Goal: Information Seeking & Learning: Find specific fact

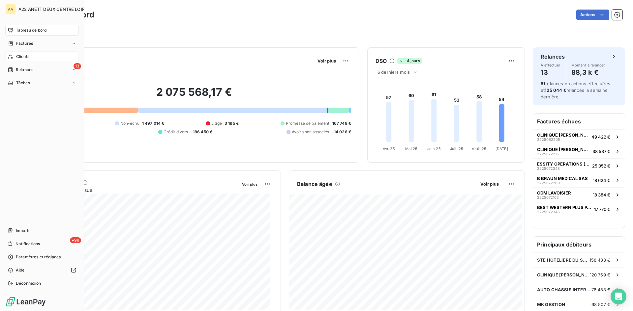
click at [24, 53] on div "Clients" at bounding box center [42, 56] width 74 height 11
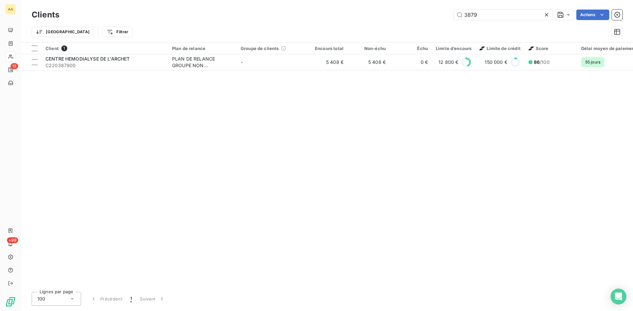
drag, startPoint x: 486, startPoint y: 16, endPoint x: 406, endPoint y: 16, distance: 79.8
click at [406, 16] on div "3879 Actions" at bounding box center [344, 15] width 555 height 11
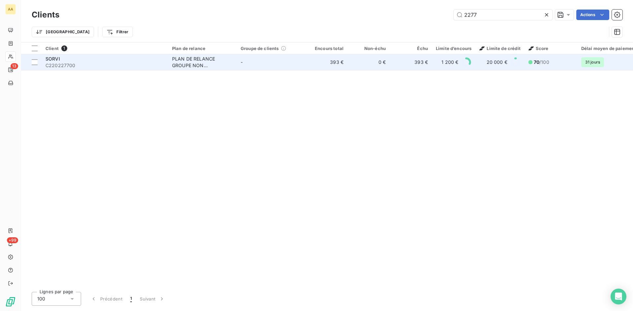
type input "2277"
click at [195, 57] on div "PLAN DE RELANCE GROUPE NON AUTOMATIQUE" at bounding box center [202, 62] width 61 height 13
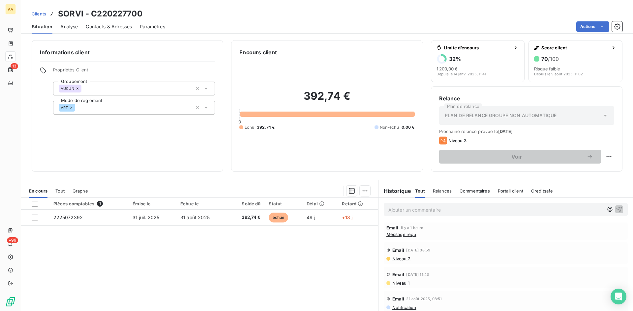
click at [399, 207] on p "Ajouter un commentaire ﻿" at bounding box center [495, 210] width 215 height 8
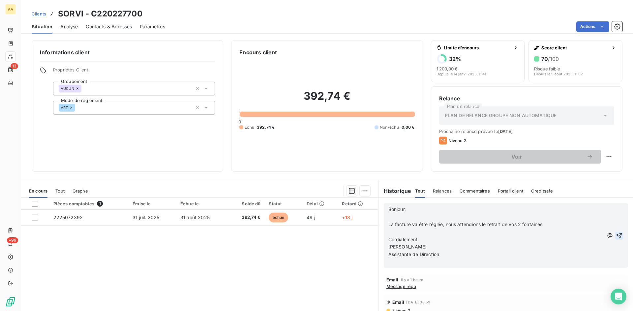
click at [616, 235] on icon "button" at bounding box center [619, 236] width 7 height 7
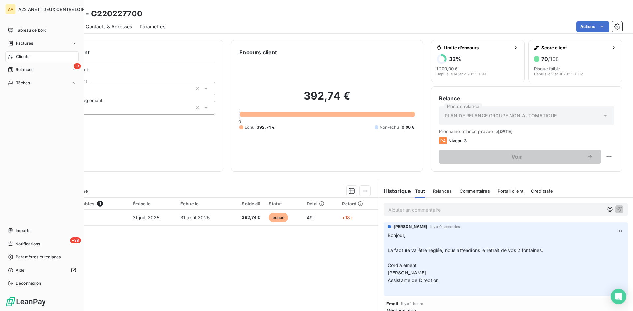
click at [18, 56] on span "Clients" at bounding box center [22, 57] width 13 height 6
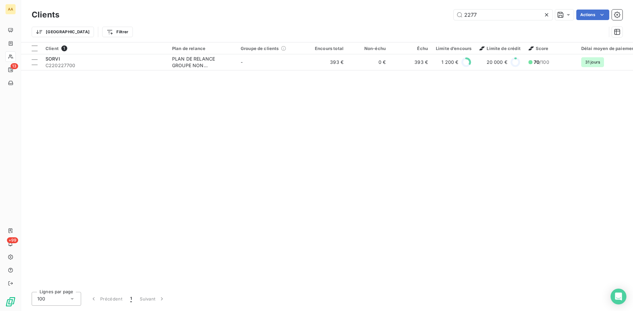
drag, startPoint x: 477, startPoint y: 17, endPoint x: 439, endPoint y: 16, distance: 37.9
click at [440, 16] on div "2277 Actions" at bounding box center [344, 15] width 555 height 11
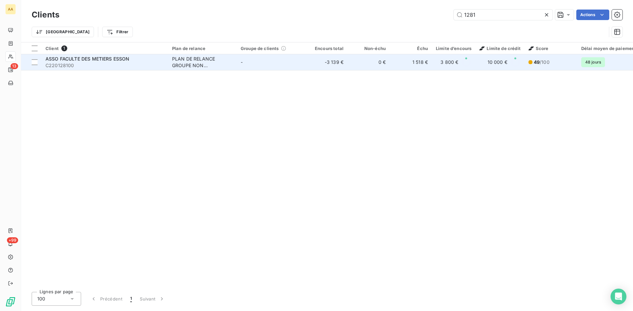
type input "1281"
click at [185, 68] on div "PLAN DE RELANCE GROUPE NON AUTOMATIQUE" at bounding box center [202, 62] width 61 height 13
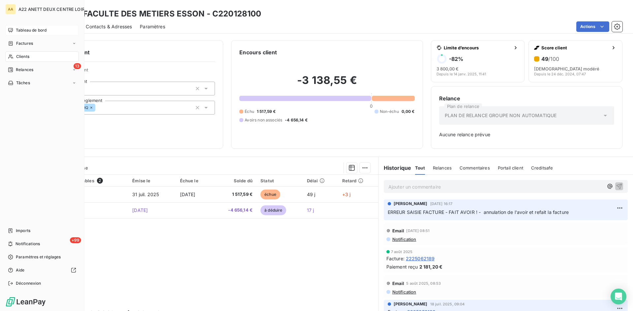
click at [27, 28] on span "Tableau de bord" at bounding box center [31, 30] width 31 height 6
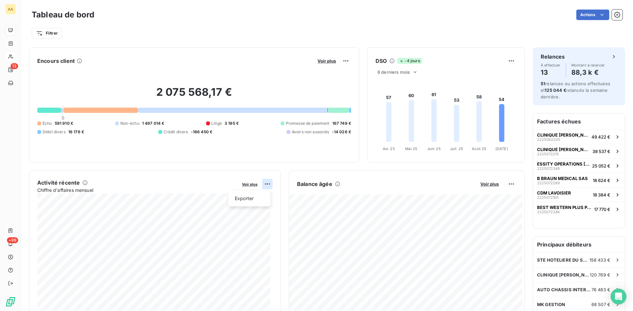
click at [265, 184] on html "AA 13 +99 Tableau de bord Actions Filtrer Encours client Voir plus 2 075 568,17…" at bounding box center [316, 155] width 633 height 311
click at [250, 196] on div "Exporter" at bounding box center [249, 198] width 37 height 11
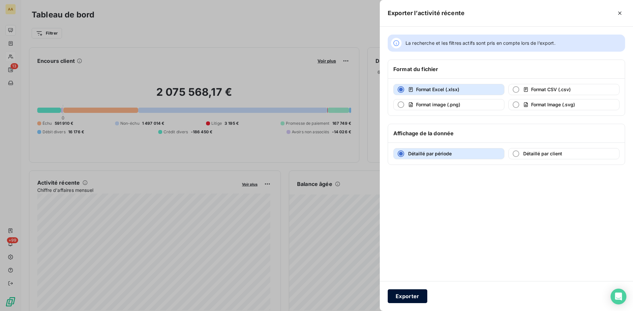
click at [413, 295] on button "Exporter" at bounding box center [408, 297] width 40 height 14
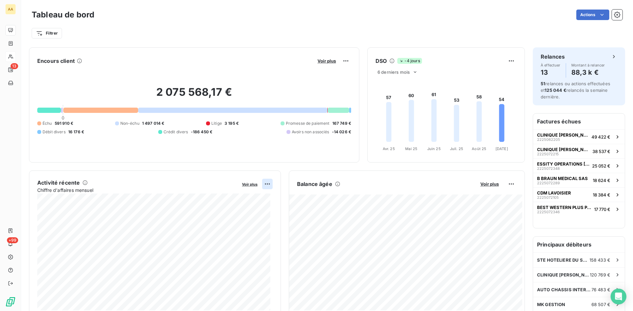
click at [267, 182] on html "AA 13 +99 Tableau de bord Actions Filtrer Encours client Voir plus 2 075 568,17…" at bounding box center [316, 155] width 633 height 311
click at [252, 197] on div "Exporter" at bounding box center [249, 198] width 37 height 11
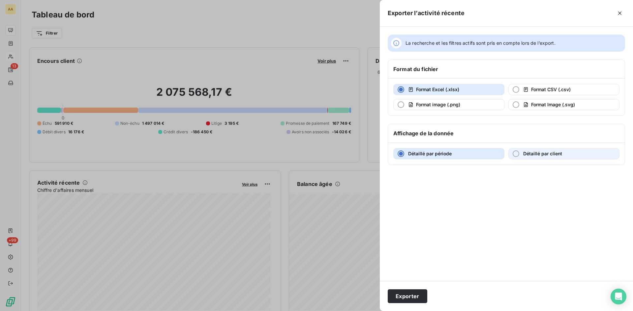
click at [530, 154] on span "Détaillé par client" at bounding box center [542, 154] width 39 height 6
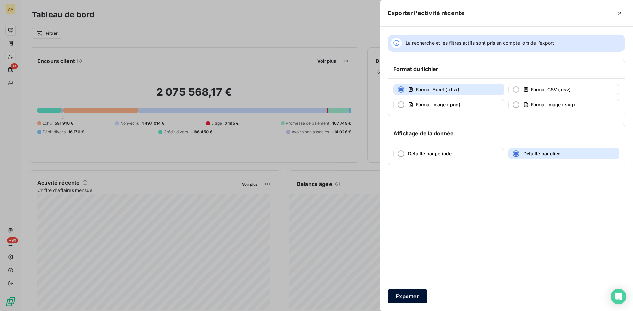
click at [402, 294] on button "Exporter" at bounding box center [408, 297] width 40 height 14
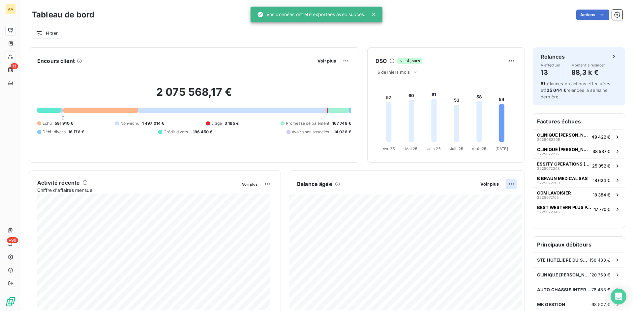
click at [505, 184] on html "AA 13 +99 Tableau de bord Actions Filtrer Encours client Voir plus 2 075 568,17…" at bounding box center [316, 155] width 633 height 311
click at [484, 200] on div "Exporter" at bounding box center [490, 198] width 37 height 11
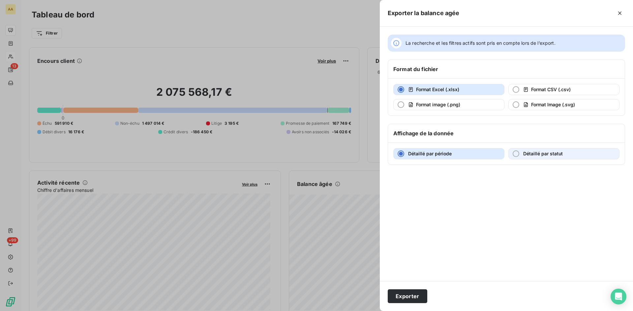
click at [526, 154] on span "Détaillé par statut" at bounding box center [543, 154] width 40 height 6
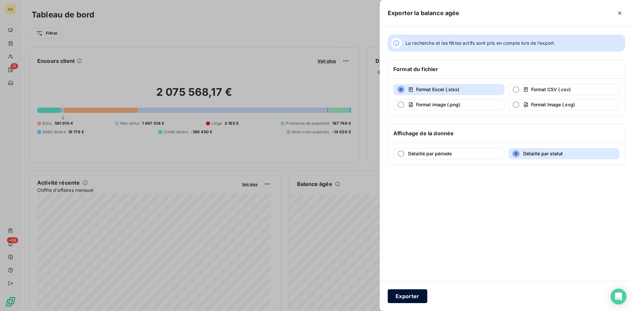
click at [413, 297] on button "Exporter" at bounding box center [408, 297] width 40 height 14
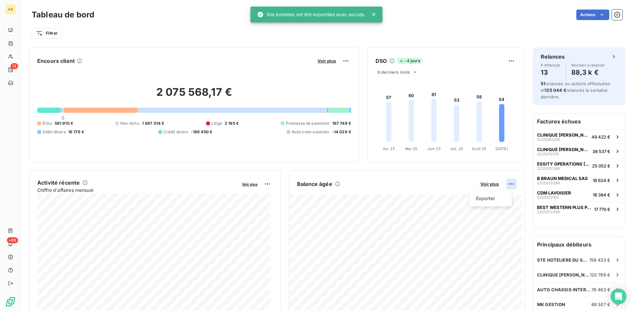
click at [506, 185] on html "AA 13 +99 Tableau de bord Actions Filtrer Encours client Voir plus 2 075 568,17…" at bounding box center [316, 155] width 633 height 311
click at [489, 197] on div "Exporter" at bounding box center [490, 198] width 37 height 11
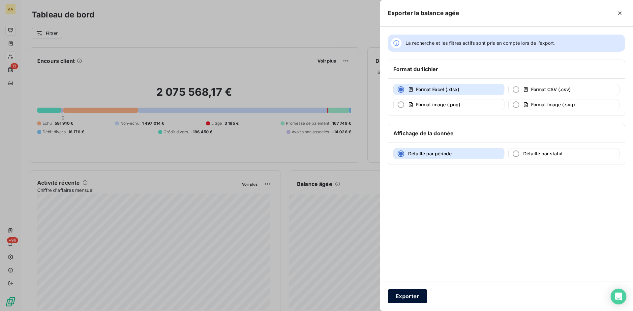
click at [408, 293] on button "Exporter" at bounding box center [408, 297] width 40 height 14
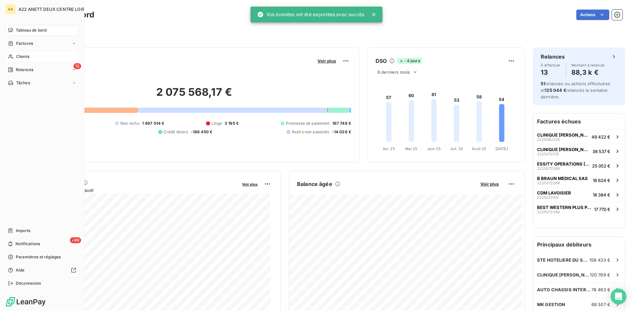
click at [17, 56] on span "Clients" at bounding box center [22, 57] width 13 height 6
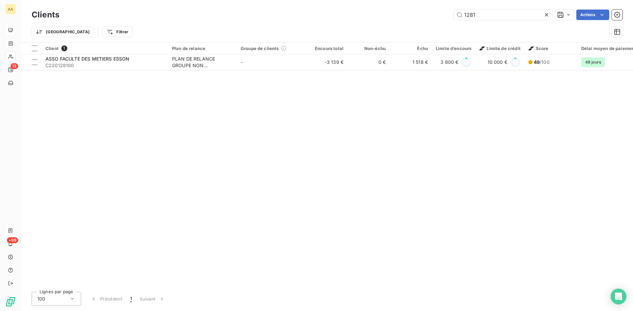
drag, startPoint x: 463, startPoint y: 15, endPoint x: 449, endPoint y: 17, distance: 13.7
click at [449, 17] on div "1281 Actions" at bounding box center [344, 15] width 555 height 11
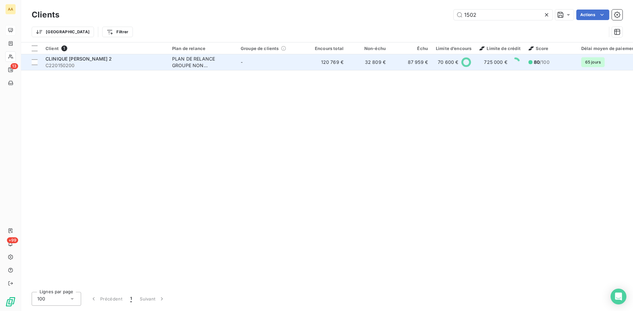
type input "1502"
click at [192, 61] on div "PLAN DE RELANCE GROUPE NON AUTOMATIQUE" at bounding box center [202, 62] width 61 height 13
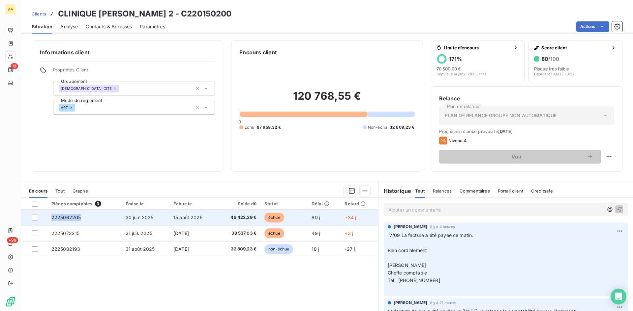
drag, startPoint x: 85, startPoint y: 216, endPoint x: 52, endPoint y: 218, distance: 33.0
click at [52, 218] on td "2225062205" at bounding box center [84, 218] width 74 height 16
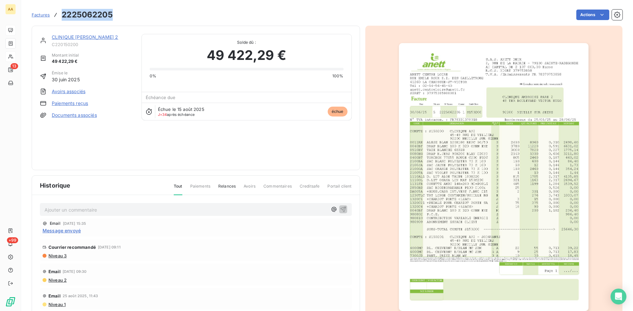
drag, startPoint x: 52, startPoint y: 218, endPoint x: 59, endPoint y: 12, distance: 205.5
click at [59, 12] on div "Factures 2225062205 Actions" at bounding box center [327, 15] width 591 height 14
copy h3 "2225062205"
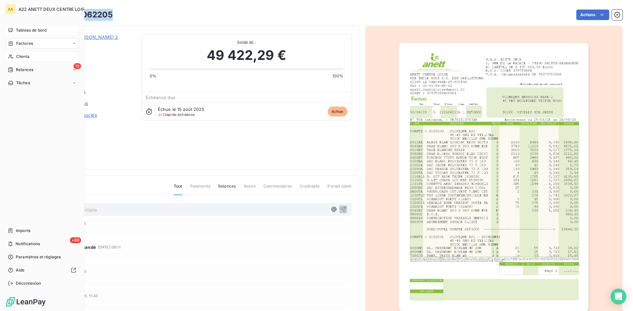
click at [24, 52] on div "Clients" at bounding box center [42, 56] width 74 height 11
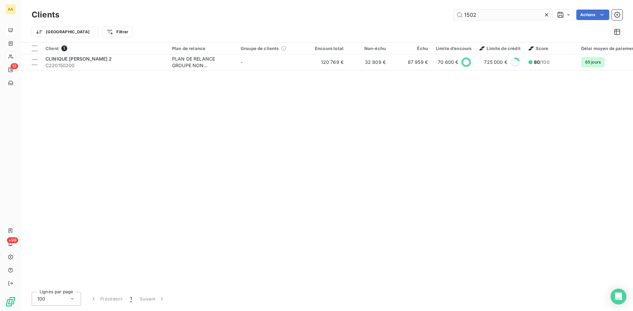
drag, startPoint x: 478, startPoint y: 17, endPoint x: 472, endPoint y: 14, distance: 6.3
click at [472, 14] on input "1502" at bounding box center [503, 15] width 99 height 11
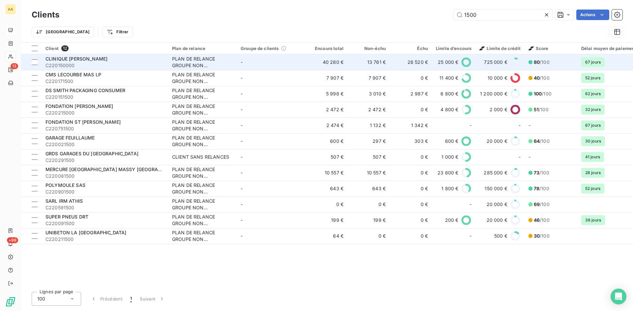
type input "1500"
click at [194, 64] on div "PLAN DE RELANCE GROUPE NON AUTOMATIQUE" at bounding box center [202, 62] width 61 height 13
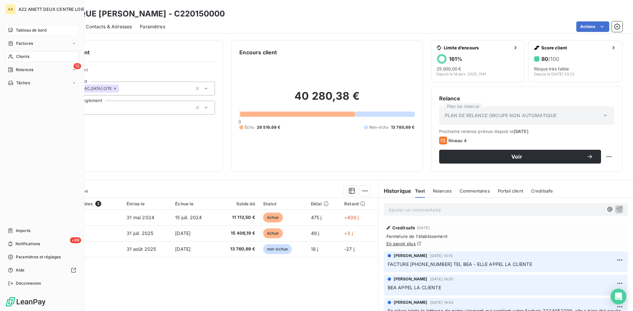
click at [18, 55] on span "Clients" at bounding box center [22, 57] width 13 height 6
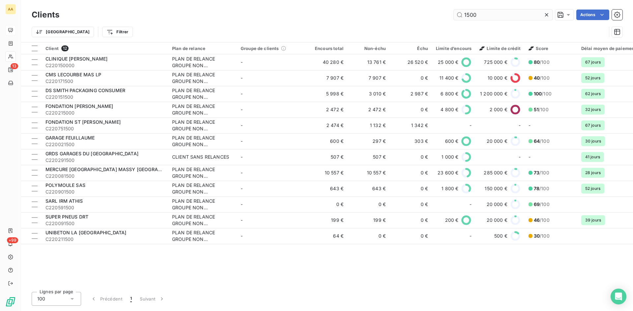
drag, startPoint x: 479, startPoint y: 19, endPoint x: 473, endPoint y: 13, distance: 8.4
click at [473, 13] on input "1500" at bounding box center [503, 15] width 99 height 11
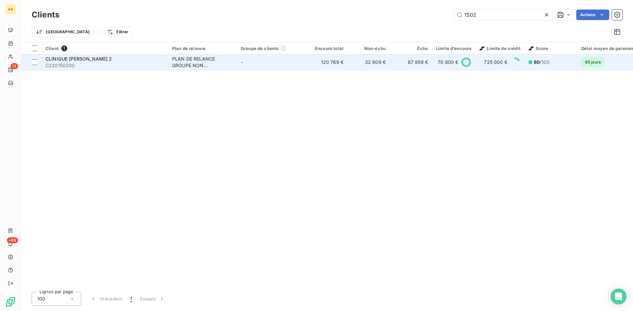
type input "1502"
click at [199, 58] on div "PLAN DE RELANCE GROUPE NON AUTOMATIQUE" at bounding box center [202, 62] width 61 height 13
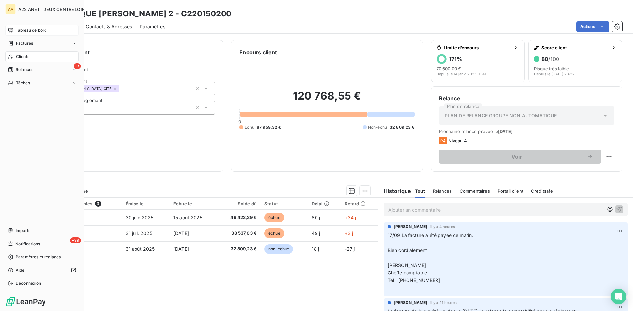
click at [21, 56] on span "Clients" at bounding box center [22, 57] width 13 height 6
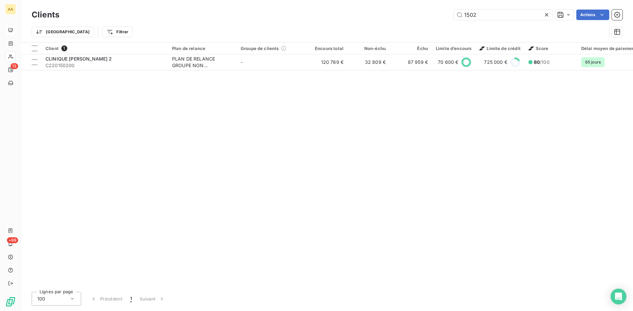
drag, startPoint x: 482, startPoint y: 11, endPoint x: 448, endPoint y: 17, distance: 34.4
click at [448, 17] on div "1502 Actions" at bounding box center [344, 15] width 555 height 11
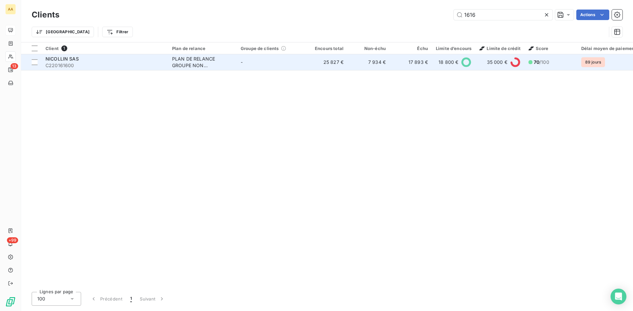
type input "1616"
click at [187, 65] on div "PLAN DE RELANCE GROUPE NON AUTOMATIQUE" at bounding box center [202, 62] width 61 height 13
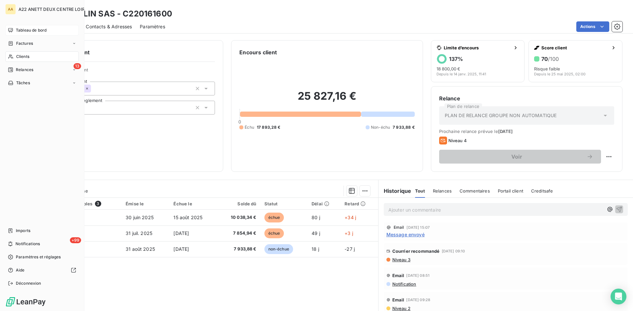
click at [22, 55] on span "Clients" at bounding box center [22, 57] width 13 height 6
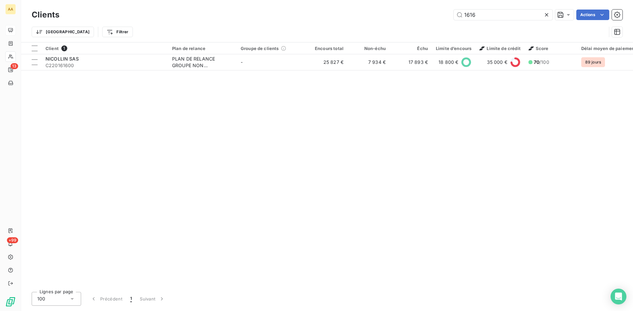
drag, startPoint x: 478, startPoint y: 16, endPoint x: 452, endPoint y: 18, distance: 26.8
click at [453, 17] on div "1616 Actions" at bounding box center [344, 15] width 555 height 11
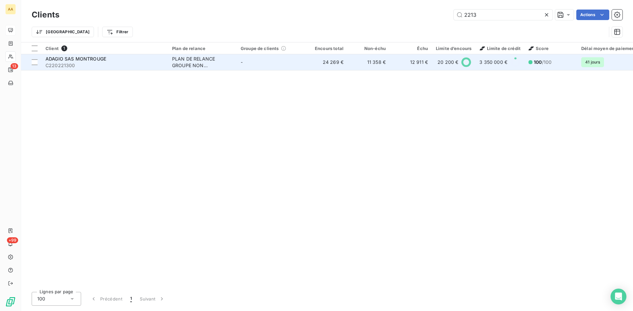
type input "2213"
click at [176, 64] on div "PLAN DE RELANCE GROUPE NON AUTOMATIQUE" at bounding box center [202, 62] width 61 height 13
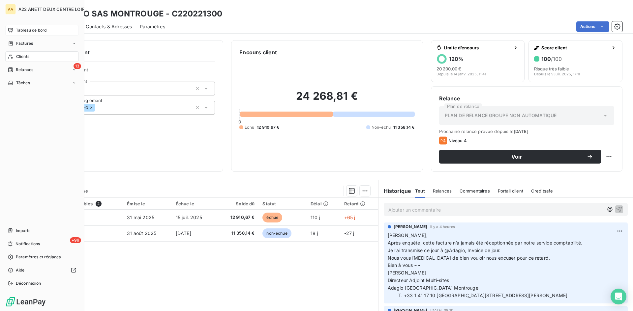
click at [24, 55] on span "Clients" at bounding box center [22, 57] width 13 height 6
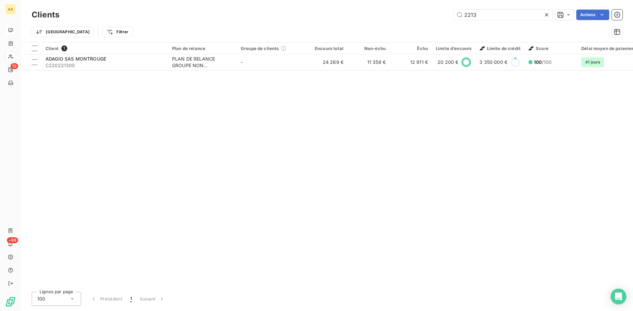
drag, startPoint x: 483, startPoint y: 16, endPoint x: 427, endPoint y: 16, distance: 55.0
click at [427, 16] on div "2213 Actions" at bounding box center [344, 15] width 555 height 11
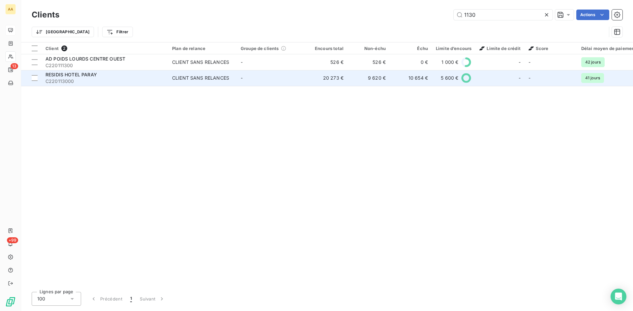
type input "1130"
click at [203, 75] on div "CLIENT SANS RELANCES" at bounding box center [200, 78] width 57 height 7
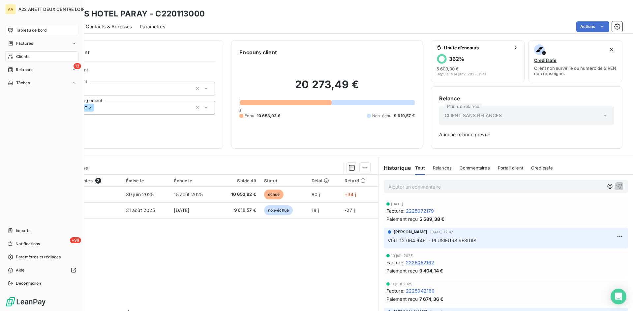
click at [23, 57] on span "Clients" at bounding box center [22, 57] width 13 height 6
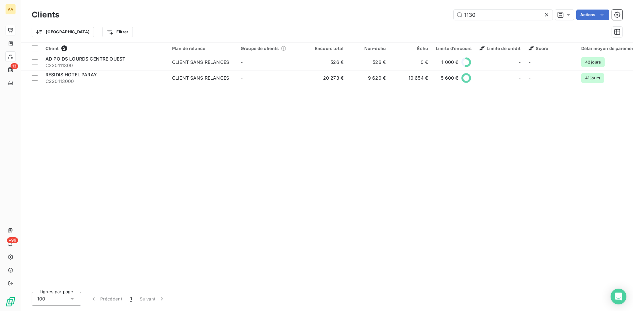
drag, startPoint x: 466, startPoint y: 16, endPoint x: 420, endPoint y: 19, distance: 46.6
click at [423, 19] on div "1130 Actions" at bounding box center [344, 15] width 555 height 11
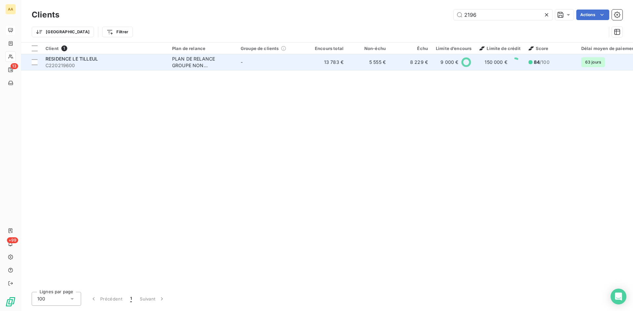
type input "2196"
click at [202, 62] on div "PLAN DE RELANCE GROUPE NON AUTOMATIQUE" at bounding box center [202, 62] width 61 height 13
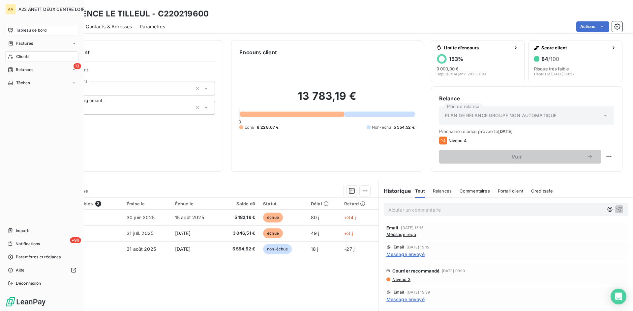
click at [22, 55] on span "Clients" at bounding box center [22, 57] width 13 height 6
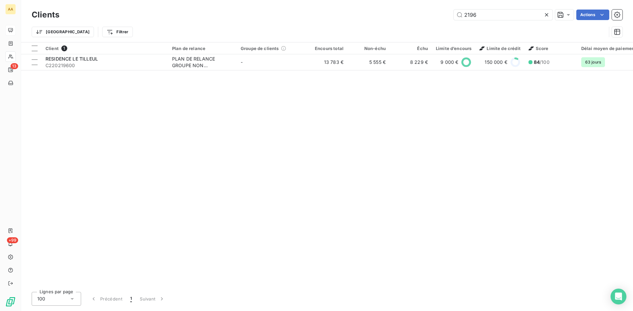
drag, startPoint x: 483, startPoint y: 18, endPoint x: 447, endPoint y: 16, distance: 36.0
click at [447, 16] on div "2196 Actions" at bounding box center [344, 15] width 555 height 11
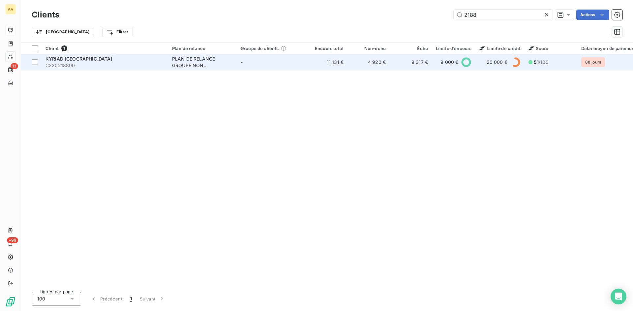
type input "2188"
click at [189, 59] on div "PLAN DE RELANCE GROUPE NON AUTOMATIQUE" at bounding box center [202, 62] width 61 height 13
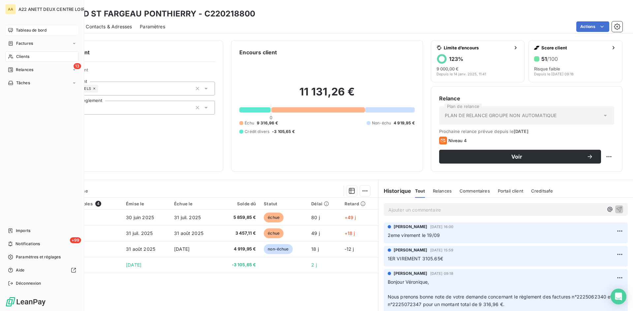
drag, startPoint x: 18, startPoint y: 59, endPoint x: 31, endPoint y: 52, distance: 14.3
click at [17, 59] on span "Clients" at bounding box center [22, 57] width 13 height 6
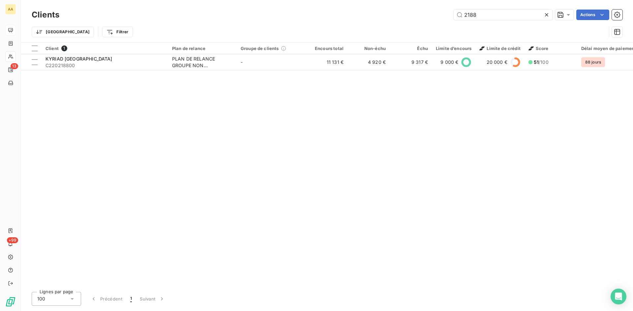
drag, startPoint x: 477, startPoint y: 15, endPoint x: 430, endPoint y: 15, distance: 46.8
click at [430, 15] on div "2188 Actions" at bounding box center [344, 15] width 555 height 11
type input "1276"
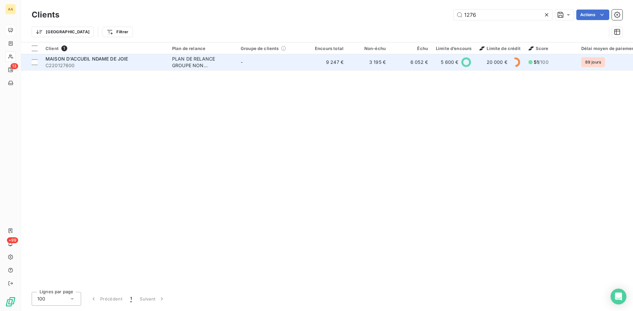
click at [186, 65] on div "PLAN DE RELANCE GROUPE NON AUTOMATIQUE" at bounding box center [202, 62] width 61 height 13
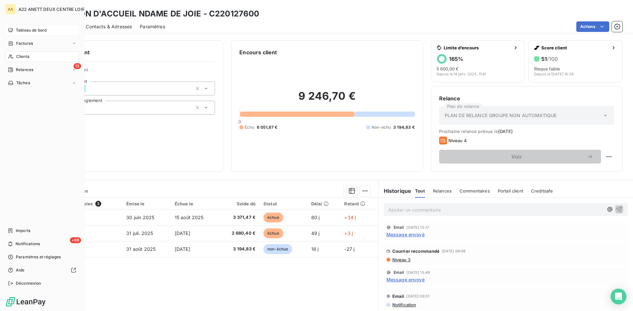
click at [17, 57] on span "Clients" at bounding box center [22, 57] width 13 height 6
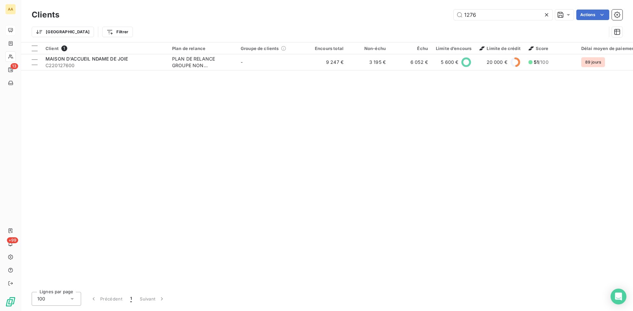
drag, startPoint x: 490, startPoint y: 15, endPoint x: 406, endPoint y: 22, distance: 84.4
click at [406, 22] on div "Clients 1276 Actions Trier Filtrer" at bounding box center [327, 25] width 591 height 34
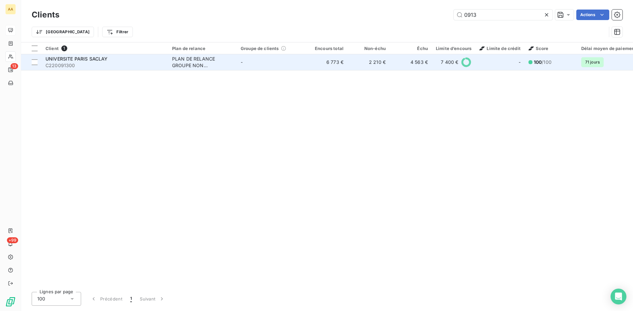
type input "0913"
click at [192, 62] on div "PLAN DE RELANCE GROUPE NON AUTOMATIQUE" at bounding box center [202, 62] width 61 height 13
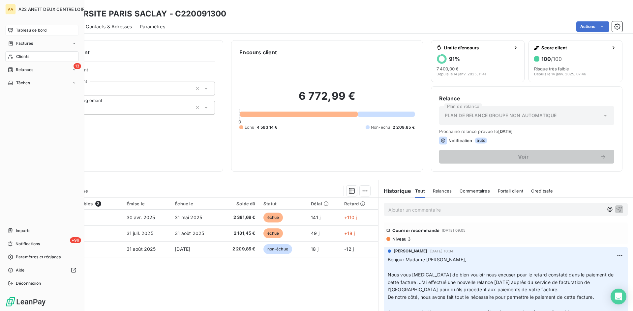
drag, startPoint x: 19, startPoint y: 57, endPoint x: 30, endPoint y: 50, distance: 13.2
click at [19, 57] on span "Clients" at bounding box center [22, 57] width 13 height 6
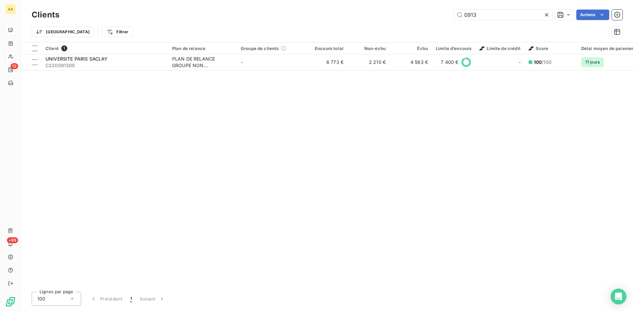
click at [397, 14] on div "0913 Actions" at bounding box center [344, 15] width 555 height 11
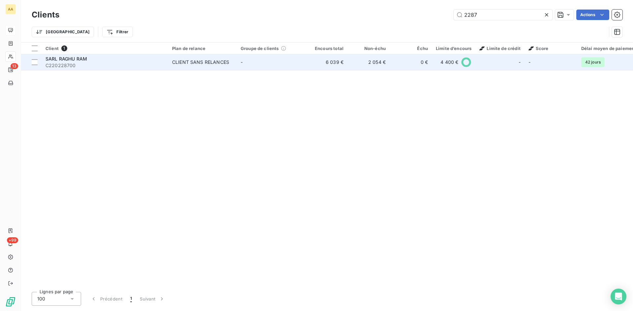
type input "2287"
click at [185, 60] on div "CLIENT SANS RELANCES" at bounding box center [200, 62] width 57 height 7
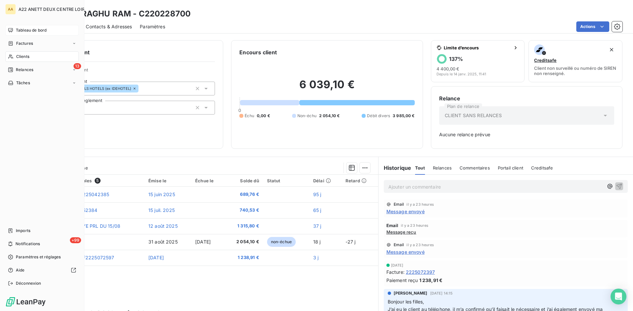
click at [27, 56] on span "Clients" at bounding box center [22, 57] width 13 height 6
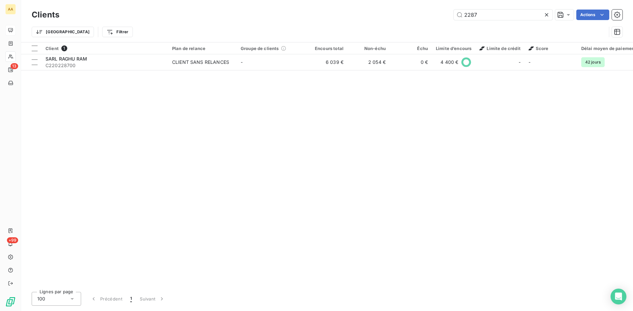
drag, startPoint x: 481, startPoint y: 18, endPoint x: 431, endPoint y: 17, distance: 49.4
click at [431, 17] on div "2287 Actions" at bounding box center [344, 15] width 555 height 11
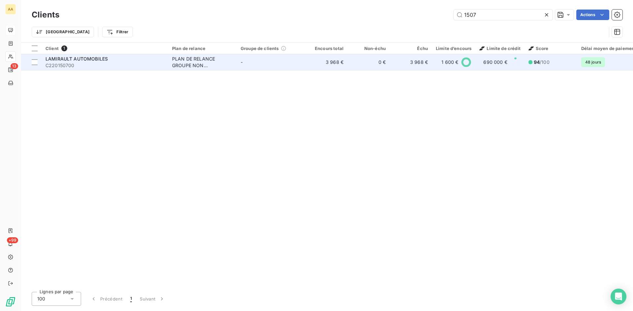
type input "1507"
click at [201, 62] on div "PLAN DE RELANCE GROUPE NON AUTOMATIQUE" at bounding box center [202, 62] width 61 height 13
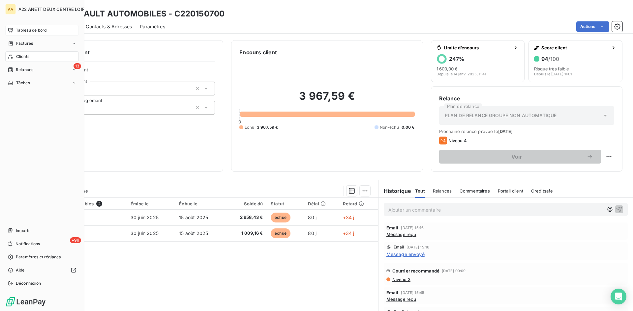
click at [20, 56] on span "Clients" at bounding box center [22, 57] width 13 height 6
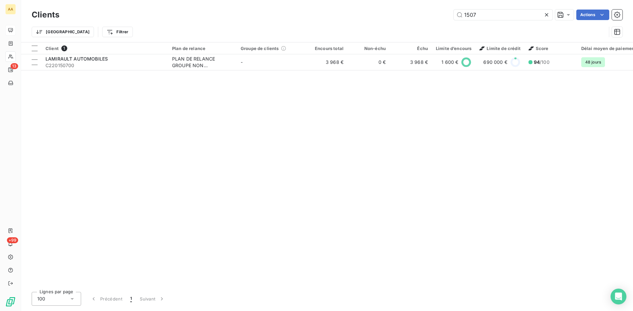
drag, startPoint x: 460, startPoint y: 17, endPoint x: 438, endPoint y: 17, distance: 22.1
click at [439, 17] on div "1507 Actions" at bounding box center [344, 15] width 555 height 11
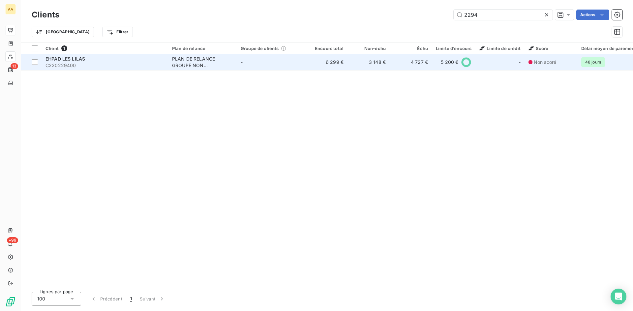
type input "2294"
click at [196, 62] on div "PLAN DE RELANCE GROUPE NON AUTOMATIQUE" at bounding box center [202, 62] width 61 height 13
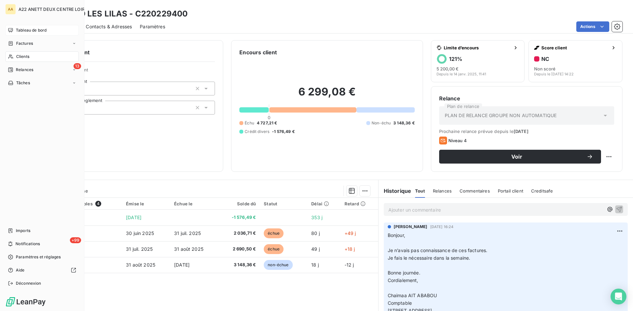
click at [15, 54] on div "Clients" at bounding box center [42, 56] width 74 height 11
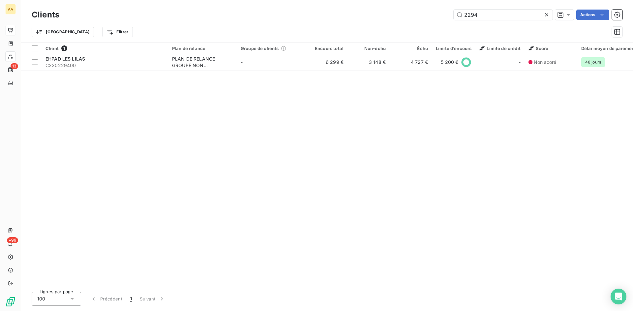
drag, startPoint x: 475, startPoint y: 17, endPoint x: 393, endPoint y: 17, distance: 82.1
click at [393, 17] on div "2294 Actions" at bounding box center [344, 15] width 555 height 11
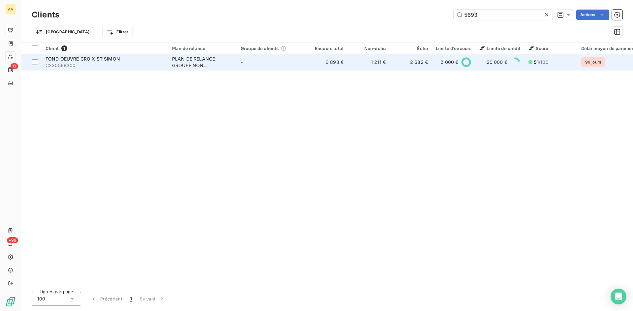
type input "5693"
click at [189, 60] on div "PLAN DE RELANCE GROUPE NON AUTOMATIQUE" at bounding box center [202, 62] width 61 height 13
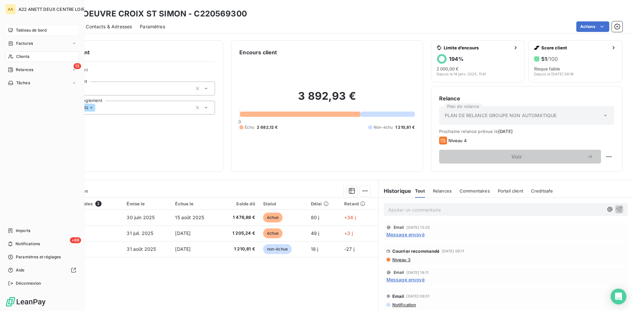
click at [25, 55] on span "Clients" at bounding box center [22, 57] width 13 height 6
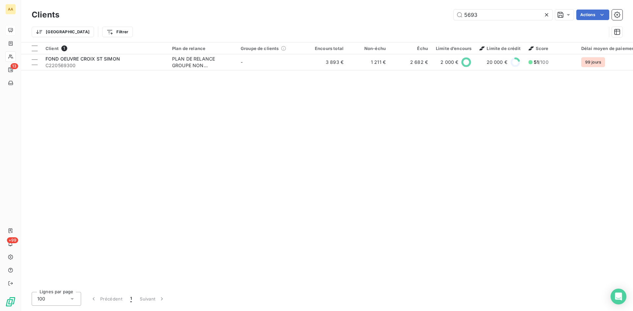
drag, startPoint x: 429, startPoint y: 16, endPoint x: 411, endPoint y: 16, distance: 17.8
click at [411, 16] on div "5693 Actions" at bounding box center [344, 15] width 555 height 11
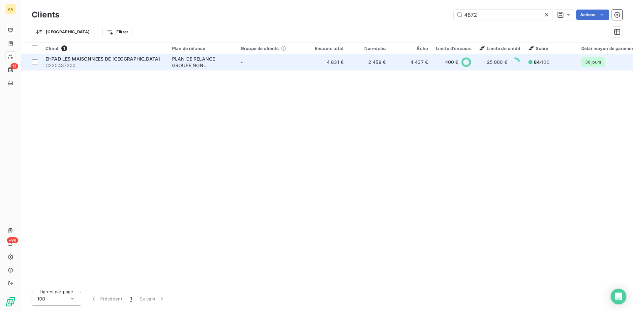
type input "4872"
click at [193, 63] on div "PLAN DE RELANCE GROUPE NON AUTOMATIQUE" at bounding box center [202, 62] width 61 height 13
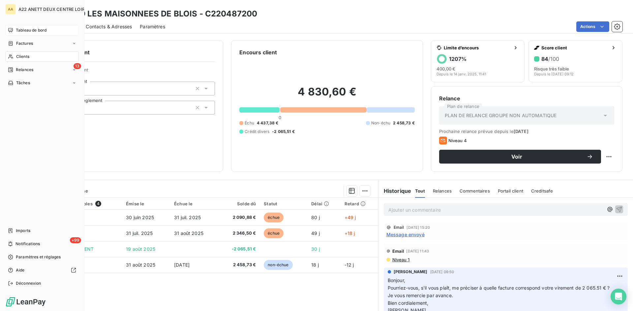
drag, startPoint x: 18, startPoint y: 55, endPoint x: 23, endPoint y: 53, distance: 5.2
click at [18, 55] on span "Clients" at bounding box center [22, 57] width 13 height 6
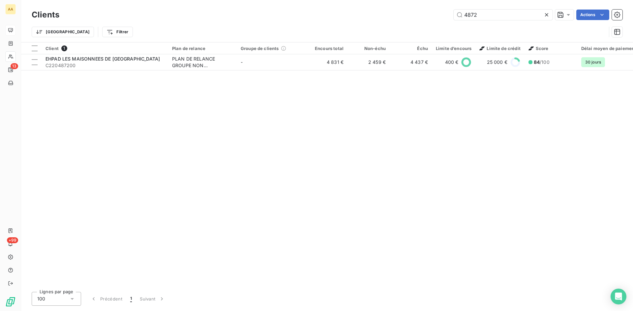
drag, startPoint x: 490, startPoint y: 13, endPoint x: 438, endPoint y: 20, distance: 52.2
click at [439, 19] on div "4872 Actions" at bounding box center [344, 15] width 555 height 11
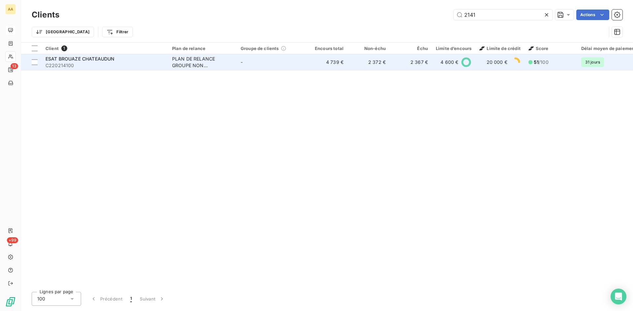
type input "2141"
click at [190, 61] on div "PLAN DE RELANCE GROUPE NON AUTOMATIQUE" at bounding box center [202, 62] width 61 height 13
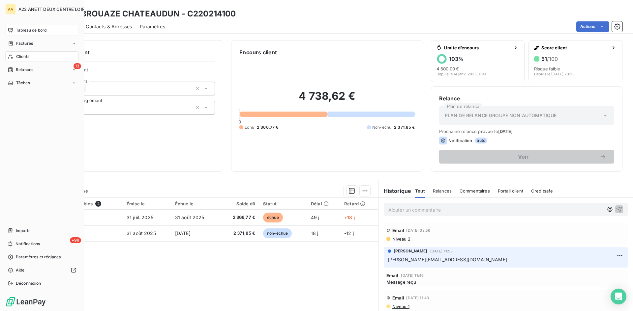
click at [21, 55] on span "Clients" at bounding box center [22, 57] width 13 height 6
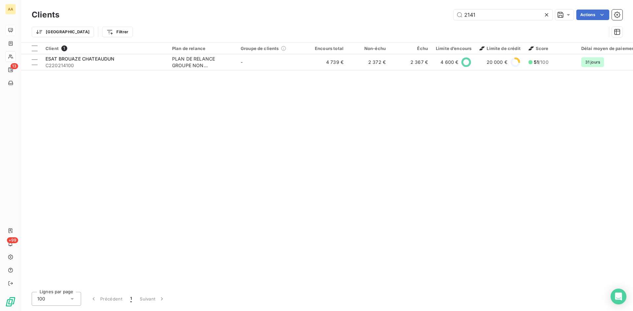
drag, startPoint x: 478, startPoint y: 16, endPoint x: 410, endPoint y: 15, distance: 68.2
click at [410, 15] on div "2141 Actions" at bounding box center [344, 15] width 555 height 11
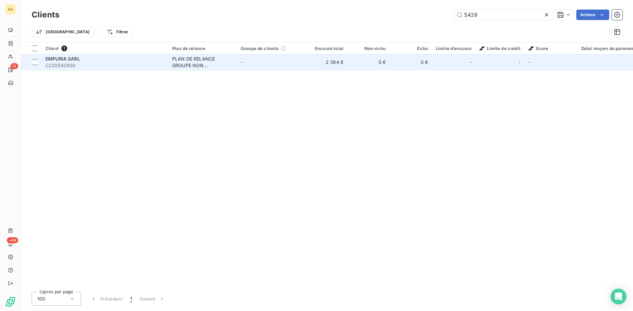
type input "5429"
click at [200, 64] on div "PLAN DE RELANCE GROUPE NON AUTOMATIQUE" at bounding box center [202, 62] width 61 height 13
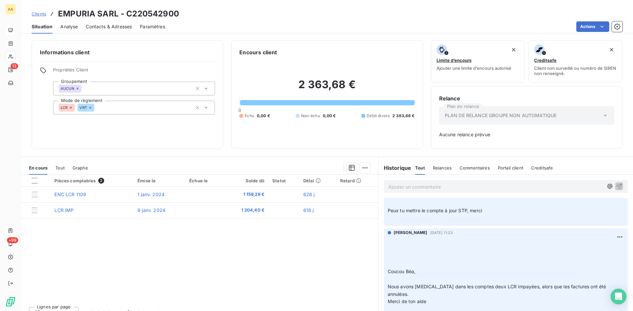
scroll to position [33, 0]
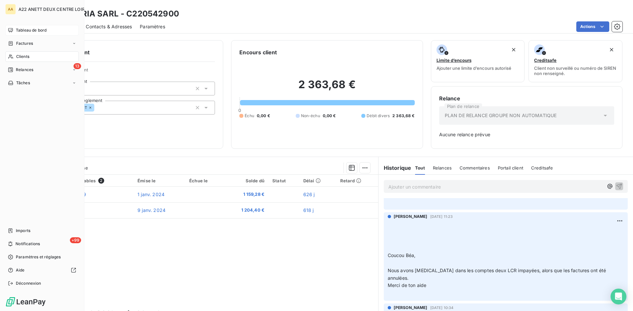
click at [19, 56] on span "Clients" at bounding box center [22, 57] width 13 height 6
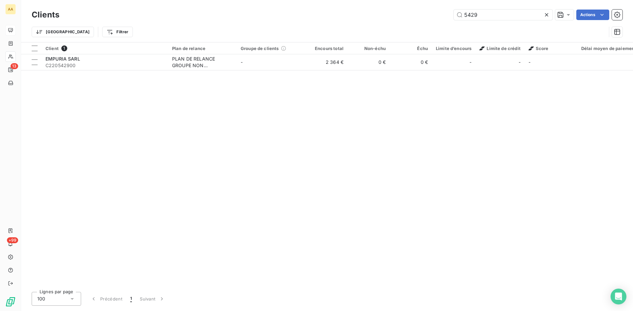
drag, startPoint x: 458, startPoint y: 14, endPoint x: 441, endPoint y: 14, distance: 17.1
click at [441, 14] on div "5429 Actions" at bounding box center [344, 15] width 555 height 11
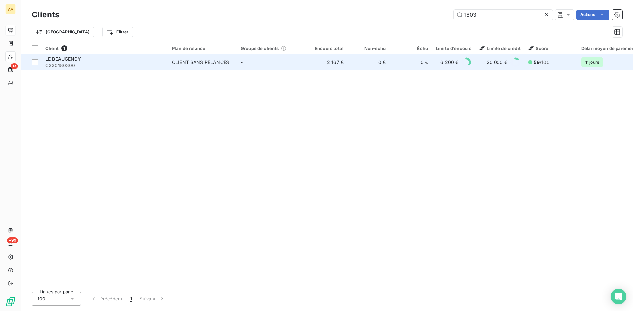
type input "1803"
click at [191, 61] on div "CLIENT SANS RELANCES" at bounding box center [200, 62] width 57 height 7
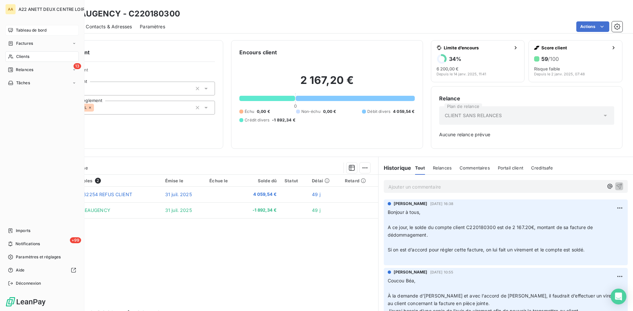
click at [19, 54] on span "Clients" at bounding box center [22, 57] width 13 height 6
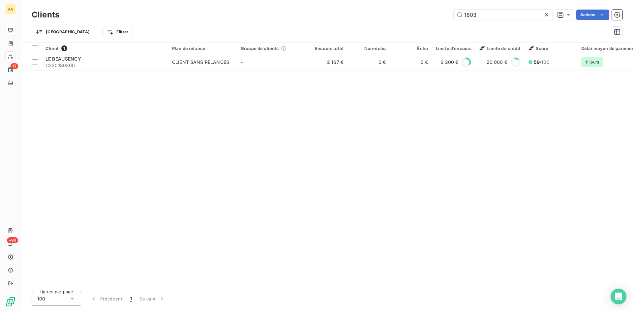
drag, startPoint x: 444, startPoint y: 17, endPoint x: 435, endPoint y: 18, distance: 9.2
click at [435, 18] on div "1803 Actions" at bounding box center [344, 15] width 555 height 11
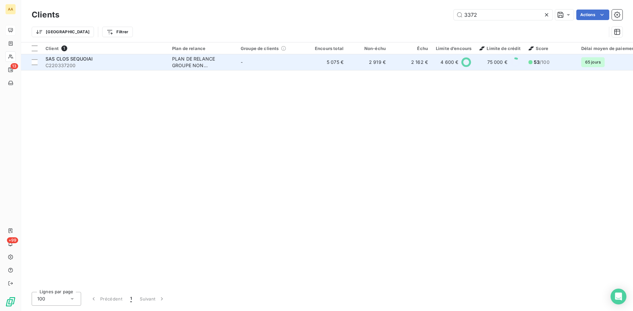
type input "3372"
click at [184, 70] on td "PLAN DE RELANCE GROUPE NON AUTOMATIQUE" at bounding box center [202, 62] width 69 height 16
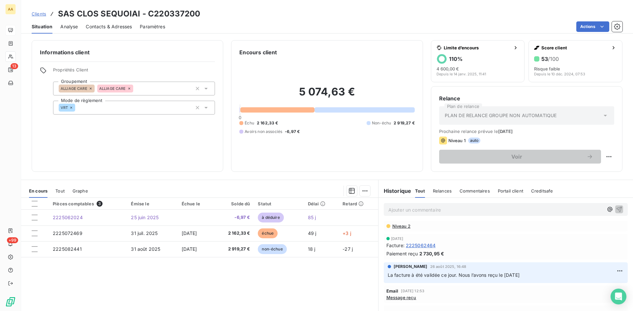
scroll to position [99, 0]
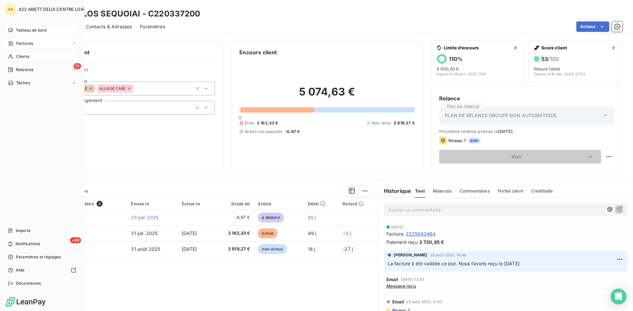
drag, startPoint x: 18, startPoint y: 56, endPoint x: 59, endPoint y: 47, distance: 41.5
click at [19, 56] on span "Clients" at bounding box center [22, 57] width 13 height 6
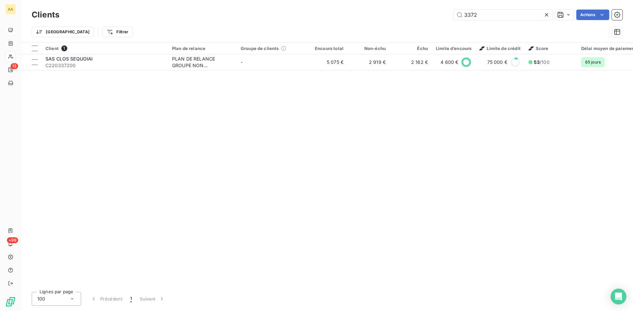
drag, startPoint x: 480, startPoint y: 17, endPoint x: 435, endPoint y: 19, distance: 44.9
click at [435, 19] on div "3372 Actions" at bounding box center [344, 15] width 555 height 11
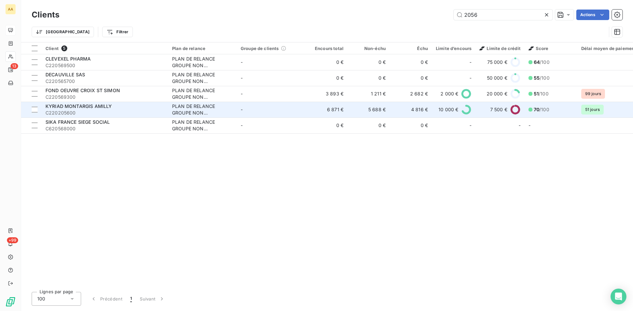
type input "2056"
click at [172, 104] on div "PLAN DE RELANCE GROUPE NON AUTOMATIQUE" at bounding box center [202, 109] width 61 height 13
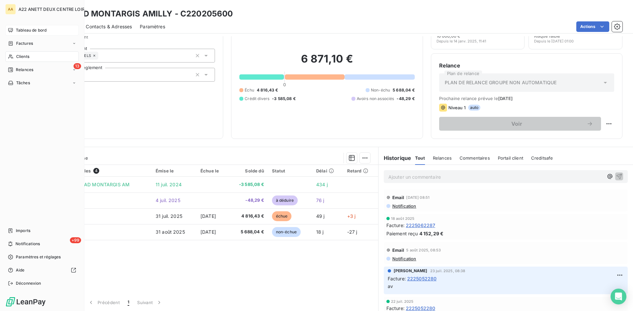
click at [23, 55] on span "Clients" at bounding box center [22, 57] width 13 height 6
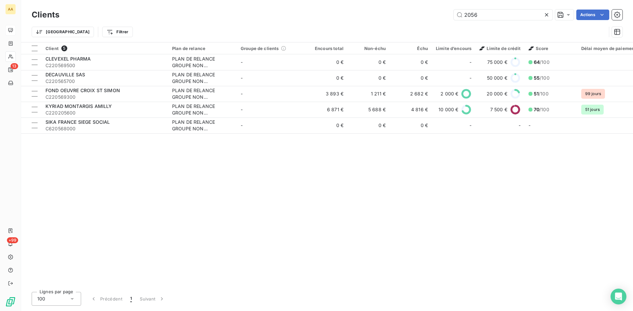
drag, startPoint x: 481, startPoint y: 14, endPoint x: 445, endPoint y: 13, distance: 35.6
click at [445, 13] on div "2056 Actions" at bounding box center [344, 15] width 555 height 11
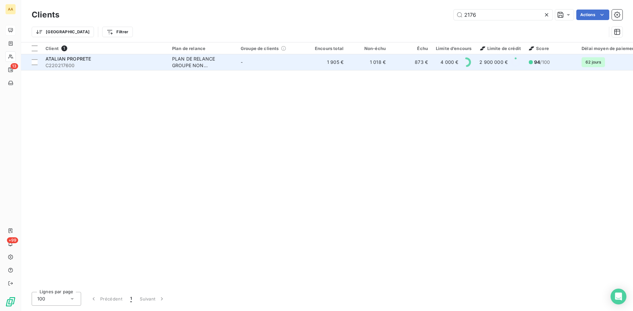
type input "2176"
click at [195, 62] on div "PLAN DE RELANCE GROUPE NON AUTOMATIQUE" at bounding box center [202, 62] width 61 height 13
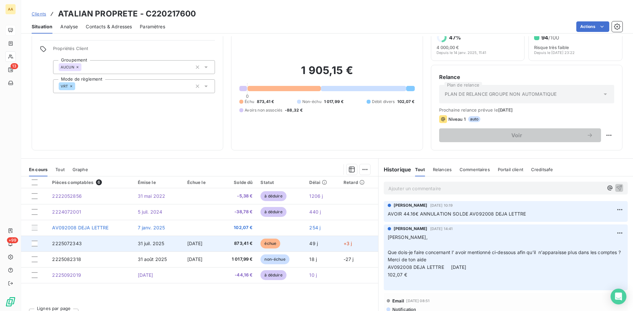
scroll to position [33, 0]
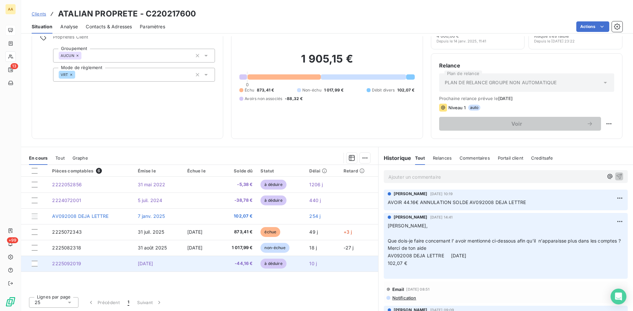
click at [69, 261] on span "2225092019" at bounding box center [66, 264] width 29 height 6
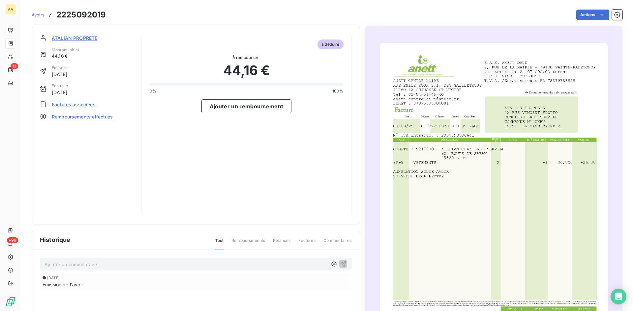
click at [70, 39] on span "ATALIAN PROPRETE" at bounding box center [74, 38] width 45 height 7
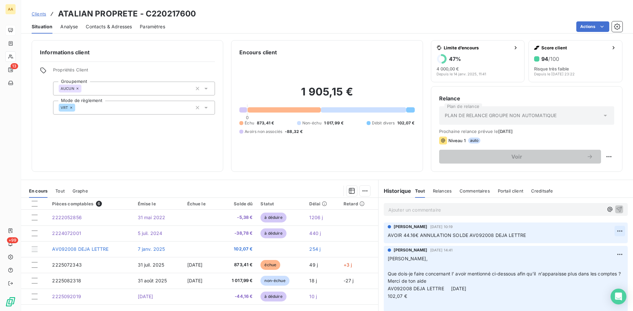
click at [609, 230] on html "AA 13 +99 Clients ATALIAN PROPRETE - C220217600 Situation Analyse Contacts & Ad…" at bounding box center [316, 155] width 633 height 311
click at [591, 243] on div "Editer" at bounding box center [593, 246] width 37 height 11
drag, startPoint x: 413, startPoint y: 235, endPoint x: 382, endPoint y: 235, distance: 31.3
click at [384, 235] on div "[PERSON_NAME] [DATE] 10:19 AVOIR 44.16€ ANNULATION SOLDE AV092008 DEJA LETTRE" at bounding box center [506, 233] width 244 height 21
click at [467, 234] on span "AVOIR 44.16€ ANNULATION SOLDE AV092008 DEJA LETTRE" at bounding box center [457, 236] width 138 height 6
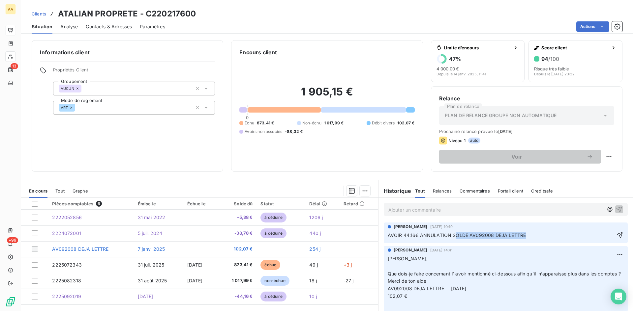
drag, startPoint x: 529, startPoint y: 236, endPoint x: 450, endPoint y: 232, distance: 78.8
click at [450, 232] on p "AVOIR 44.16€ ANNULATION SOLDE AV092008 DEJA LETTRE" at bounding box center [501, 236] width 227 height 8
click at [515, 233] on span "AVOIR 44.16€ ANNULATION SOLDE AV092008 DEJA LETTRE" at bounding box center [457, 236] width 138 height 6
drag, startPoint x: 524, startPoint y: 235, endPoint x: 449, endPoint y: 233, distance: 75.2
click at [449, 233] on p "AVOIR 44.16€ ANNULATION SOLDE AV092008 DEJA LETTRE" at bounding box center [501, 236] width 227 height 8
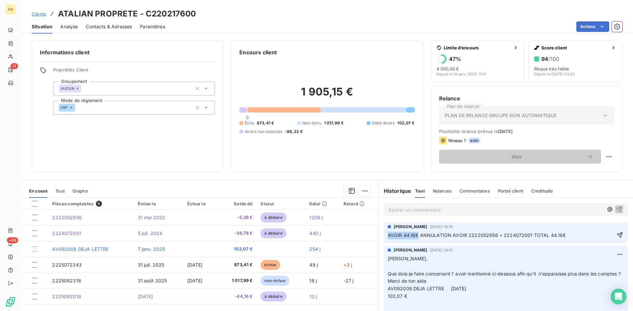
drag, startPoint x: 415, startPoint y: 235, endPoint x: 379, endPoint y: 235, distance: 36.3
click at [379, 235] on div "[PERSON_NAME] [DATE] 10:19 AVOIR 44.16€ ANNULATION AVOIR 2222052856 + 222407200…" at bounding box center [505, 232] width 254 height 23
click at [616, 234] on icon "button" at bounding box center [619, 235] width 7 height 7
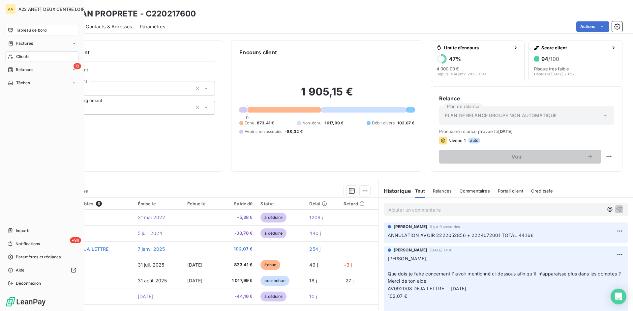
drag, startPoint x: 17, startPoint y: 55, endPoint x: 21, endPoint y: 55, distance: 3.6
click at [17, 55] on span "Clients" at bounding box center [22, 57] width 13 height 6
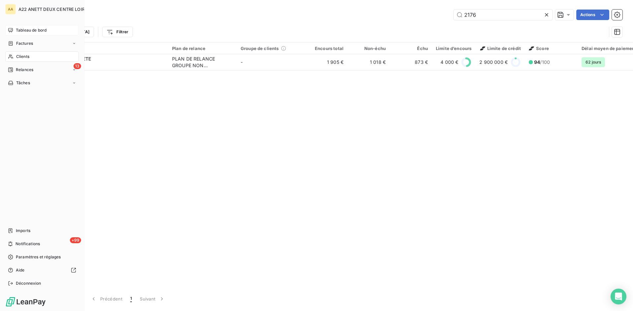
click at [22, 57] on span "Clients" at bounding box center [22, 57] width 13 height 6
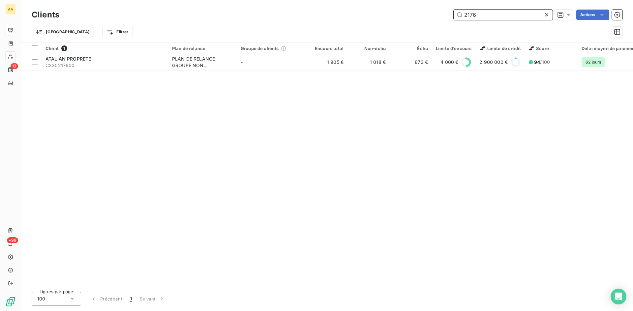
drag, startPoint x: 479, startPoint y: 18, endPoint x: 443, endPoint y: 18, distance: 35.6
click at [443, 18] on div "2176 Actions" at bounding box center [344, 15] width 555 height 11
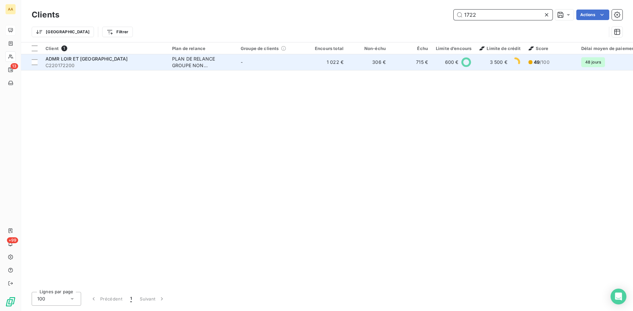
type input "1722"
click at [192, 62] on div "PLAN DE RELANCE GROUPE NON AUTOMATIQUE" at bounding box center [202, 62] width 61 height 13
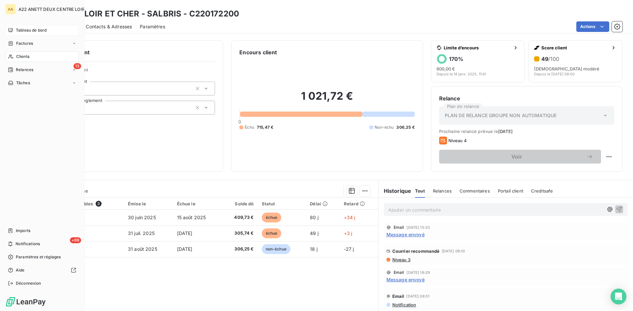
drag, startPoint x: 23, startPoint y: 55, endPoint x: 41, endPoint y: 50, distance: 18.5
click at [23, 55] on span "Clients" at bounding box center [22, 57] width 13 height 6
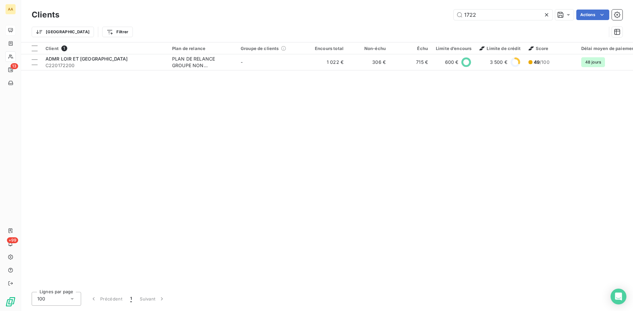
drag, startPoint x: 488, startPoint y: 13, endPoint x: 431, endPoint y: 16, distance: 56.8
click at [431, 16] on div "1722 Actions" at bounding box center [344, 15] width 555 height 11
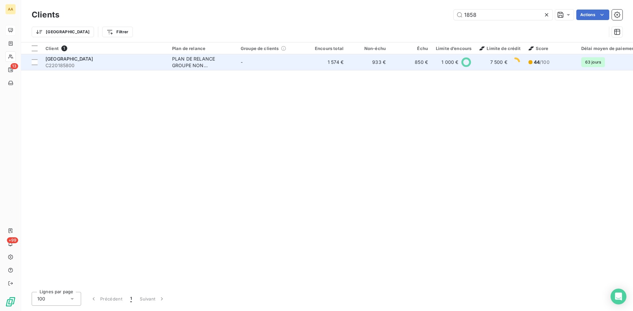
type input "1858"
click at [197, 58] on div "PLAN DE RELANCE GROUPE NON AUTOMATIQUE" at bounding box center [202, 62] width 61 height 13
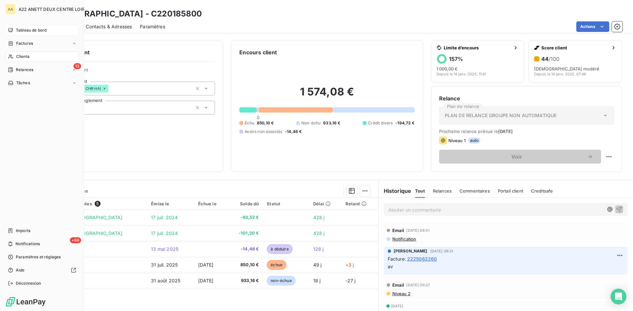
drag, startPoint x: 20, startPoint y: 55, endPoint x: 30, endPoint y: 50, distance: 11.1
click at [20, 55] on span "Clients" at bounding box center [22, 57] width 13 height 6
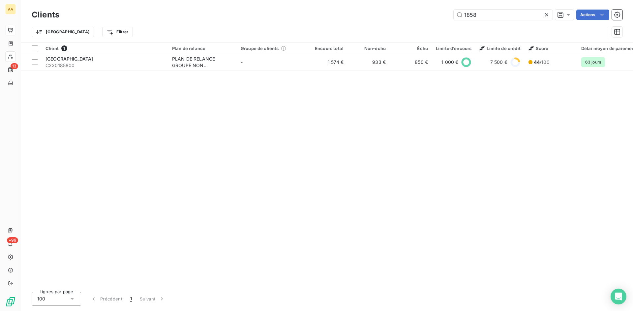
drag, startPoint x: 457, startPoint y: 18, endPoint x: 445, endPoint y: 18, distance: 12.9
click at [445, 18] on div "1858 Actions" at bounding box center [344, 15] width 555 height 11
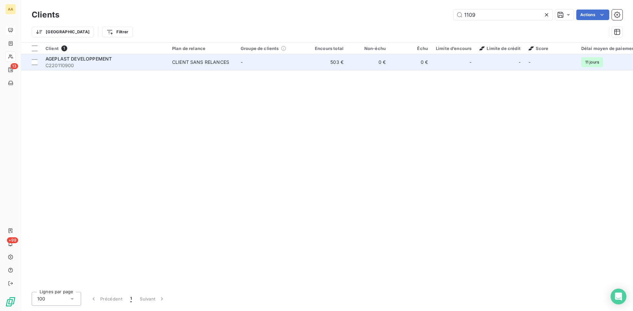
type input "1109"
click at [191, 60] on div "CLIENT SANS RELANCES" at bounding box center [200, 62] width 57 height 7
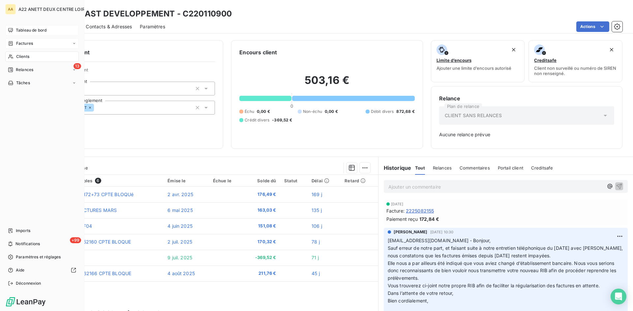
drag, startPoint x: 22, startPoint y: 57, endPoint x: 55, endPoint y: 45, distance: 34.5
click at [22, 57] on span "Clients" at bounding box center [22, 57] width 13 height 6
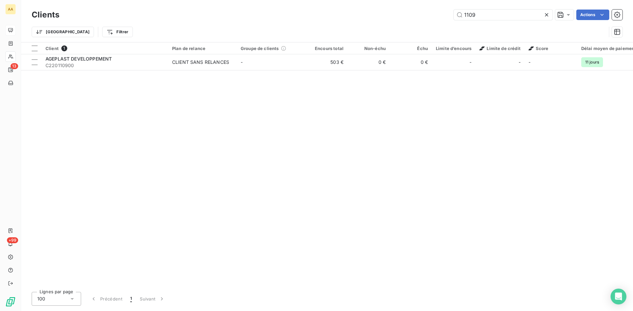
drag, startPoint x: 482, startPoint y: 15, endPoint x: 451, endPoint y: 15, distance: 31.0
click at [451, 15] on div "1109 Actions" at bounding box center [344, 15] width 555 height 11
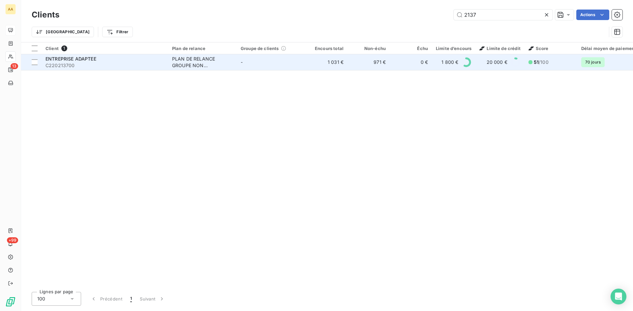
type input "2137"
click at [183, 61] on div "PLAN DE RELANCE GROUPE NON AUTOMATIQUE" at bounding box center [202, 62] width 61 height 13
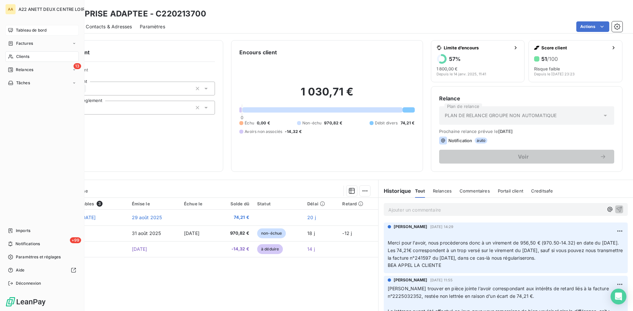
click at [21, 54] on span "Clients" at bounding box center [22, 57] width 13 height 6
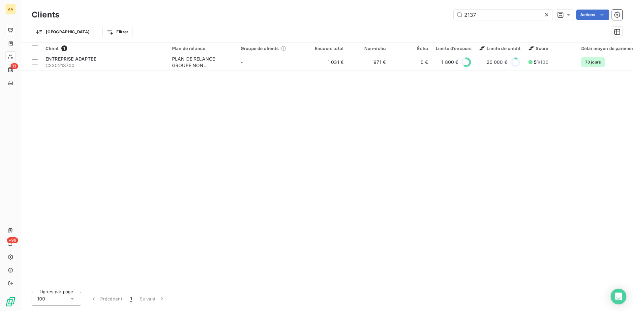
drag, startPoint x: 482, startPoint y: 15, endPoint x: 399, endPoint y: 17, distance: 82.1
click at [399, 17] on div "2137 Actions" at bounding box center [344, 15] width 555 height 11
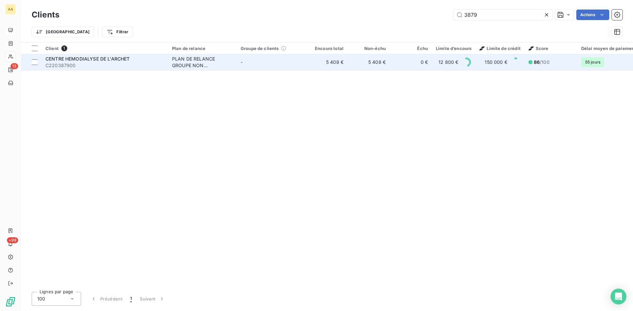
type input "3879"
click at [196, 56] on div "PLAN DE RELANCE GROUPE NON AUTOMATIQUE" at bounding box center [202, 62] width 61 height 13
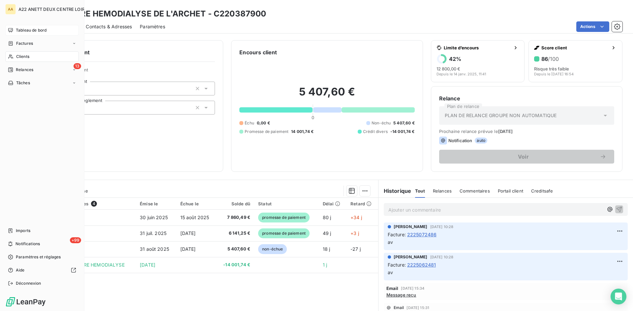
click at [17, 55] on span "Clients" at bounding box center [22, 57] width 13 height 6
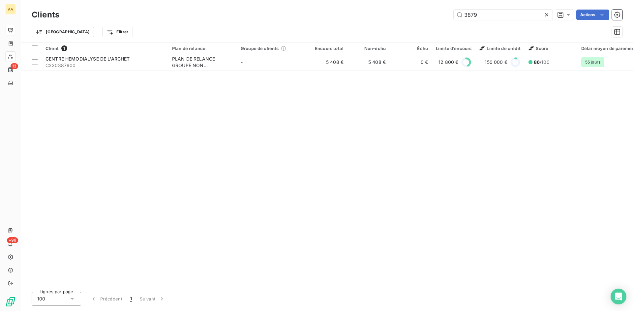
drag, startPoint x: 505, startPoint y: 15, endPoint x: 439, endPoint y: 15, distance: 66.2
click at [439, 15] on div "3879 Actions" at bounding box center [344, 15] width 555 height 11
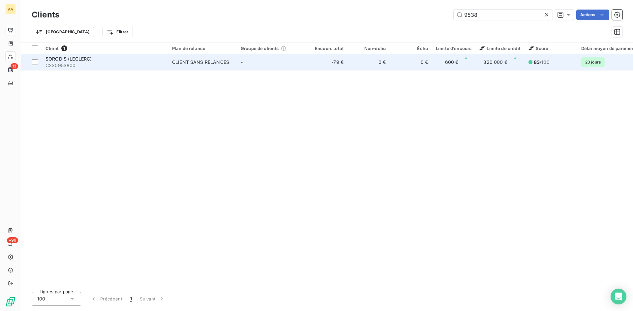
type input "9538"
click at [185, 64] on div "CLIENT SANS RELANCES" at bounding box center [200, 62] width 57 height 7
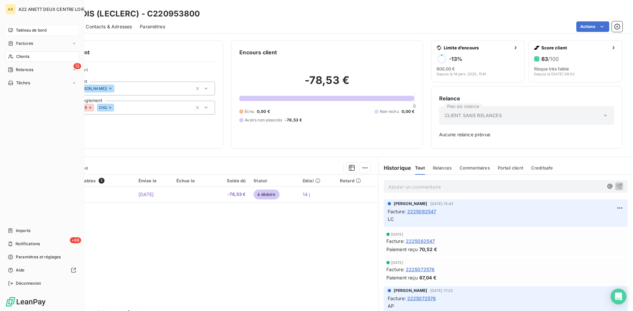
click at [22, 54] on span "Clients" at bounding box center [22, 57] width 13 height 6
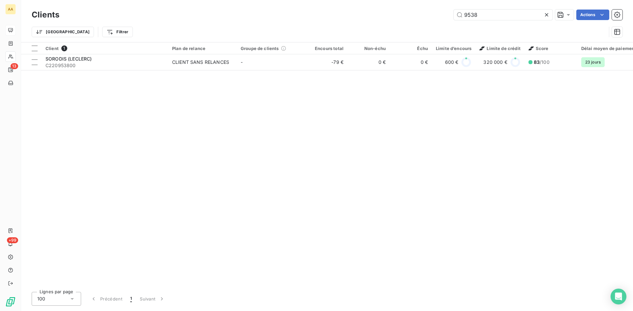
drag, startPoint x: 483, startPoint y: 14, endPoint x: 414, endPoint y: 17, distance: 68.6
click at [414, 17] on div "9538 Actions" at bounding box center [344, 15] width 555 height 11
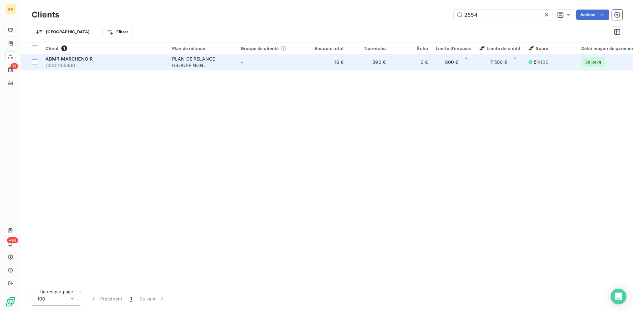
type input "2554"
click at [187, 61] on div "PLAN DE RELANCE GROUPE NON AUTOMATIQUE" at bounding box center [202, 62] width 61 height 13
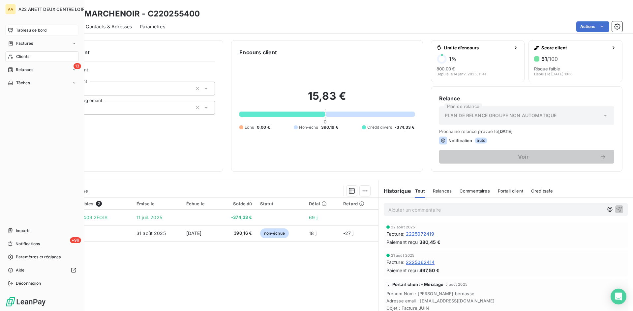
click at [18, 57] on span "Clients" at bounding box center [22, 57] width 13 height 6
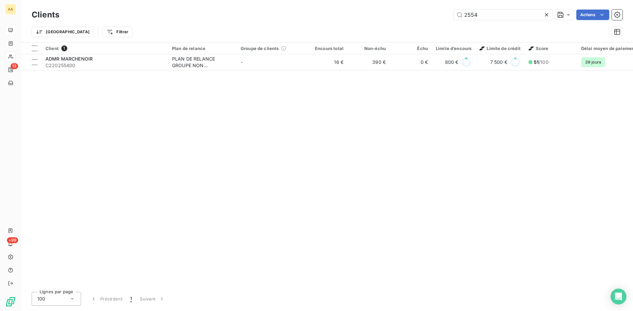
drag, startPoint x: 505, startPoint y: 12, endPoint x: 416, endPoint y: 12, distance: 88.3
click at [416, 12] on div "2554 Actions" at bounding box center [344, 15] width 555 height 11
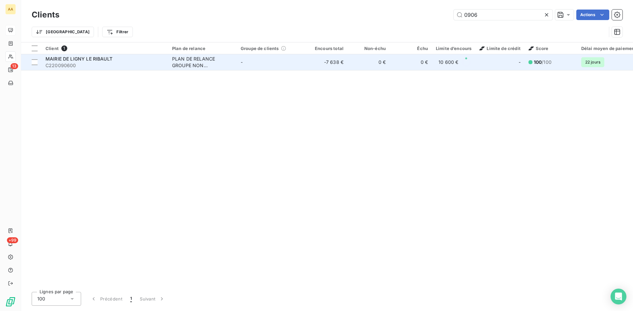
type input "0906"
click at [205, 57] on div "PLAN DE RELANCE GROUPE NON AUTOMATIQUE" at bounding box center [202, 62] width 61 height 13
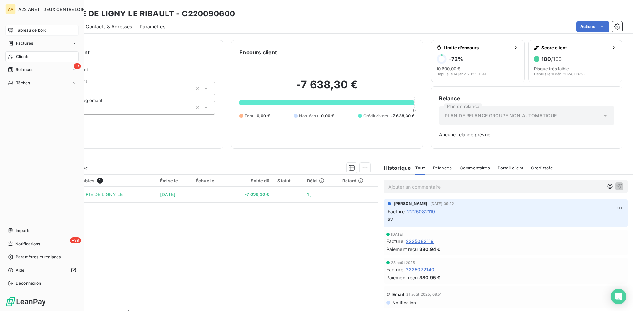
click at [18, 54] on span "Clients" at bounding box center [22, 57] width 13 height 6
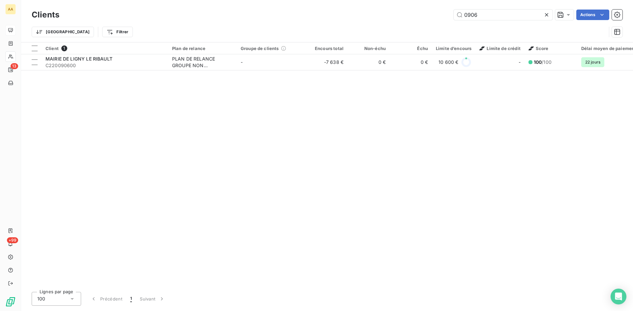
drag, startPoint x: 492, startPoint y: 11, endPoint x: 446, endPoint y: 16, distance: 46.4
click at [446, 16] on div "0906 Actions" at bounding box center [344, 15] width 555 height 11
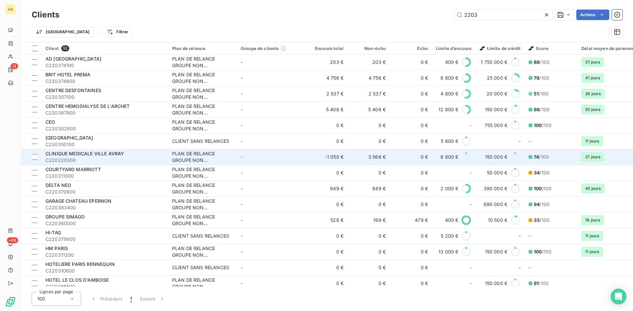
type input "2203"
click at [190, 158] on div "PLAN DE RELANCE GROUPE NON AUTOMATIQUE" at bounding box center [202, 157] width 61 height 13
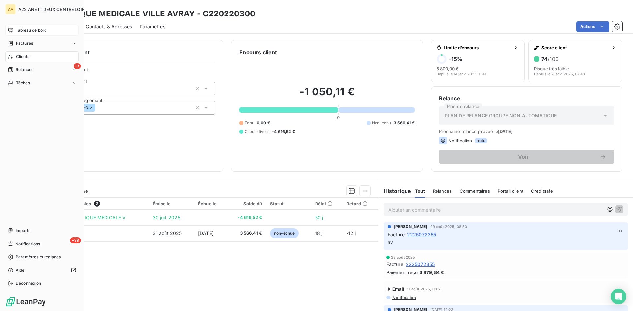
drag, startPoint x: 15, startPoint y: 58, endPoint x: 41, endPoint y: 55, distance: 26.6
click at [15, 58] on div "Clients" at bounding box center [42, 56] width 74 height 11
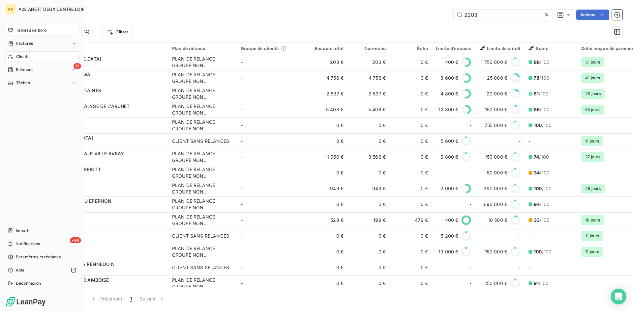
click at [25, 58] on span "Clients" at bounding box center [22, 57] width 13 height 6
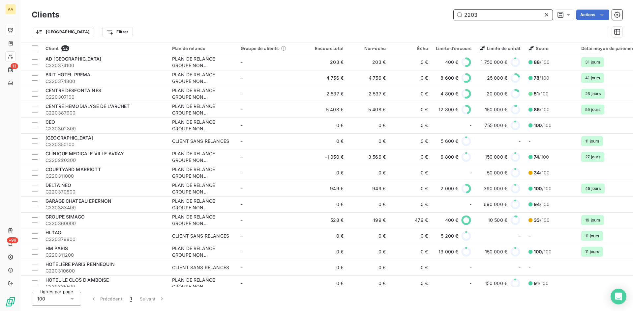
drag, startPoint x: 480, startPoint y: 15, endPoint x: 446, endPoint y: 16, distance: 33.6
click at [446, 16] on div "2203 Actions" at bounding box center [344, 15] width 555 height 11
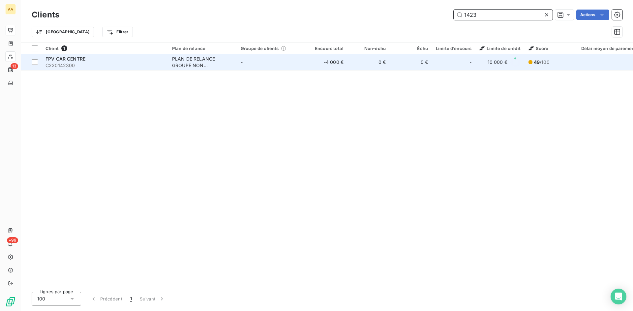
type input "1423"
click at [196, 64] on div "PLAN DE RELANCE GROUPE NON AUTOMATIQUE" at bounding box center [202, 62] width 61 height 13
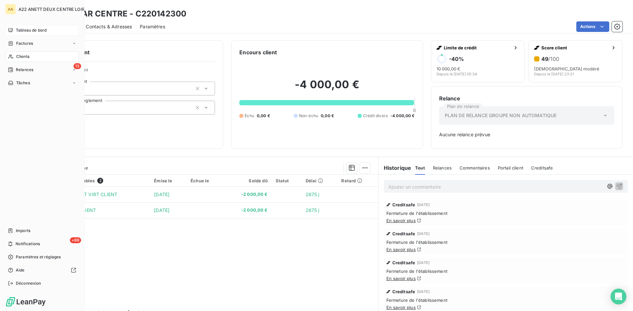
drag, startPoint x: 19, startPoint y: 57, endPoint x: 30, endPoint y: 53, distance: 12.0
click at [19, 57] on span "Clients" at bounding box center [22, 57] width 13 height 6
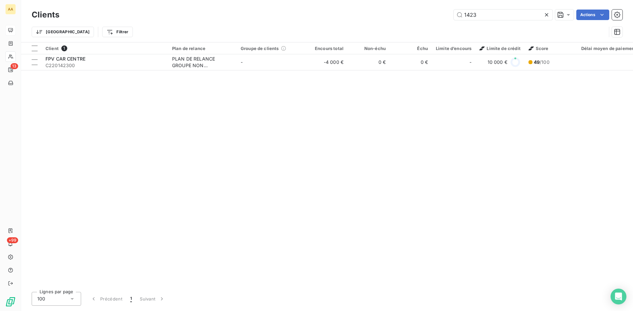
drag, startPoint x: 438, startPoint y: 16, endPoint x: 424, endPoint y: 16, distance: 13.8
click at [424, 16] on div "1423 Actions" at bounding box center [344, 15] width 555 height 11
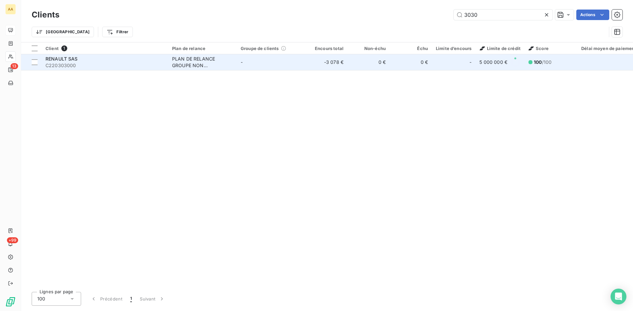
type input "3030"
click at [200, 63] on div "PLAN DE RELANCE GROUPE NON AUTOMATIQUE" at bounding box center [202, 62] width 61 height 13
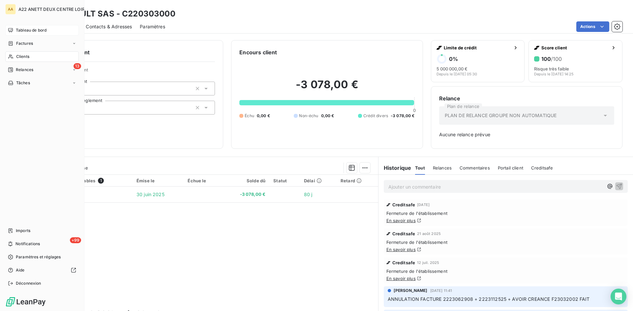
drag, startPoint x: 24, startPoint y: 55, endPoint x: 80, endPoint y: 44, distance: 57.5
click at [24, 55] on span "Clients" at bounding box center [22, 57] width 13 height 6
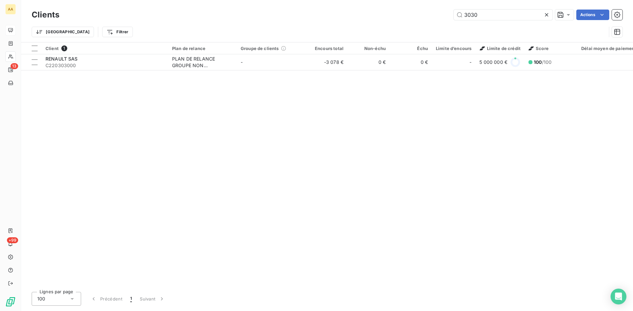
drag, startPoint x: 458, startPoint y: 16, endPoint x: 420, endPoint y: 16, distance: 38.2
click at [420, 16] on div "3030 Actions" at bounding box center [344, 15] width 555 height 11
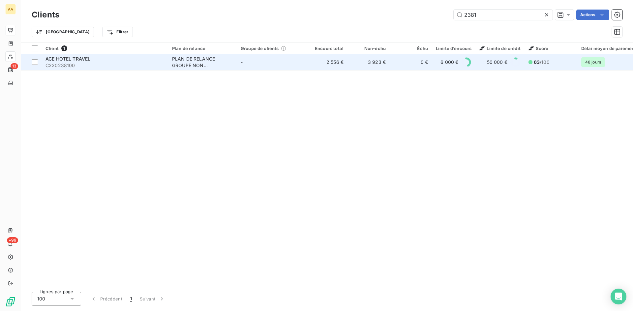
type input "2381"
click at [182, 61] on div "PLAN DE RELANCE GROUPE NON AUTOMATIQUE" at bounding box center [202, 62] width 61 height 13
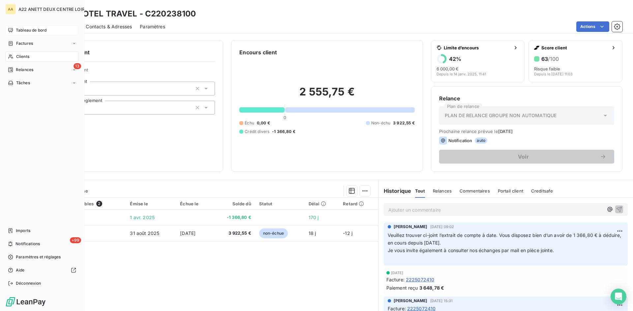
click at [22, 56] on span "Clients" at bounding box center [22, 57] width 13 height 6
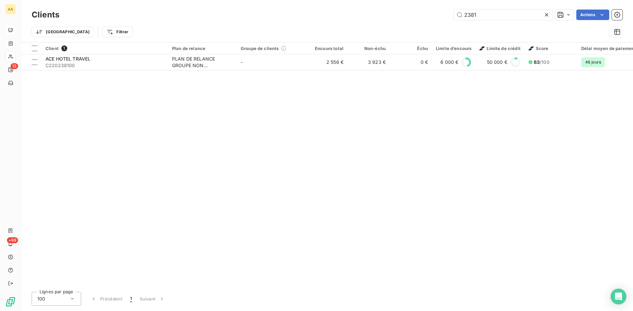
drag, startPoint x: 457, startPoint y: 15, endPoint x: 428, endPoint y: 16, distance: 29.3
click at [428, 16] on div "2381 Actions" at bounding box center [344, 15] width 555 height 11
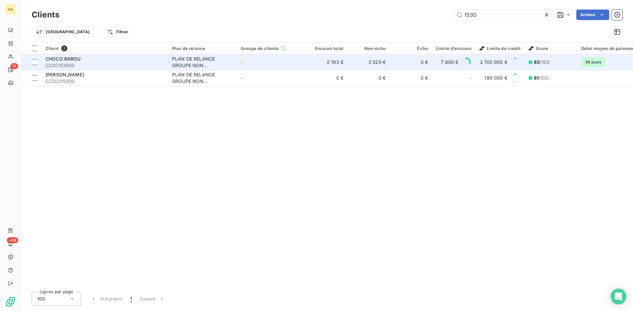
type input "1530"
click at [180, 65] on div "PLAN DE RELANCE GROUPE NON AUTOMATIQUE" at bounding box center [202, 62] width 61 height 13
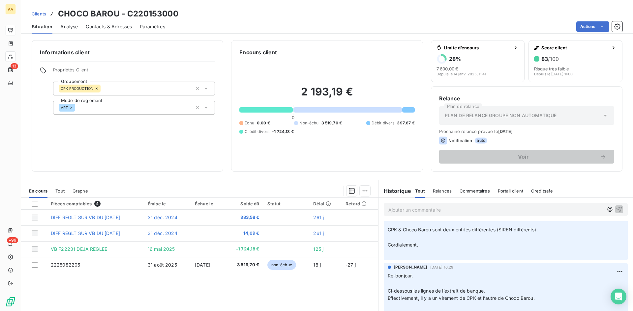
scroll to position [198, 0]
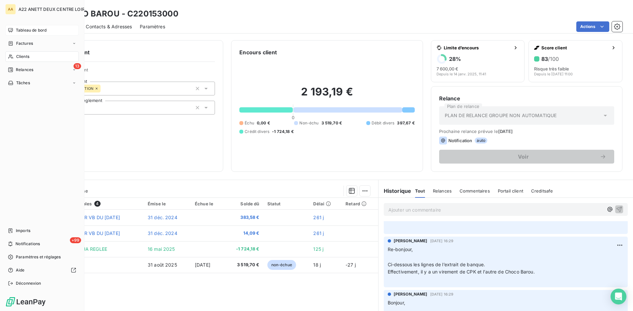
click at [21, 58] on span "Clients" at bounding box center [22, 57] width 13 height 6
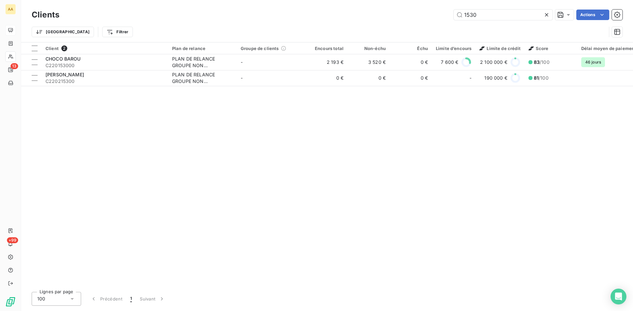
drag, startPoint x: 480, startPoint y: 15, endPoint x: 440, endPoint y: 15, distance: 39.9
click at [440, 15] on div "1530 Actions" at bounding box center [344, 15] width 555 height 11
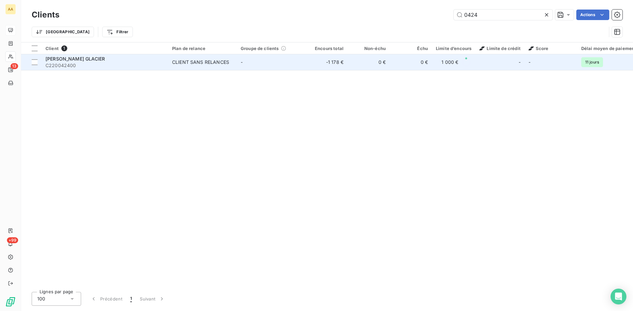
type input "0424"
click at [198, 63] on div "CLIENT SANS RELANCES" at bounding box center [200, 62] width 57 height 7
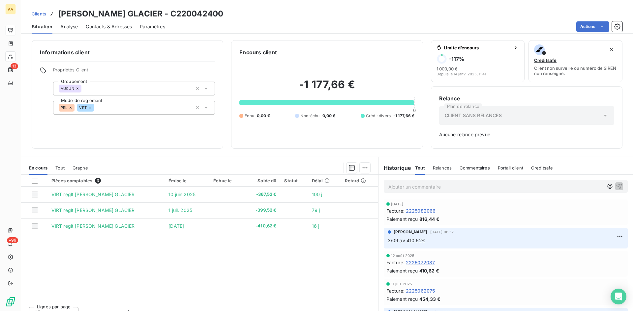
click at [133, 36] on div "Clients [PERSON_NAME] GLACIER - C220042400 Situation Analyse Contacts & Adresse…" at bounding box center [327, 155] width 612 height 311
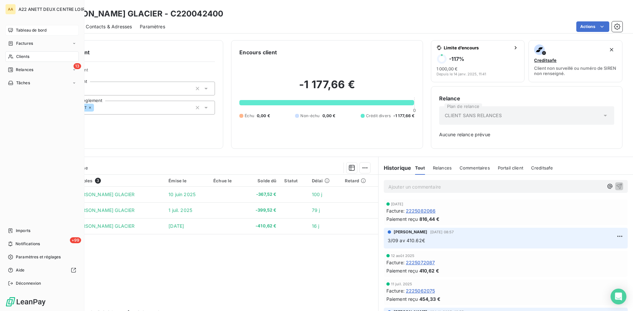
click at [16, 57] on span "Clients" at bounding box center [22, 57] width 13 height 6
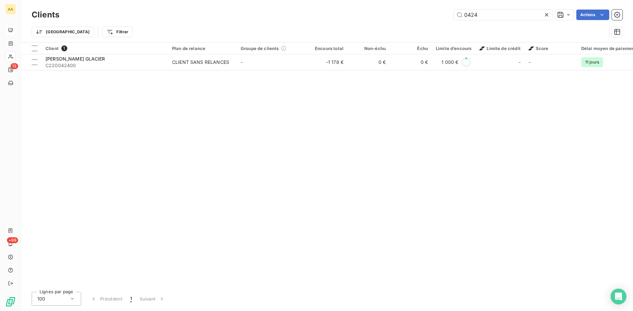
drag, startPoint x: 489, startPoint y: 15, endPoint x: 422, endPoint y: 15, distance: 67.9
click at [422, 15] on div "0424 Actions" at bounding box center [344, 15] width 555 height 11
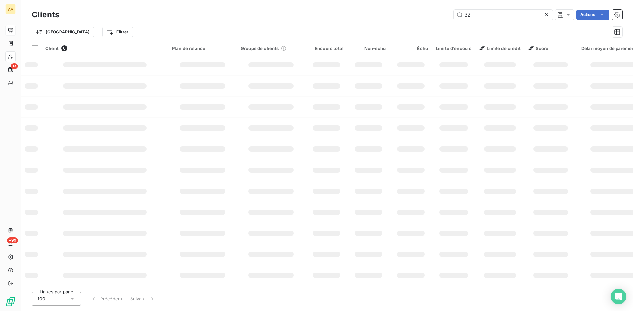
type input "3"
click at [468, 16] on input "2152" at bounding box center [503, 15] width 99 height 11
click at [472, 14] on input "2152" at bounding box center [503, 15] width 99 height 11
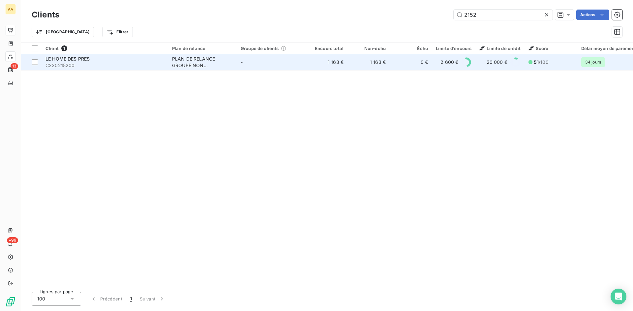
type input "2152"
click at [193, 59] on div "PLAN DE RELANCE GROUPE NON AUTOMATIQUE" at bounding box center [202, 62] width 61 height 13
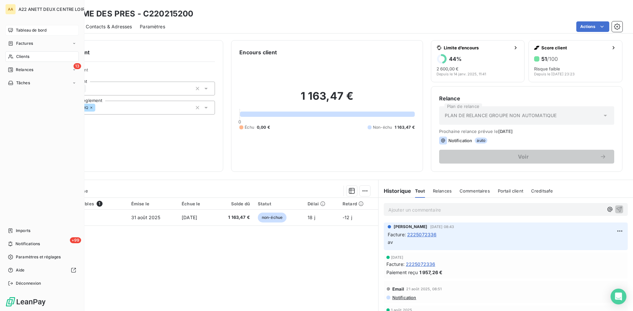
click at [20, 56] on span "Clients" at bounding box center [22, 57] width 13 height 6
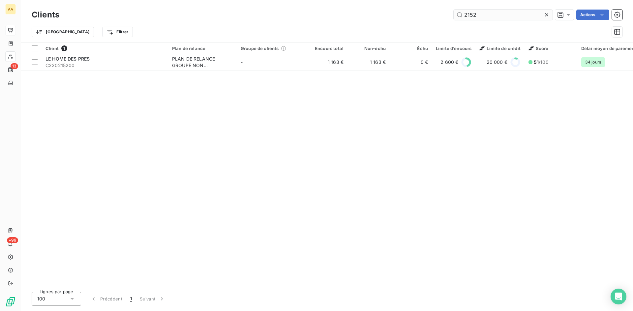
click at [456, 18] on input "2152" at bounding box center [503, 15] width 99 height 11
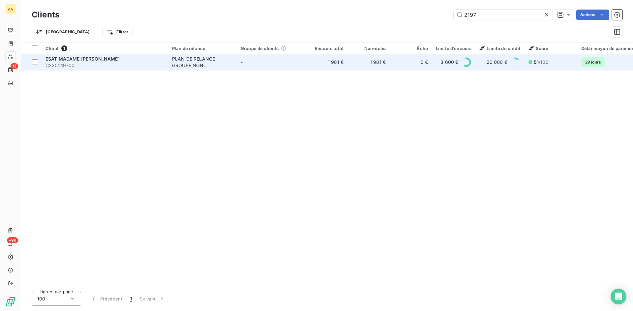
type input "2197"
click at [202, 66] on div "PLAN DE RELANCE GROUPE NON AUTOMATIQUE" at bounding box center [202, 62] width 61 height 13
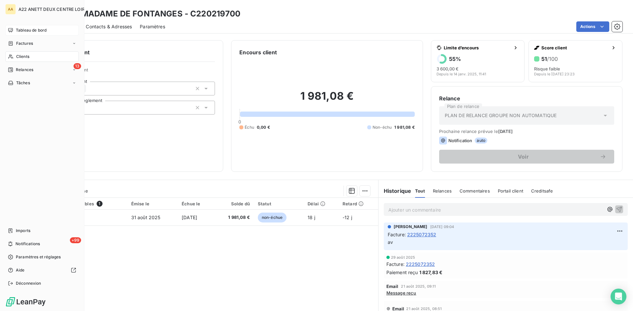
click at [18, 56] on span "Clients" at bounding box center [22, 57] width 13 height 6
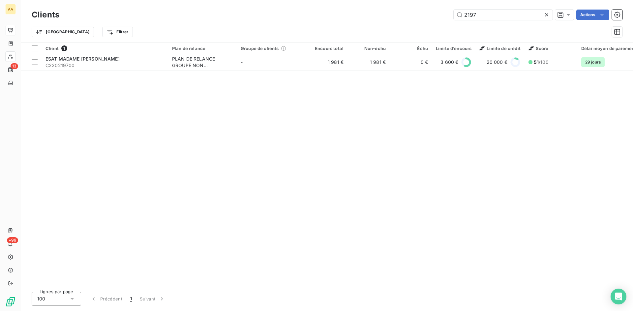
drag, startPoint x: 482, startPoint y: 16, endPoint x: 453, endPoint y: 17, distance: 29.4
click at [453, 17] on div "2197 Actions" at bounding box center [344, 15] width 555 height 11
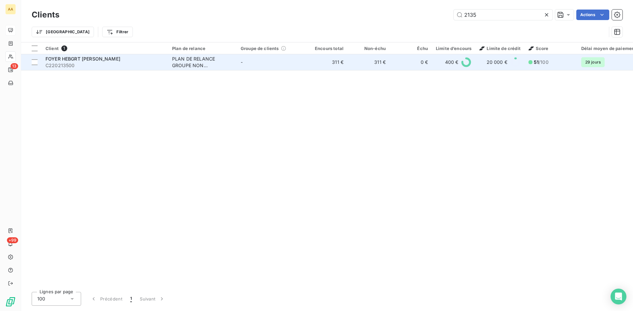
type input "2135"
click at [184, 63] on div "PLAN DE RELANCE GROUPE NON AUTOMATIQUE" at bounding box center [202, 62] width 61 height 13
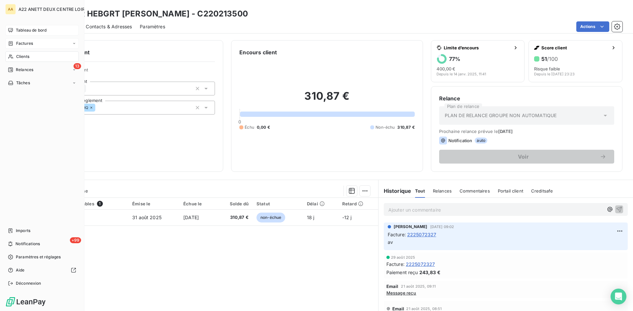
drag, startPoint x: 22, startPoint y: 59, endPoint x: 68, endPoint y: 45, distance: 47.6
click at [23, 58] on span "Clients" at bounding box center [22, 57] width 13 height 6
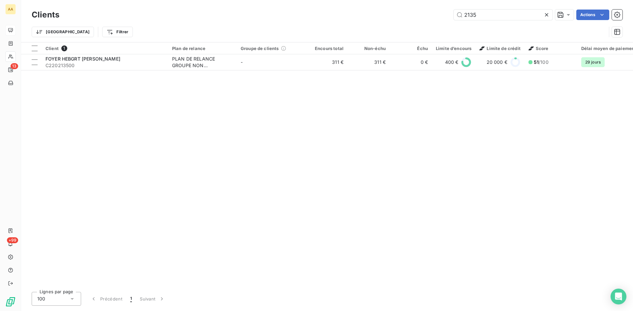
drag, startPoint x: 486, startPoint y: 19, endPoint x: 447, endPoint y: 18, distance: 38.9
click at [447, 18] on div "2135 Actions" at bounding box center [344, 15] width 555 height 11
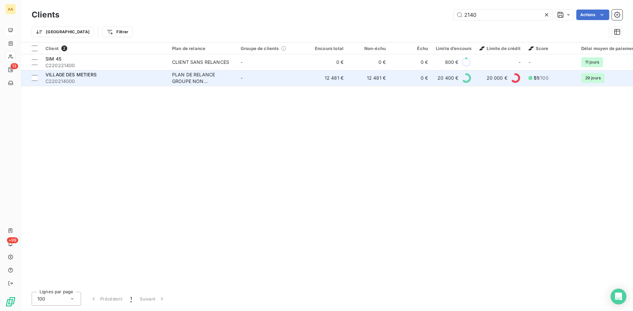
type input "2140"
click at [191, 81] on div "PLAN DE RELANCE GROUPE NON AUTOMATIQUE" at bounding box center [202, 78] width 61 height 13
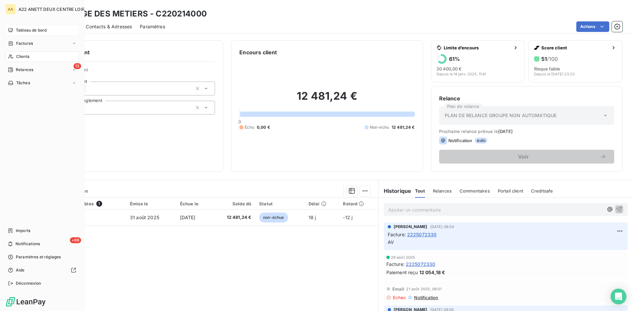
click at [21, 54] on span "Clients" at bounding box center [22, 57] width 13 height 6
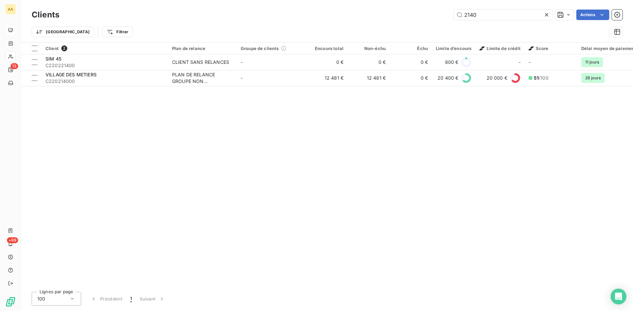
drag, startPoint x: 486, startPoint y: 16, endPoint x: 443, endPoint y: 18, distance: 42.9
click at [443, 18] on div "2140 Actions" at bounding box center [344, 15] width 555 height 11
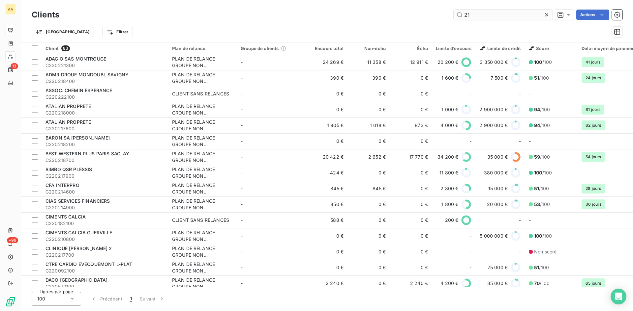
drag, startPoint x: 481, startPoint y: 15, endPoint x: 464, endPoint y: 15, distance: 17.1
click at [464, 15] on input "21" at bounding box center [503, 15] width 99 height 11
click at [477, 16] on input "2131" at bounding box center [503, 15] width 99 height 11
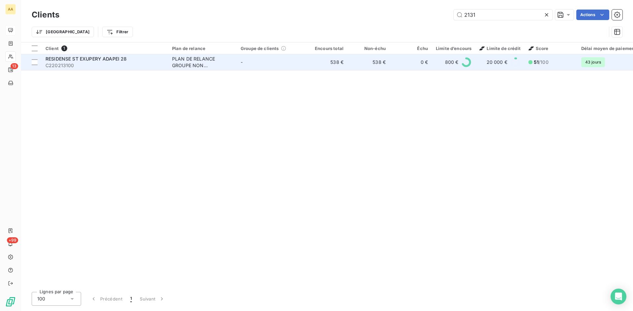
type input "2131"
click at [197, 65] on div "PLAN DE RELANCE GROUPE NON AUTOMATIQUE" at bounding box center [202, 62] width 61 height 13
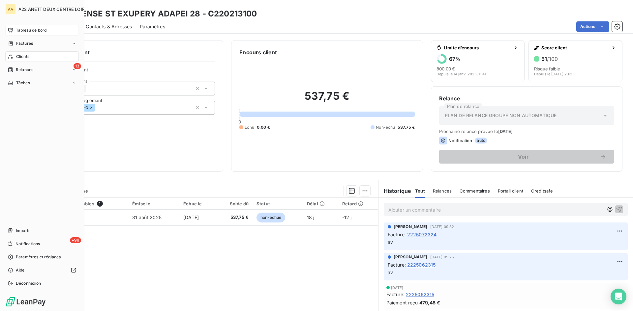
click at [24, 57] on span "Clients" at bounding box center [22, 57] width 13 height 6
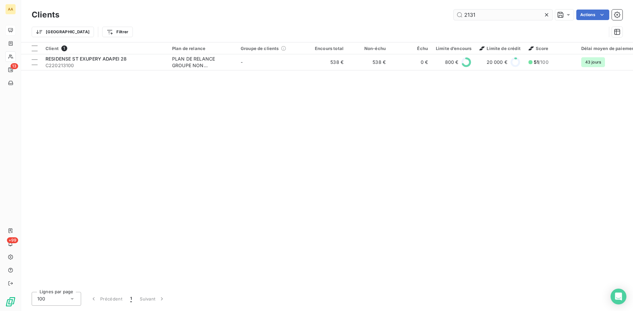
drag, startPoint x: 480, startPoint y: 15, endPoint x: 458, endPoint y: 14, distance: 21.8
click at [458, 14] on input "2131" at bounding box center [503, 15] width 99 height 11
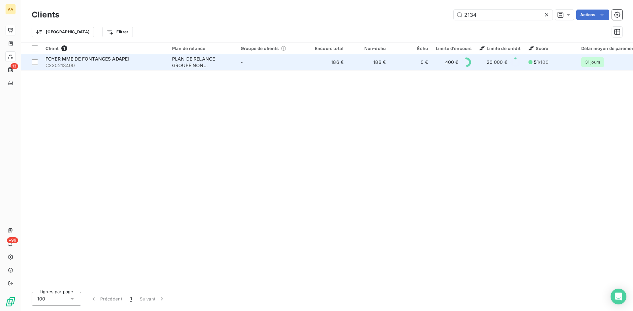
type input "2134"
click at [199, 62] on div "PLAN DE RELANCE GROUPE NON AUTOMATIQUE" at bounding box center [202, 62] width 61 height 13
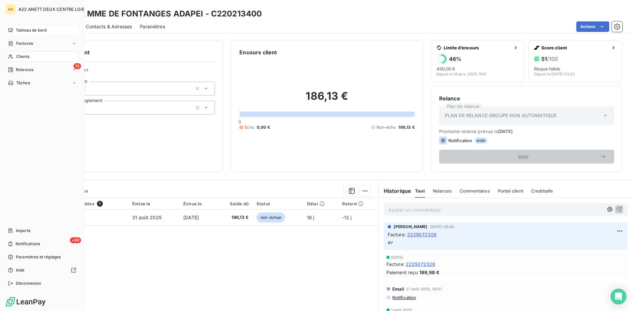
click at [20, 54] on span "Clients" at bounding box center [22, 57] width 13 height 6
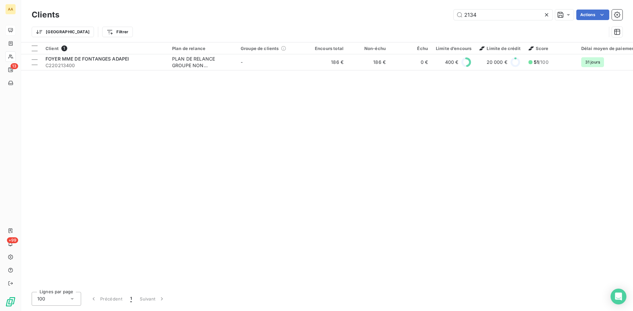
drag, startPoint x: 473, startPoint y: 17, endPoint x: 448, endPoint y: 17, distance: 25.7
click at [448, 17] on div "2134 Actions" at bounding box center [344, 15] width 555 height 11
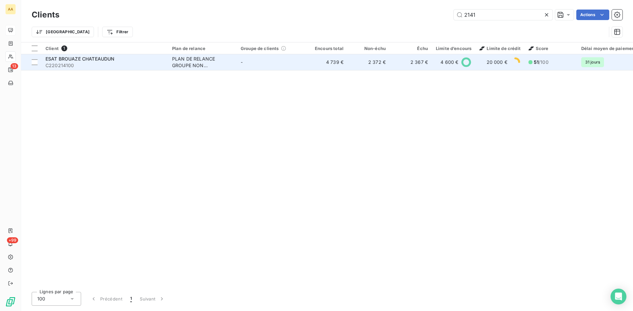
type input "2141"
click at [201, 64] on div "PLAN DE RELANCE GROUPE NON AUTOMATIQUE" at bounding box center [202, 62] width 61 height 13
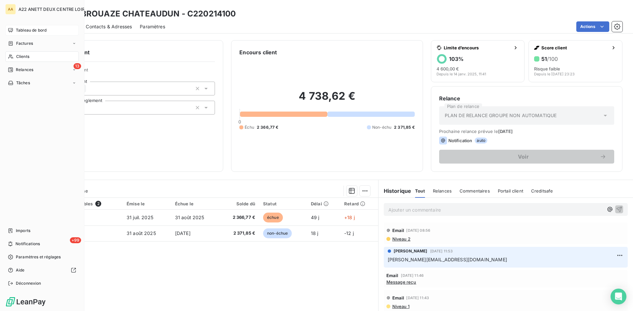
click at [23, 55] on span "Clients" at bounding box center [22, 57] width 13 height 6
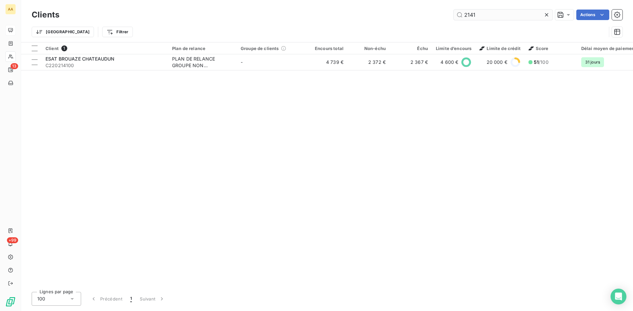
drag, startPoint x: 486, startPoint y: 15, endPoint x: 456, endPoint y: 17, distance: 30.1
click at [456, 17] on input "2141" at bounding box center [503, 15] width 99 height 11
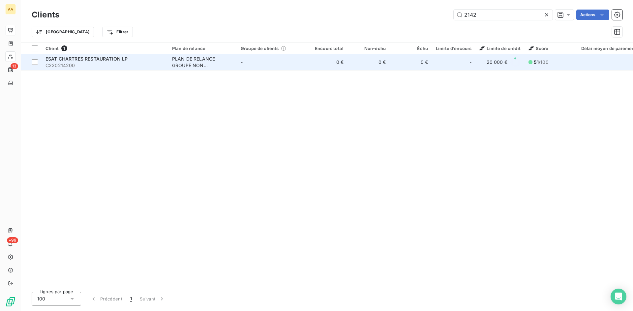
type input "2142"
click at [181, 64] on div "PLAN DE RELANCE GROUPE NON AUTOMATIQUE" at bounding box center [202, 62] width 61 height 13
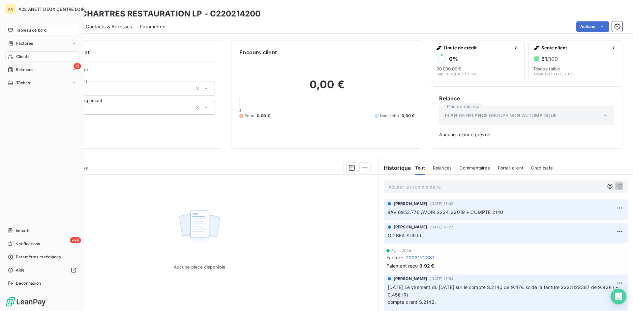
click at [13, 57] on icon at bounding box center [11, 56] width 6 height 5
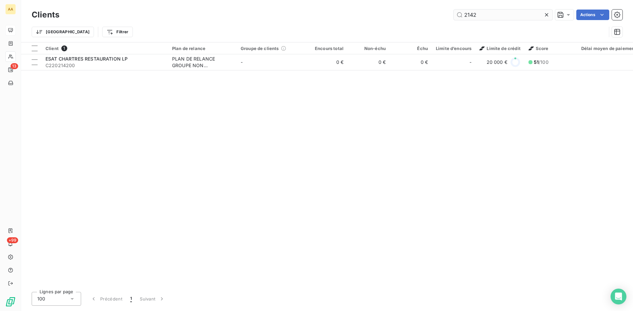
drag, startPoint x: 476, startPoint y: 15, endPoint x: 459, endPoint y: 15, distance: 16.5
click at [459, 15] on input "2142" at bounding box center [503, 15] width 99 height 11
type input "0424"
click at [216, 54] on th "Plan de relance" at bounding box center [202, 49] width 69 height 12
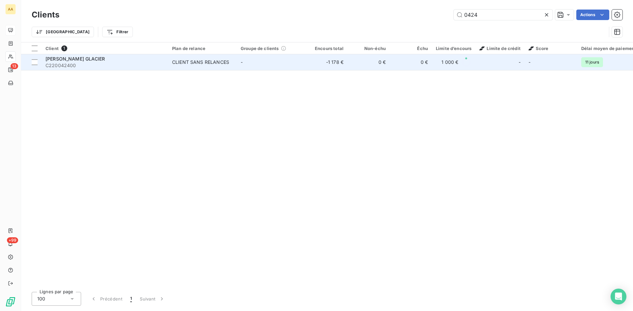
click at [207, 61] on div "CLIENT SANS RELANCES" at bounding box center [200, 62] width 57 height 7
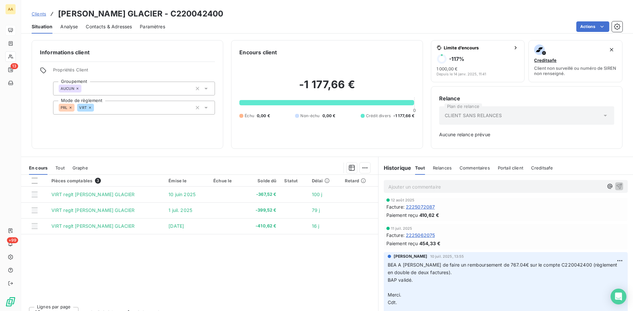
scroll to position [33, 0]
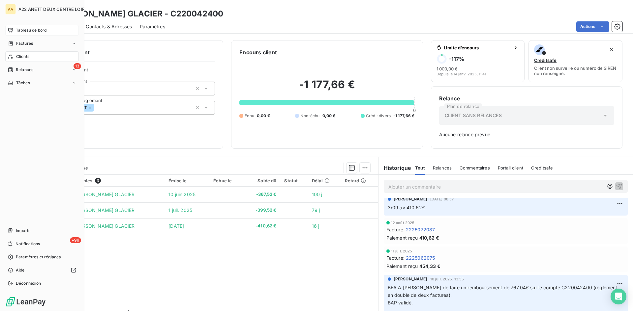
drag, startPoint x: 26, startPoint y: 55, endPoint x: 31, endPoint y: 52, distance: 5.5
click at [26, 55] on span "Clients" at bounding box center [22, 57] width 13 height 6
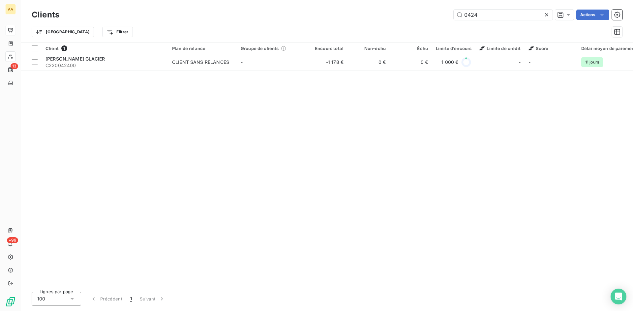
drag, startPoint x: 488, startPoint y: 15, endPoint x: 430, endPoint y: 15, distance: 58.3
click at [430, 15] on div "0424 Actions" at bounding box center [344, 15] width 555 height 11
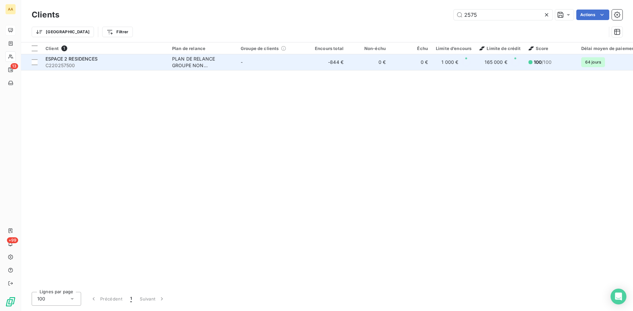
type input "2575"
click at [199, 63] on div "PLAN DE RELANCE GROUPE NON AUTOMATIQUE" at bounding box center [202, 62] width 61 height 13
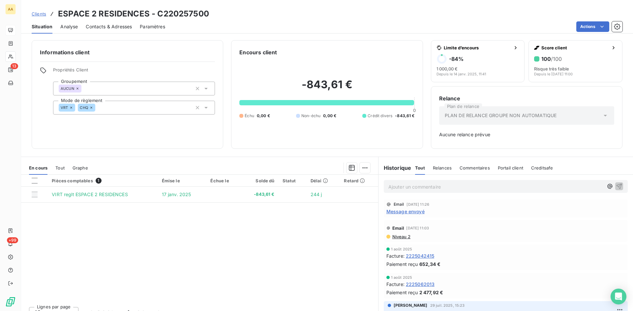
click at [404, 213] on span "Message envoyé" at bounding box center [405, 211] width 38 height 7
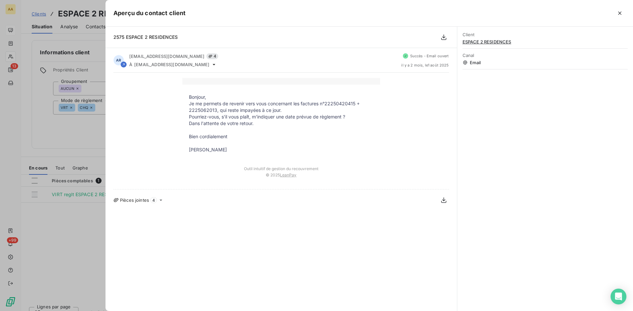
click at [65, 202] on div at bounding box center [316, 155] width 633 height 311
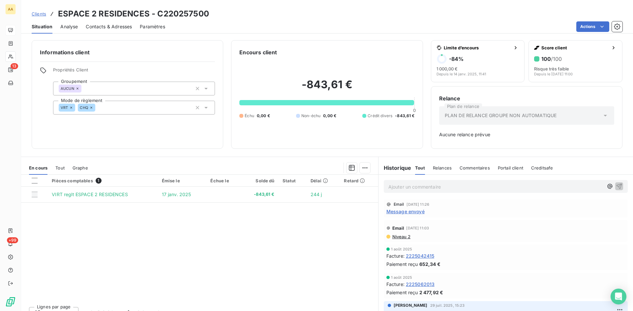
click at [400, 237] on span "Niveau 2" at bounding box center [401, 236] width 19 height 5
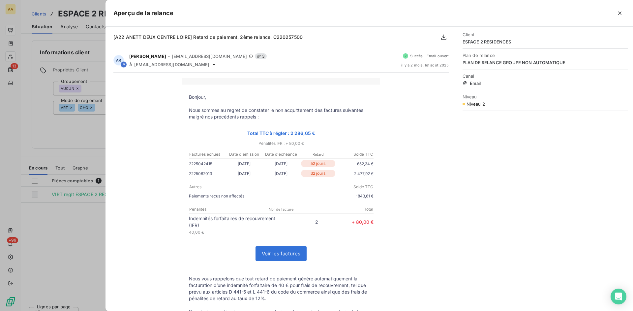
click at [51, 143] on div at bounding box center [316, 155] width 633 height 311
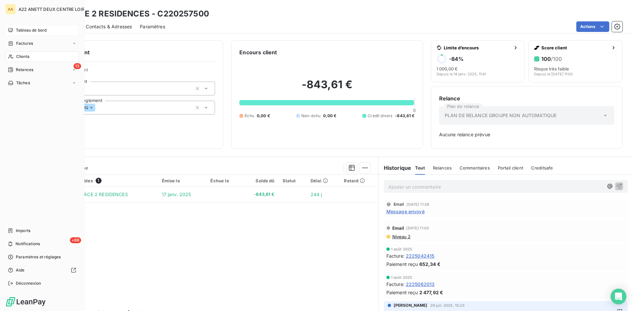
click at [18, 56] on span "Clients" at bounding box center [22, 57] width 13 height 6
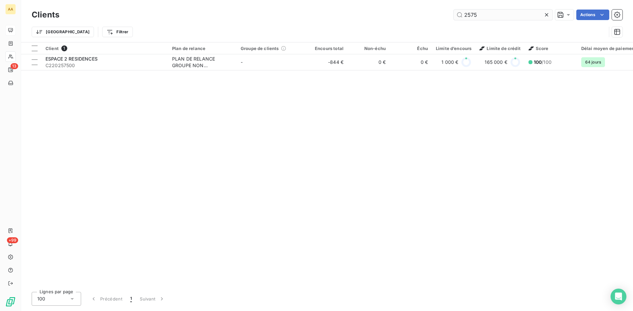
drag, startPoint x: 480, startPoint y: 17, endPoint x: 460, endPoint y: 18, distance: 19.8
click at [460, 18] on input "2575" at bounding box center [503, 15] width 99 height 11
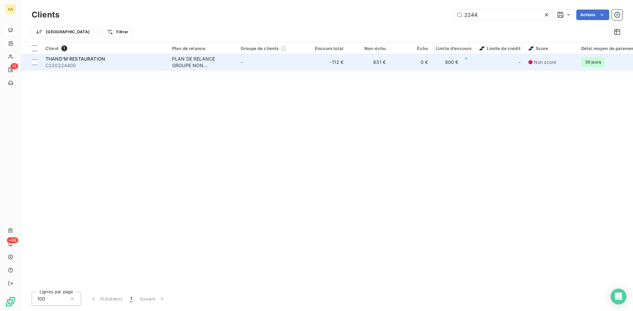
type input "2244"
click at [196, 62] on div "PLAN DE RELANCE GROUPE NON AUTOMATIQUE" at bounding box center [202, 62] width 61 height 13
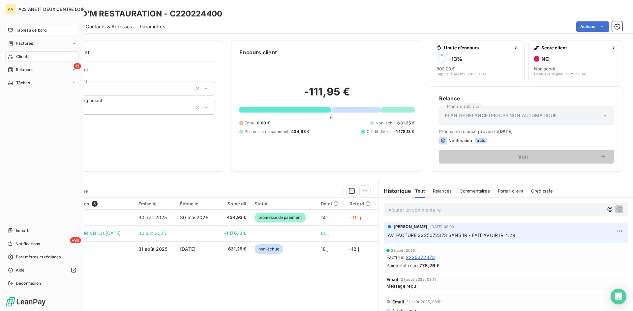
click at [20, 54] on span "Clients" at bounding box center [22, 57] width 13 height 6
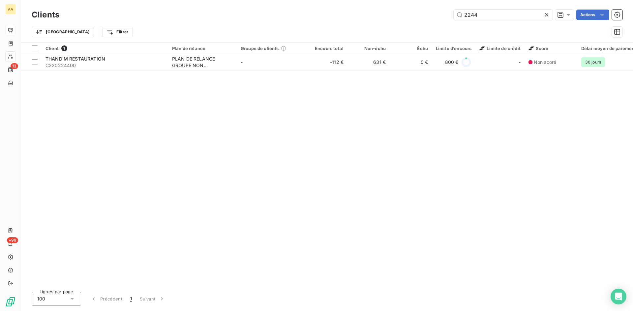
drag, startPoint x: 483, startPoint y: 15, endPoint x: 447, endPoint y: 15, distance: 35.6
click at [447, 15] on div "2244 Actions" at bounding box center [344, 15] width 555 height 11
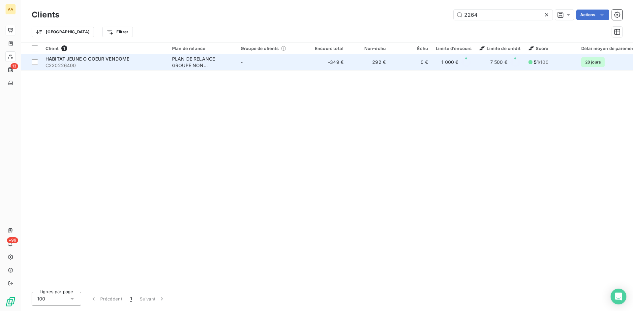
type input "2264"
click at [190, 62] on div "PLAN DE RELANCE GROUPE NON AUTOMATIQUE" at bounding box center [202, 62] width 61 height 13
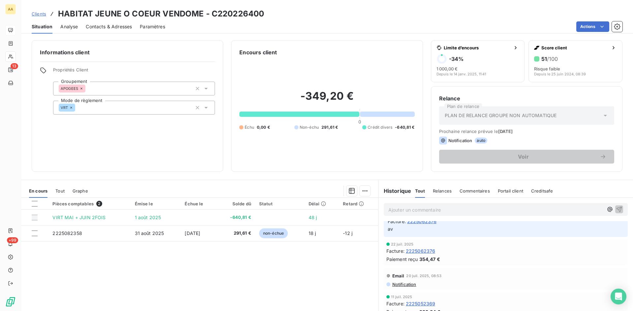
scroll to position [132, 0]
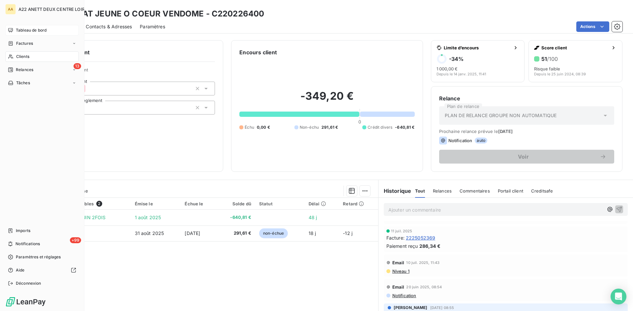
click at [22, 59] on span "Clients" at bounding box center [22, 57] width 13 height 6
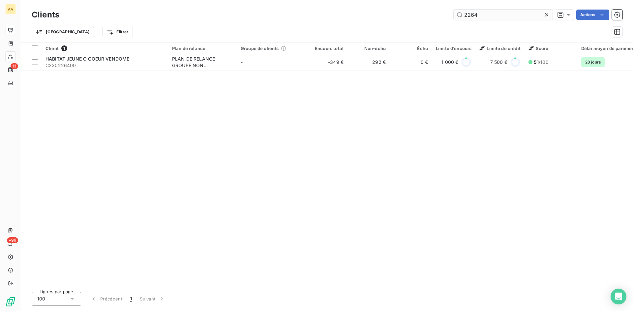
drag, startPoint x: 484, startPoint y: 15, endPoint x: 474, endPoint y: 14, distance: 10.2
click at [474, 14] on input "2264" at bounding box center [503, 15] width 99 height 11
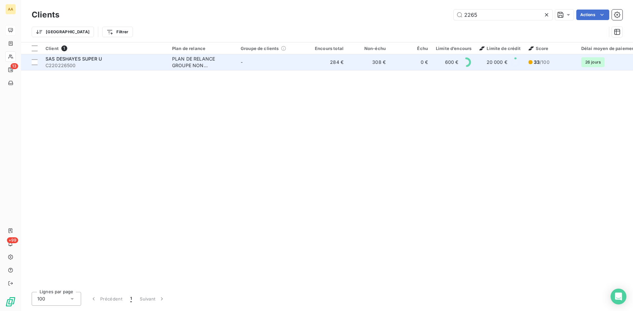
type input "2265"
click at [192, 58] on div "PLAN DE RELANCE GROUPE NON AUTOMATIQUE" at bounding box center [202, 62] width 61 height 13
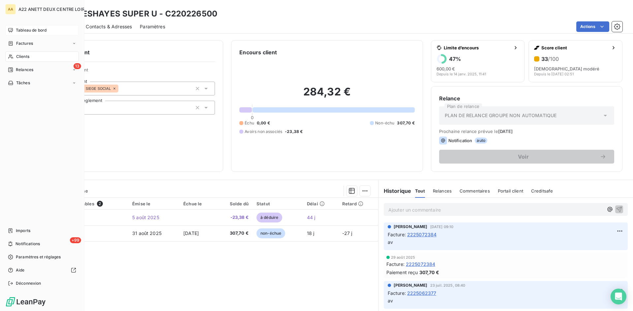
click at [19, 55] on span "Clients" at bounding box center [22, 57] width 13 height 6
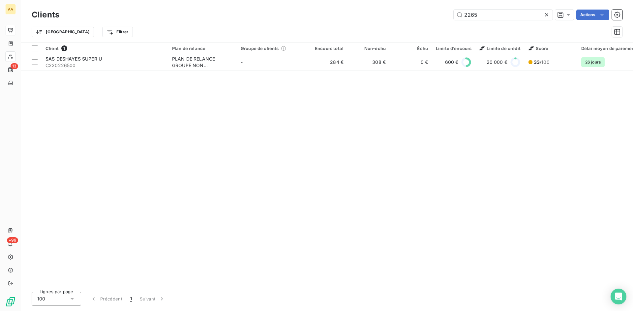
drag, startPoint x: 454, startPoint y: 15, endPoint x: 442, endPoint y: 15, distance: 12.2
click at [442, 15] on div "2265 Actions" at bounding box center [344, 15] width 555 height 11
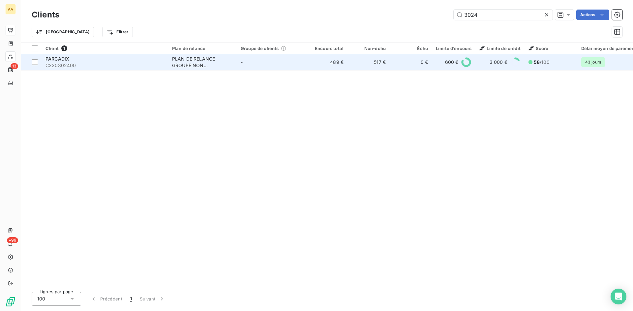
type input "3024"
click at [197, 61] on div "PLAN DE RELANCE GROUPE NON AUTOMATIQUE" at bounding box center [202, 62] width 61 height 13
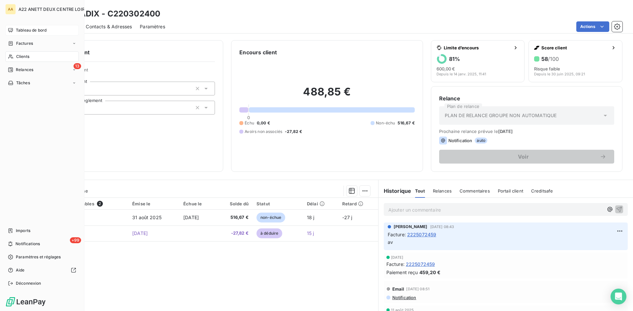
drag, startPoint x: 19, startPoint y: 55, endPoint x: 30, endPoint y: 51, distance: 12.0
click at [19, 55] on span "Clients" at bounding box center [22, 57] width 13 height 6
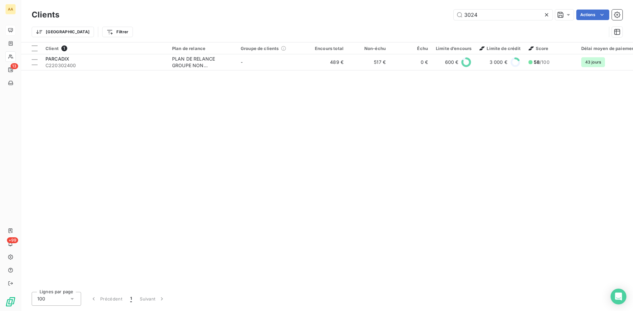
drag, startPoint x: 492, startPoint y: 16, endPoint x: 396, endPoint y: 19, distance: 96.3
click at [396, 19] on div "3024 Actions" at bounding box center [344, 15] width 555 height 11
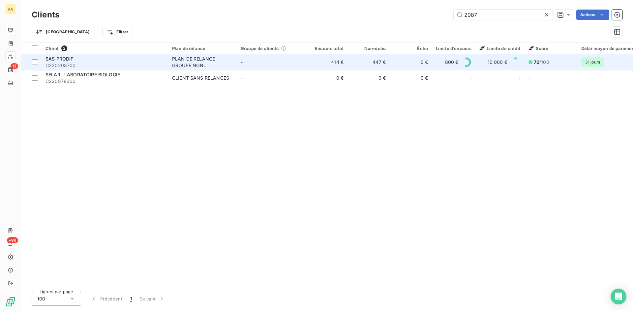
type input "2087"
click at [185, 59] on div "PLAN DE RELANCE GROUPE NON AUTOMATIQUE" at bounding box center [202, 62] width 61 height 13
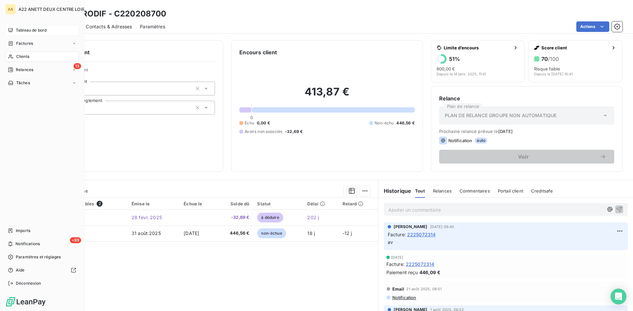
click at [22, 56] on span "Clients" at bounding box center [22, 57] width 13 height 6
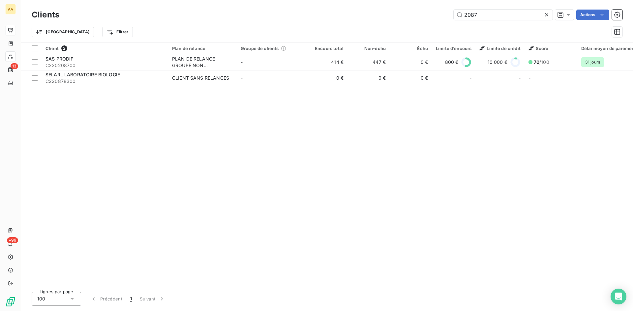
click at [200, 134] on div "Client 2 Plan de relance Groupe de clients Encours total Non-échu Échu Limite d…" at bounding box center [327, 165] width 612 height 245
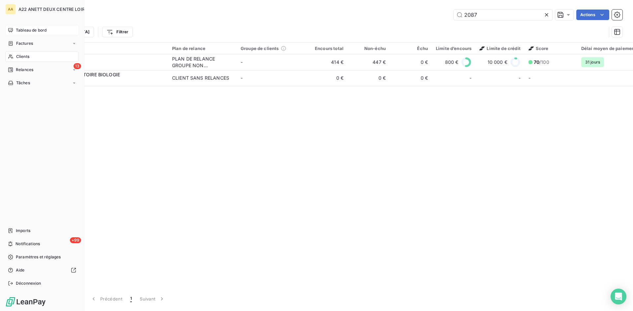
click at [23, 55] on span "Clients" at bounding box center [22, 57] width 13 height 6
click at [21, 55] on span "Clients" at bounding box center [22, 57] width 13 height 6
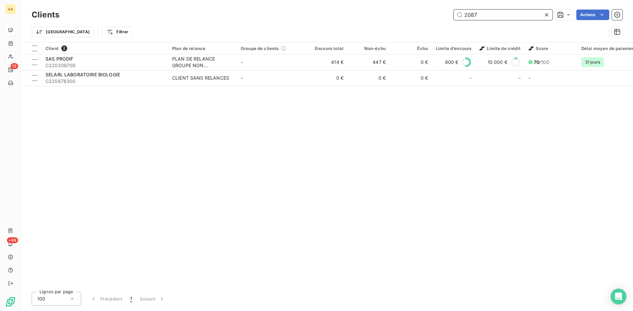
drag, startPoint x: 480, startPoint y: 15, endPoint x: 432, endPoint y: 15, distance: 48.1
click at [432, 15] on div "2087 Actions" at bounding box center [344, 15] width 555 height 11
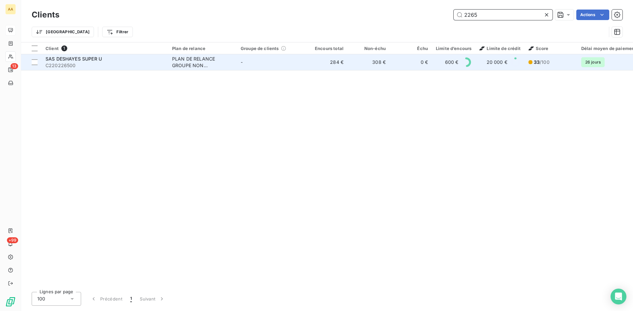
type input "2265"
click at [182, 61] on div "PLAN DE RELANCE GROUPE NON AUTOMATIQUE" at bounding box center [202, 62] width 61 height 13
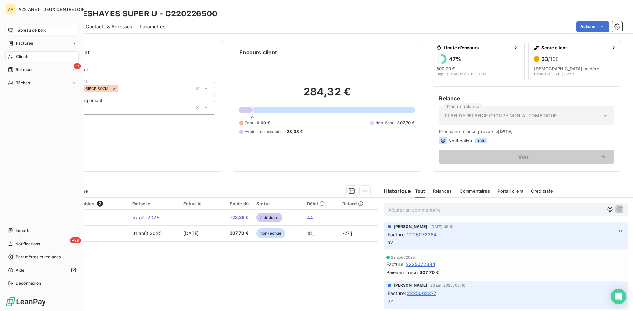
click at [23, 55] on span "Clients" at bounding box center [22, 57] width 13 height 6
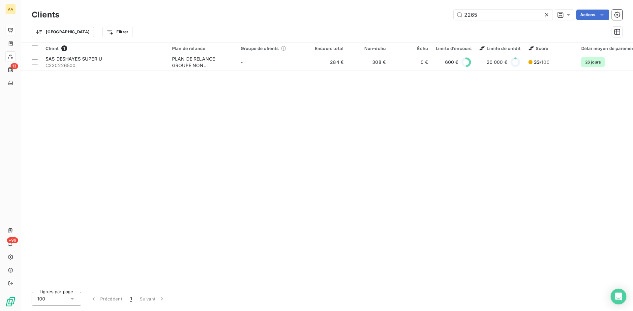
drag, startPoint x: 489, startPoint y: 15, endPoint x: 394, endPoint y: 20, distance: 95.1
click at [394, 20] on div "Clients 2265 Actions" at bounding box center [327, 15] width 591 height 14
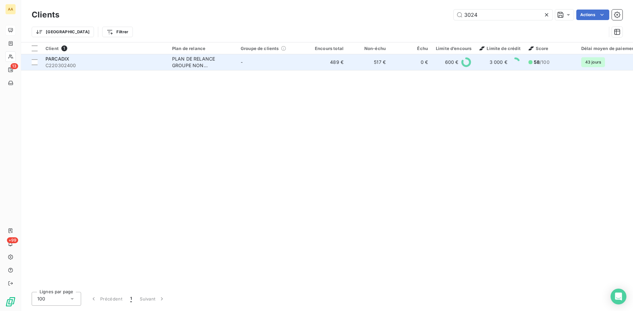
type input "3024"
click at [188, 60] on div "PLAN DE RELANCE GROUPE NON AUTOMATIQUE" at bounding box center [202, 62] width 61 height 13
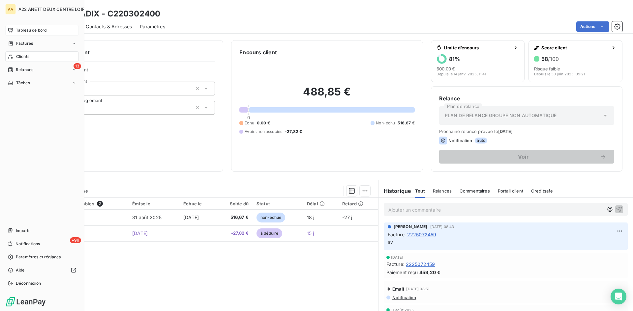
click at [16, 57] on span "Clients" at bounding box center [22, 57] width 13 height 6
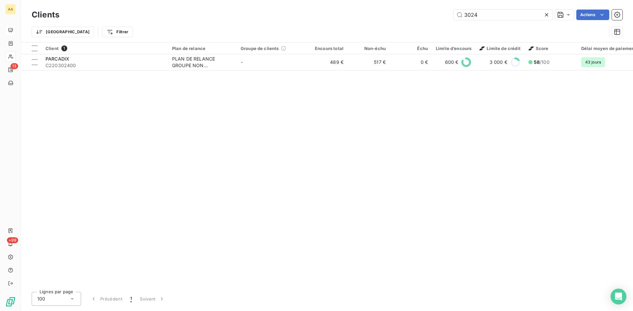
drag, startPoint x: 486, startPoint y: 16, endPoint x: 444, endPoint y: 15, distance: 42.5
click at [444, 15] on div "3024 Actions" at bounding box center [344, 15] width 555 height 11
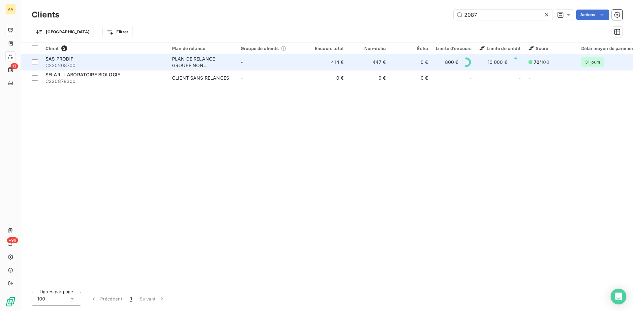
type input "2087"
click at [190, 67] on div "PLAN DE RELANCE GROUPE NON AUTOMATIQUE" at bounding box center [202, 62] width 61 height 13
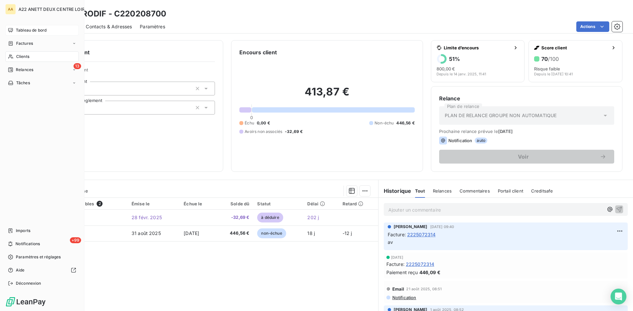
click at [25, 56] on span "Clients" at bounding box center [22, 57] width 13 height 6
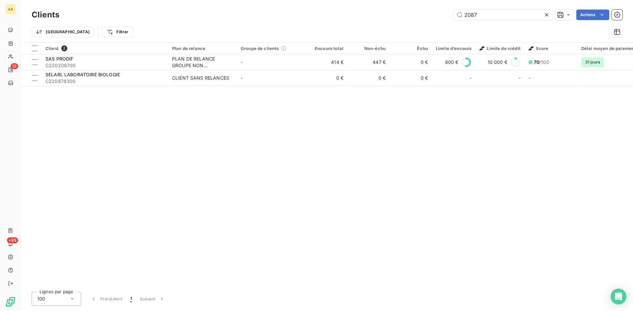
drag, startPoint x: 484, startPoint y: 16, endPoint x: 412, endPoint y: 18, distance: 72.5
click at [414, 17] on div "2087 Actions" at bounding box center [344, 15] width 555 height 11
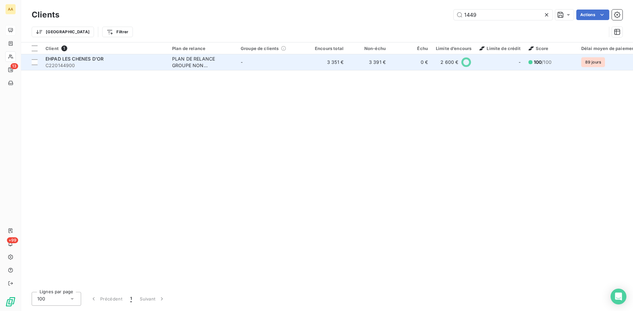
type input "1449"
click at [185, 61] on div "PLAN DE RELANCE GROUPE NON AUTOMATIQUE" at bounding box center [202, 62] width 61 height 13
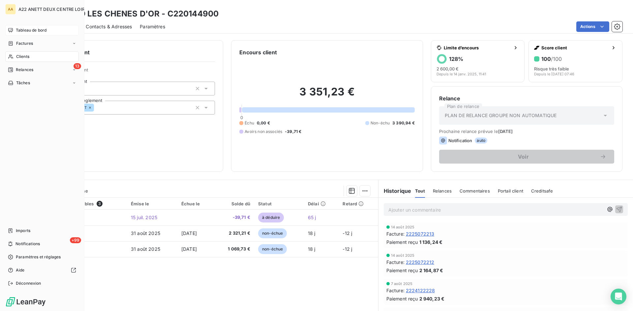
click at [26, 56] on span "Clients" at bounding box center [22, 57] width 13 height 6
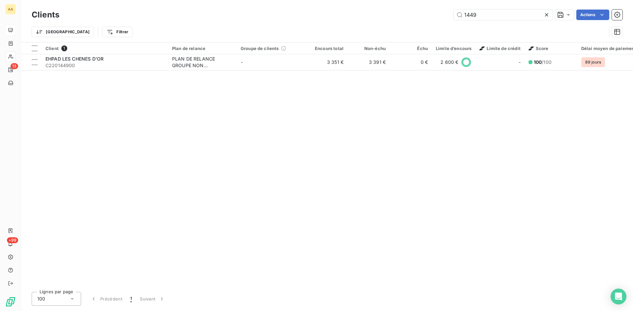
drag, startPoint x: 479, startPoint y: 16, endPoint x: 429, endPoint y: 16, distance: 49.4
click at [429, 16] on div "1449 Actions" at bounding box center [344, 15] width 555 height 11
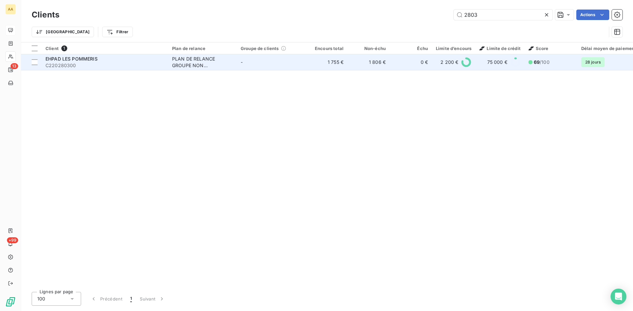
type input "2803"
click at [188, 59] on div "PLAN DE RELANCE GROUPE NON AUTOMATIQUE" at bounding box center [202, 62] width 61 height 13
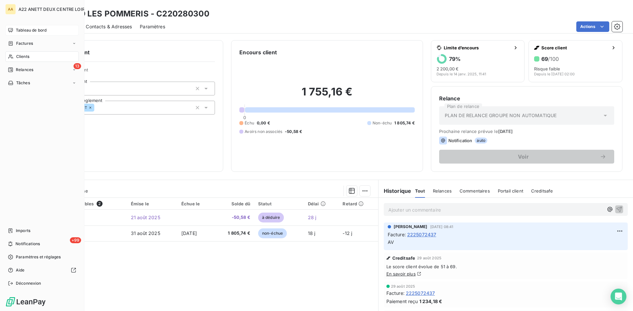
click at [21, 56] on span "Clients" at bounding box center [22, 57] width 13 height 6
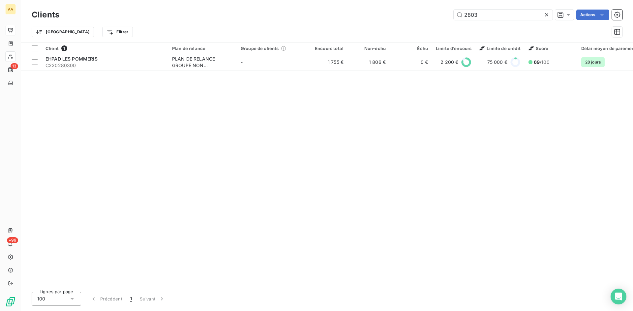
drag, startPoint x: 481, startPoint y: 16, endPoint x: 440, endPoint y: 16, distance: 41.5
click at [440, 16] on div "2803 Actions" at bounding box center [344, 15] width 555 height 11
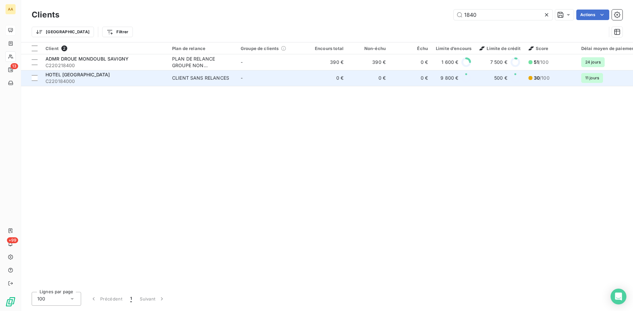
type input "1840"
click at [202, 78] on div "CLIENT SANS RELANCES" at bounding box center [200, 78] width 57 height 7
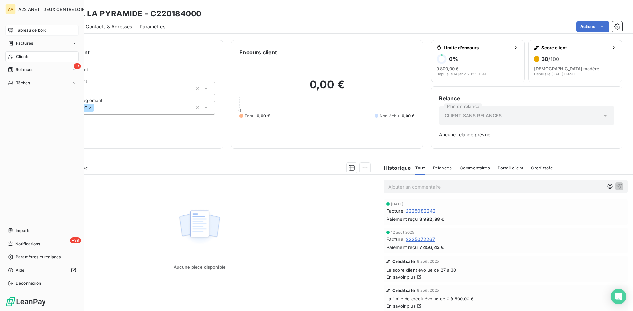
click at [21, 56] on span "Clients" at bounding box center [22, 57] width 13 height 6
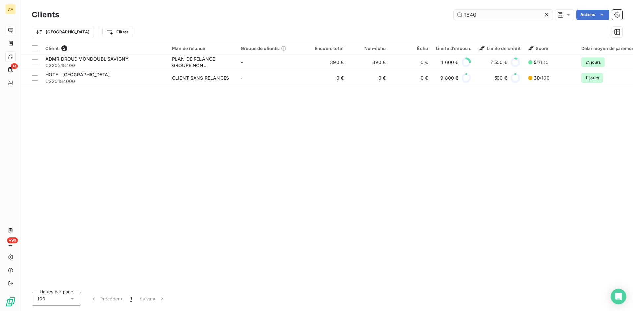
drag, startPoint x: 487, startPoint y: 15, endPoint x: 462, endPoint y: 11, distance: 24.8
click at [462, 11] on input "1840" at bounding box center [503, 15] width 99 height 11
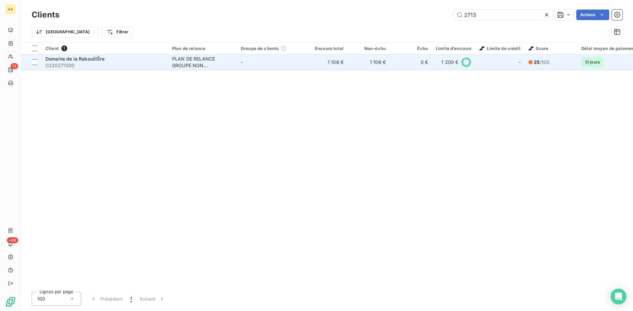
type input "2713"
click at [177, 62] on div "PLAN DE RELANCE GROUPE NON AUTOMATIQUE" at bounding box center [202, 62] width 61 height 13
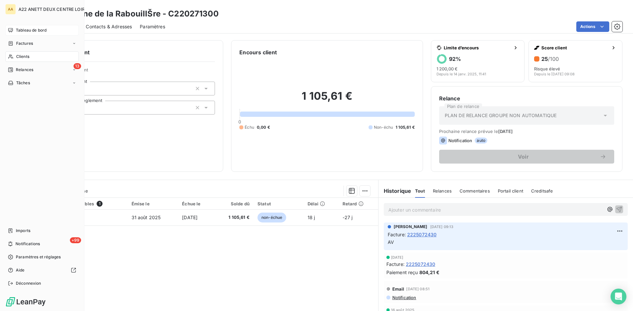
click at [24, 54] on span "Clients" at bounding box center [22, 57] width 13 height 6
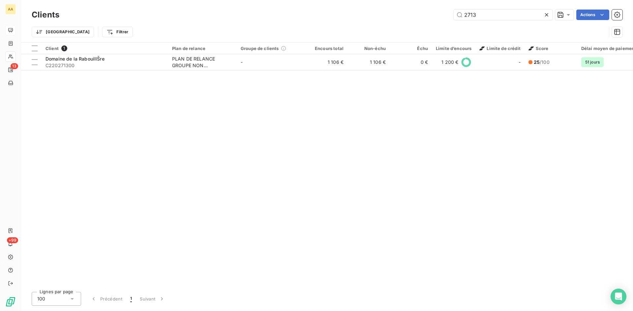
drag, startPoint x: 485, startPoint y: 14, endPoint x: 444, endPoint y: 13, distance: 41.5
click at [444, 13] on div "2713 Actions" at bounding box center [344, 15] width 555 height 11
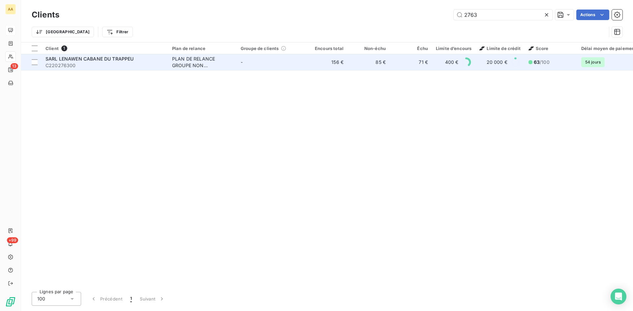
type input "2763"
click at [186, 62] on div "PLAN DE RELANCE GROUPE NON AUTOMATIQUE" at bounding box center [202, 62] width 61 height 13
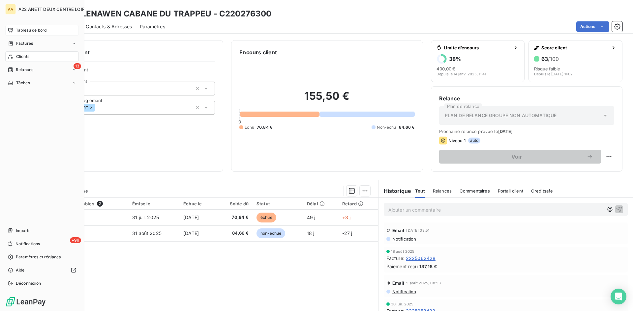
click at [20, 57] on span "Clients" at bounding box center [22, 57] width 13 height 6
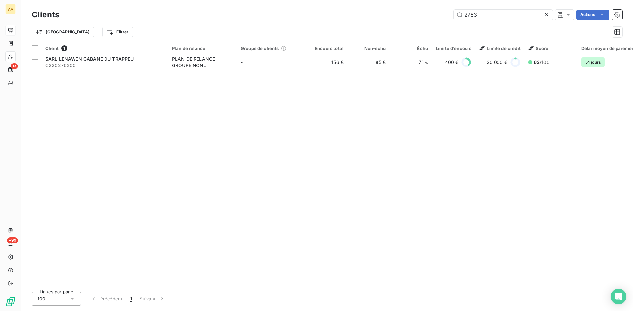
drag, startPoint x: 486, startPoint y: 17, endPoint x: 438, endPoint y: 17, distance: 48.1
click at [438, 17] on div "2763 Actions" at bounding box center [344, 15] width 555 height 11
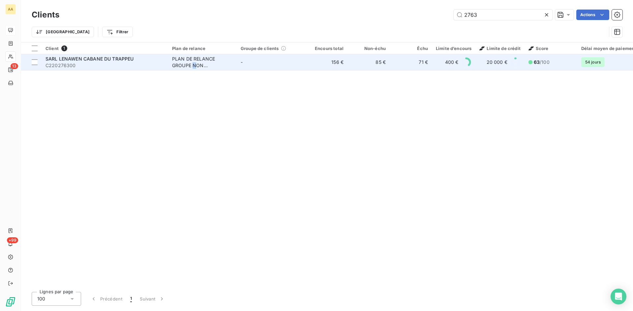
click at [195, 64] on div "PLAN DE RELANCE GROUPE NON AUTOMATIQUE" at bounding box center [202, 62] width 61 height 13
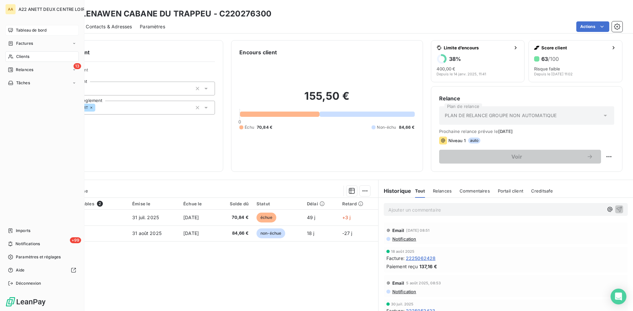
click at [16, 54] on span "Clients" at bounding box center [22, 57] width 13 height 6
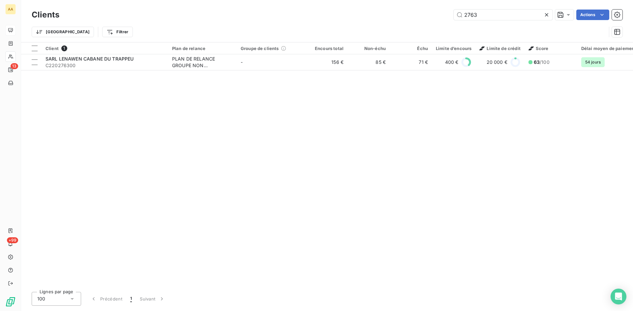
drag, startPoint x: 501, startPoint y: 14, endPoint x: 412, endPoint y: 15, distance: 89.3
click at [412, 15] on div "2763 Actions" at bounding box center [344, 15] width 555 height 11
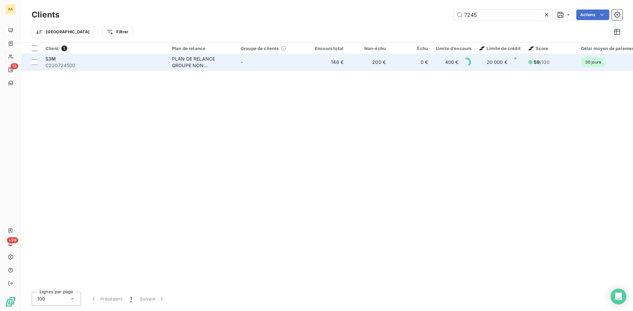
type input "7245"
click at [202, 58] on div "PLAN DE RELANCE GROUPE NON AUTOMATIQUE" at bounding box center [202, 62] width 61 height 13
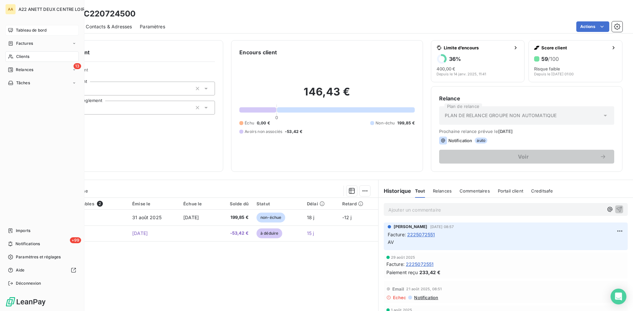
click at [16, 55] on span "Clients" at bounding box center [22, 57] width 13 height 6
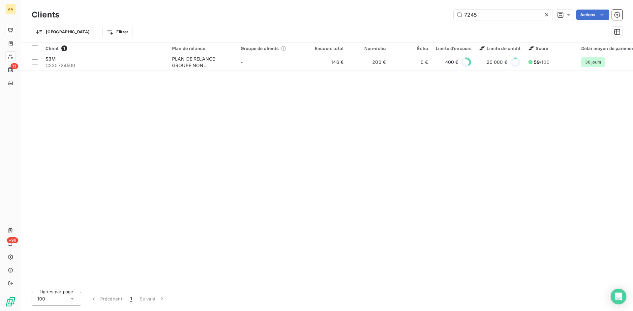
drag, startPoint x: 487, startPoint y: 15, endPoint x: 440, endPoint y: 17, distance: 47.2
click at [440, 17] on div "7245 Actions" at bounding box center [344, 15] width 555 height 11
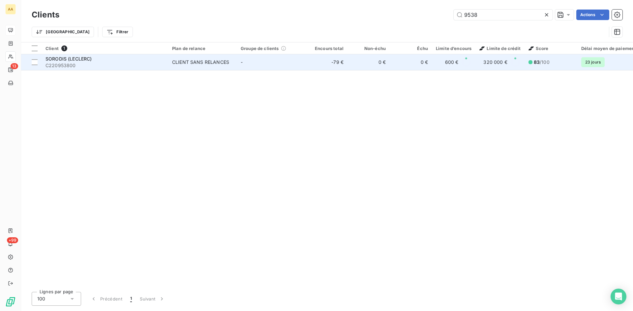
type input "9538"
click at [208, 60] on div "CLIENT SANS RELANCES" at bounding box center [200, 62] width 57 height 7
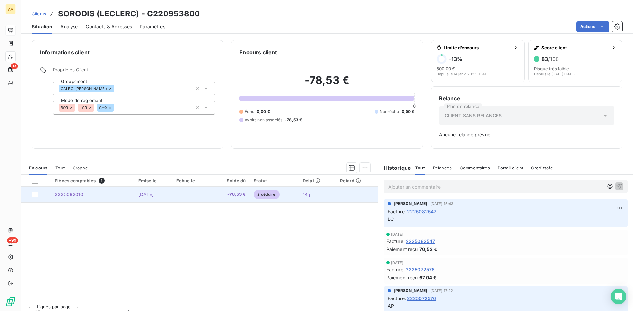
click at [77, 193] on span "2225092010" at bounding box center [69, 195] width 29 height 6
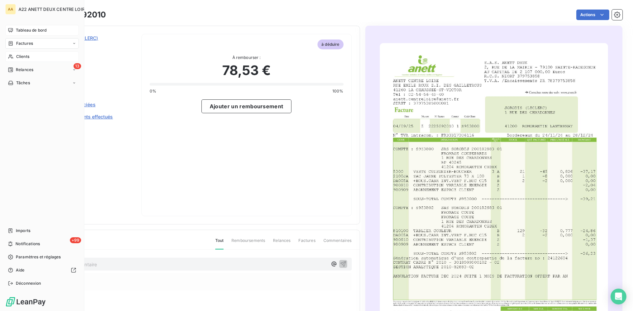
click at [21, 56] on span "Clients" at bounding box center [22, 57] width 13 height 6
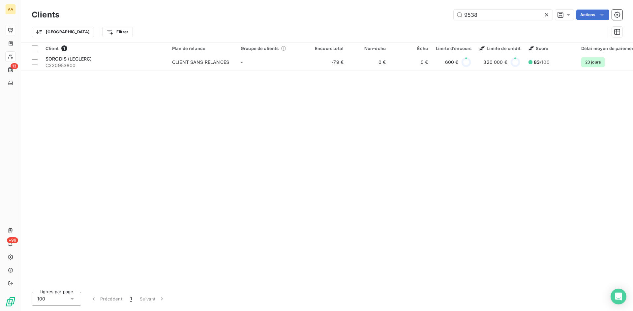
drag, startPoint x: 482, startPoint y: 16, endPoint x: 438, endPoint y: 16, distance: 43.2
click at [438, 16] on div "9538 Actions" at bounding box center [344, 15] width 555 height 11
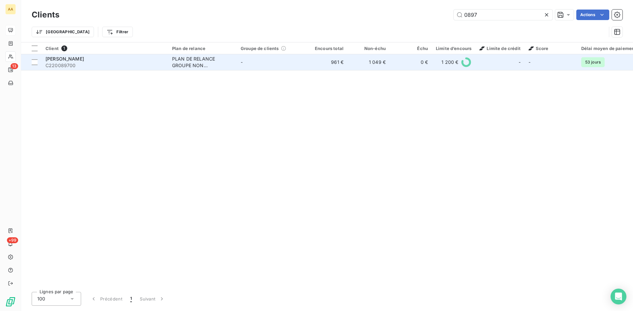
type input "0897"
click at [190, 64] on div "PLAN DE RELANCE GROUPE NON AUTOMATIQUE" at bounding box center [202, 62] width 61 height 13
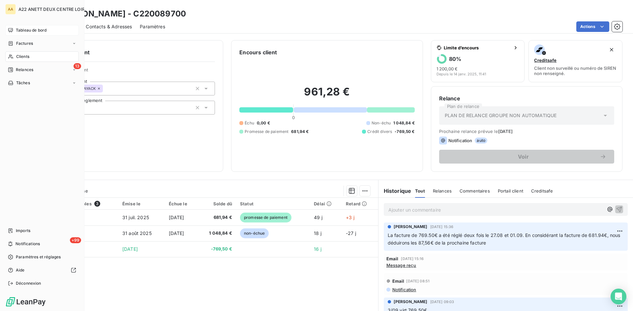
click at [17, 57] on span "Clients" at bounding box center [22, 57] width 13 height 6
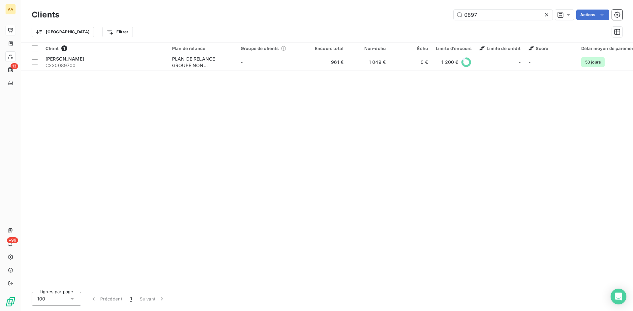
drag, startPoint x: 436, startPoint y: 15, endPoint x: 429, endPoint y: 15, distance: 6.9
click at [429, 15] on div "0897 Actions" at bounding box center [344, 15] width 555 height 11
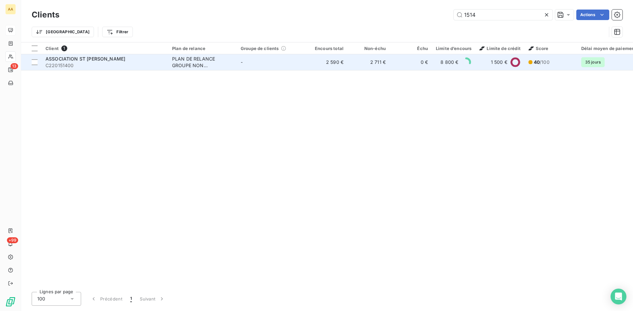
type input "1514"
click at [182, 64] on div "PLAN DE RELANCE GROUPE NON AUTOMATIQUE" at bounding box center [202, 62] width 61 height 13
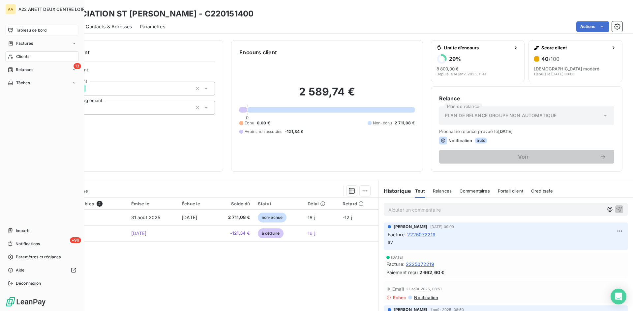
click at [21, 56] on span "Clients" at bounding box center [22, 57] width 13 height 6
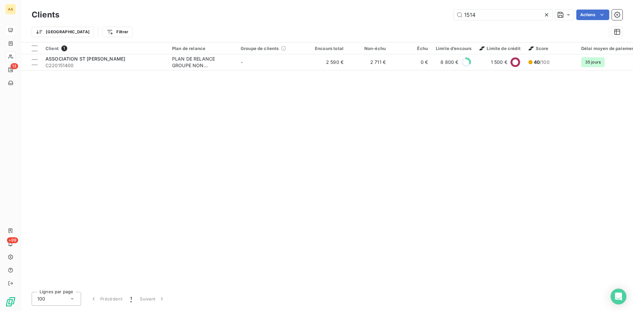
drag, startPoint x: 479, startPoint y: 15, endPoint x: 432, endPoint y: 16, distance: 46.8
click at [432, 16] on div "1514 Actions" at bounding box center [344, 15] width 555 height 11
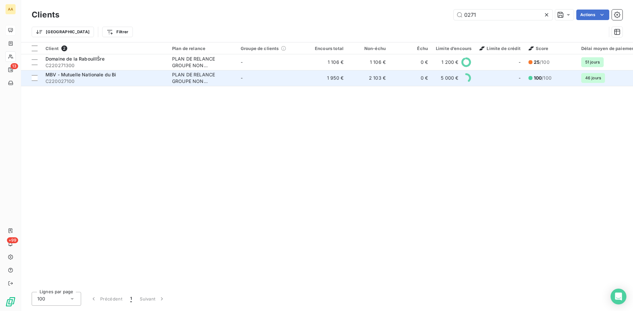
type input "0271"
click at [186, 76] on div "PLAN DE RELANCE GROUPE NON AUTOMATIQUE" at bounding box center [202, 78] width 61 height 13
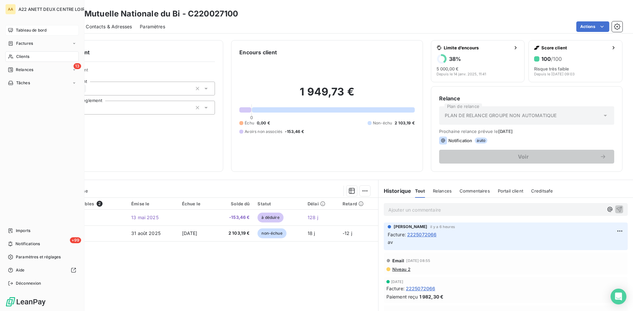
drag, startPoint x: 22, startPoint y: 56, endPoint x: 79, endPoint y: 46, distance: 57.6
click at [22, 56] on span "Clients" at bounding box center [22, 57] width 13 height 6
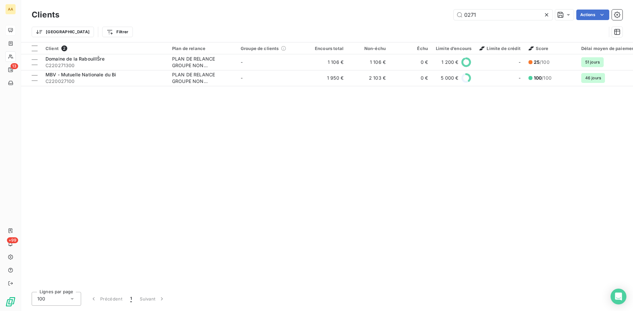
drag, startPoint x: 486, startPoint y: 16, endPoint x: 431, endPoint y: 16, distance: 55.0
click at [431, 16] on div "0271 Actions" at bounding box center [344, 15] width 555 height 11
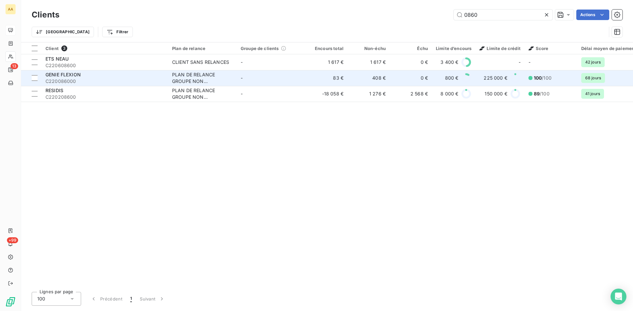
type input "0860"
click at [192, 74] on div "PLAN DE RELANCE GROUPE NON AUTOMATIQUE" at bounding box center [202, 78] width 61 height 13
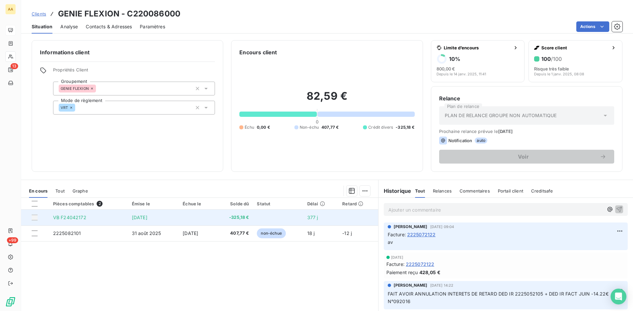
drag, startPoint x: 156, startPoint y: 217, endPoint x: 52, endPoint y: 218, distance: 103.5
click at [53, 218] on tr "VB F24042172 [DATE] -325,18 € 377 j" at bounding box center [199, 218] width 357 height 16
copy tr "VB F24042172 [DATE]"
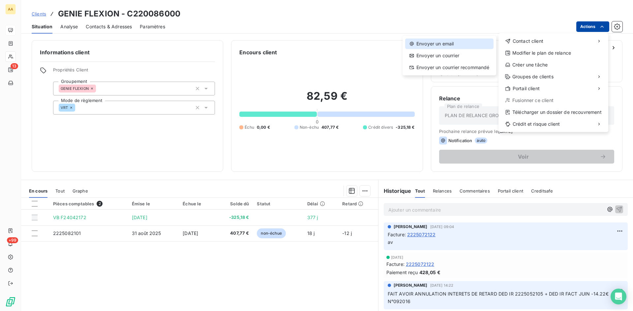
click at [442, 44] on div "Envoyer un email" at bounding box center [449, 44] width 88 height 11
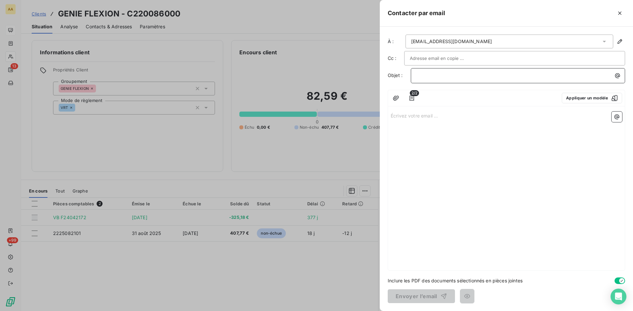
click at [423, 76] on p "﻿" at bounding box center [519, 76] width 206 height 8
click at [445, 77] on p "0860" at bounding box center [519, 76] width 206 height 8
click at [322, 152] on div at bounding box center [316, 155] width 633 height 311
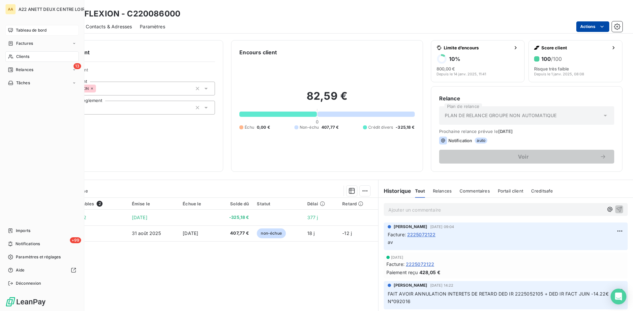
click at [19, 58] on span "Clients" at bounding box center [22, 57] width 13 height 6
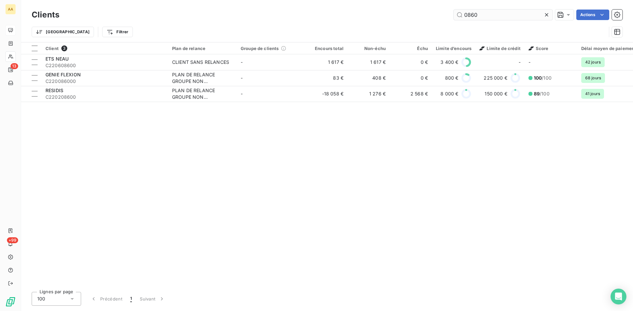
click at [455, 15] on input "0860" at bounding box center [503, 15] width 99 height 11
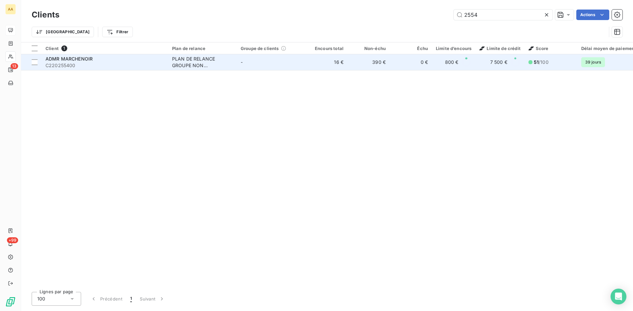
type input "2554"
click at [188, 63] on div "PLAN DE RELANCE GROUPE NON AUTOMATIQUE" at bounding box center [202, 62] width 61 height 13
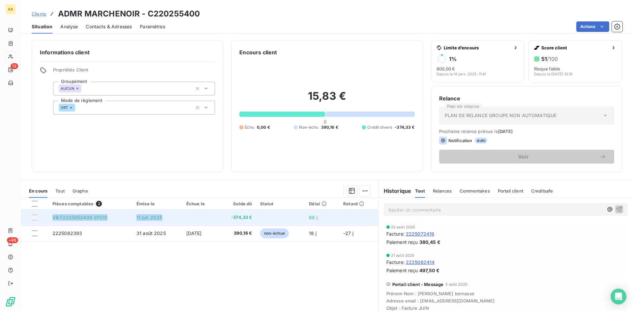
drag, startPoint x: 119, startPoint y: 217, endPoint x: 51, endPoint y: 216, distance: 67.9
click at [51, 216] on tr "VB F2225052409 2FOIS [DATE] -374,33 € 69 j" at bounding box center [199, 218] width 357 height 16
copy tr "VB F2225052409 2FOIS [DATE]"
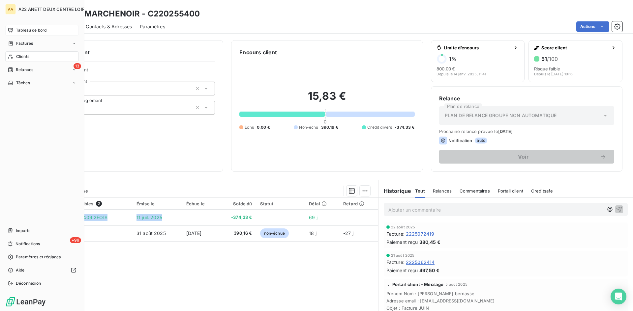
drag, startPoint x: 20, startPoint y: 55, endPoint x: 69, endPoint y: 52, distance: 49.2
click at [20, 55] on span "Clients" at bounding box center [22, 57] width 13 height 6
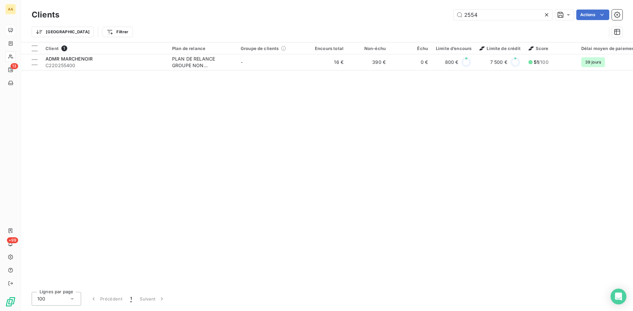
drag, startPoint x: 484, startPoint y: 15, endPoint x: 428, endPoint y: 17, distance: 55.1
click at [428, 17] on div "2554 Actions" at bounding box center [344, 15] width 555 height 11
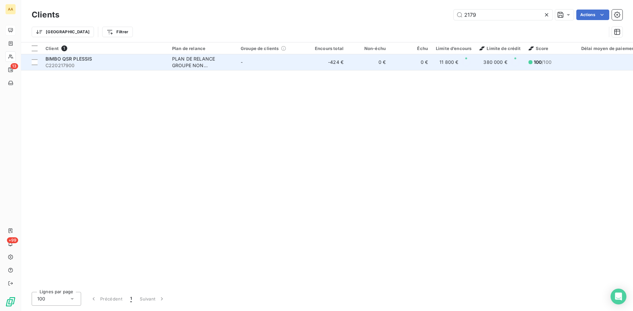
type input "2179"
click at [198, 63] on div "PLAN DE RELANCE GROUPE NON AUTOMATIQUE" at bounding box center [202, 62] width 61 height 13
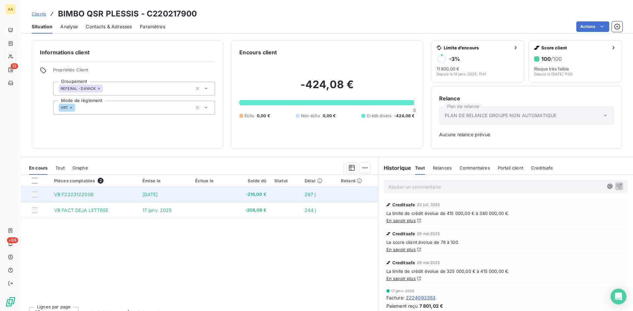
drag, startPoint x: 173, startPoint y: 196, endPoint x: 47, endPoint y: 195, distance: 125.9
click at [47, 195] on tr "VB F2223122006 [DATE] -216,00 € 297 j" at bounding box center [199, 195] width 357 height 16
copy tr "VB F2223122006 [DATE]"
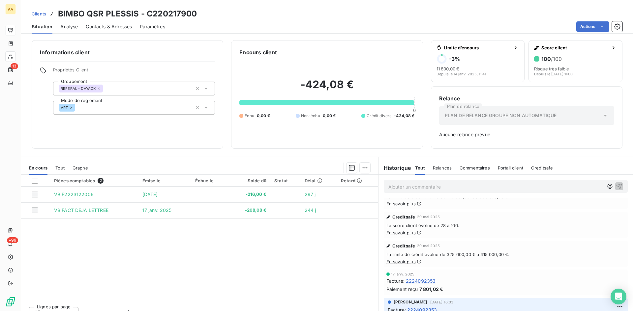
scroll to position [33, 0]
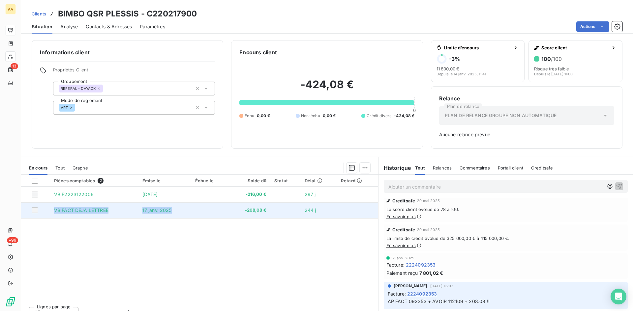
drag, startPoint x: 111, startPoint y: 211, endPoint x: 55, endPoint y: 211, distance: 56.0
click at [55, 211] on tr "VB FACT DEJA LETTREE [DATE] -208,08 € 244 j" at bounding box center [199, 211] width 357 height 16
copy tr "VB FACT DEJA LETTREE [DATE]"
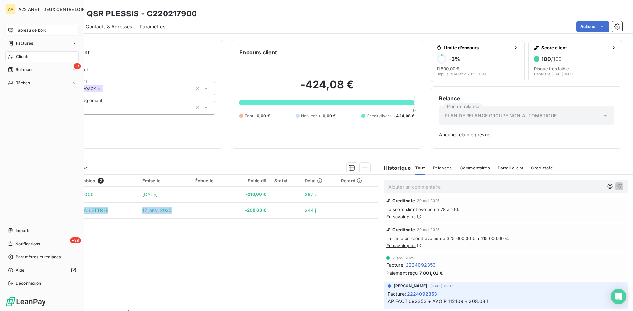
click at [17, 55] on span "Clients" at bounding box center [22, 57] width 13 height 6
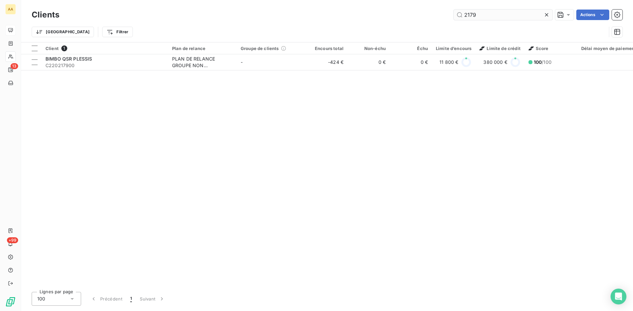
click at [474, 14] on input "2179" at bounding box center [503, 15] width 99 height 11
drag, startPoint x: 480, startPoint y: 16, endPoint x: 435, endPoint y: 18, distance: 44.9
click at [435, 18] on div "2179 Actions" at bounding box center [344, 15] width 555 height 11
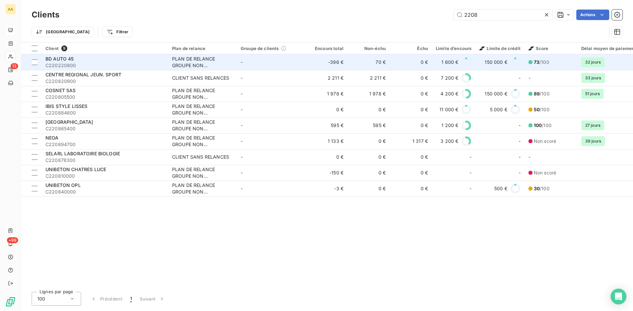
type input "2208"
click at [176, 61] on div "PLAN DE RELANCE GROUPE NON AUTOMATIQUE" at bounding box center [202, 62] width 61 height 13
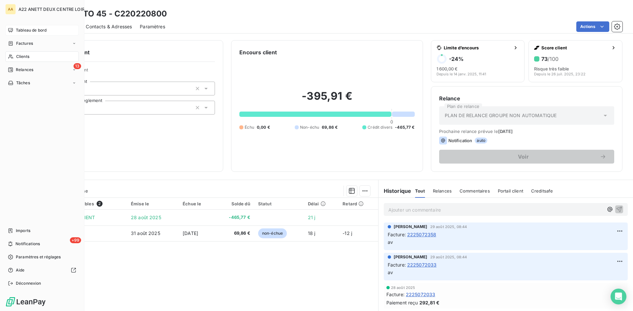
click at [17, 56] on span "Clients" at bounding box center [22, 57] width 13 height 6
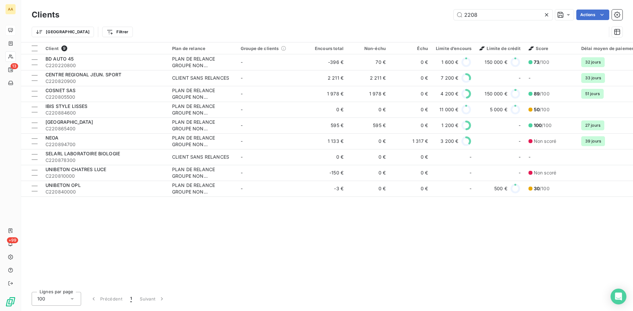
drag, startPoint x: 476, startPoint y: 17, endPoint x: 431, endPoint y: 24, distance: 45.6
click at [431, 23] on div "Clients 2208 Actions Trier Filtrer" at bounding box center [327, 25] width 591 height 34
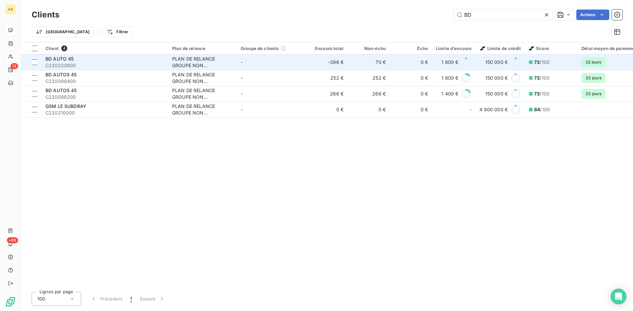
type input "BD"
click at [180, 63] on div "PLAN DE RELANCE GROUPE NON AUTOMATIQUE" at bounding box center [202, 62] width 61 height 13
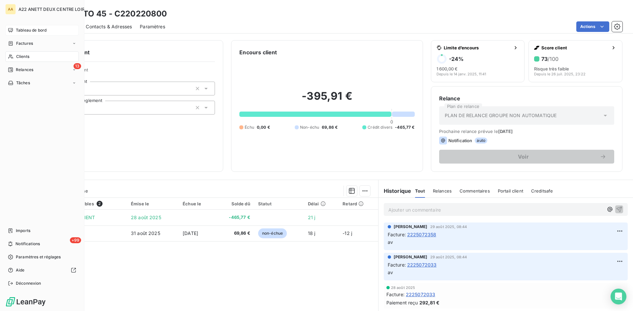
click at [19, 57] on span "Clients" at bounding box center [22, 57] width 13 height 6
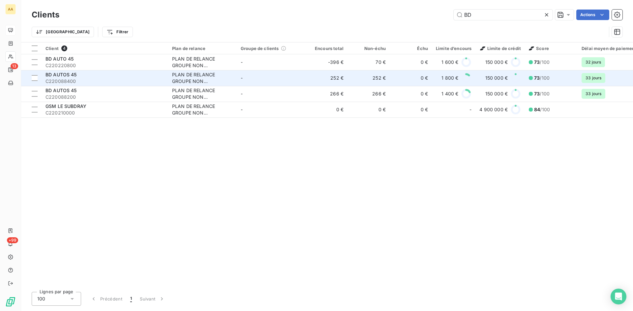
click at [188, 79] on div "PLAN DE RELANCE GROUPE NON AUTOMATIQUE" at bounding box center [202, 78] width 61 height 13
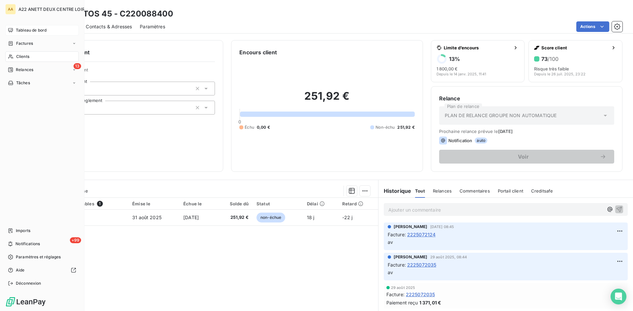
click at [18, 56] on span "Clients" at bounding box center [22, 57] width 13 height 6
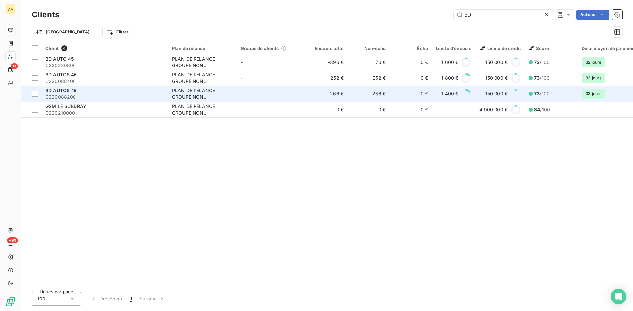
click at [308, 98] on td "266 €" at bounding box center [326, 94] width 42 height 16
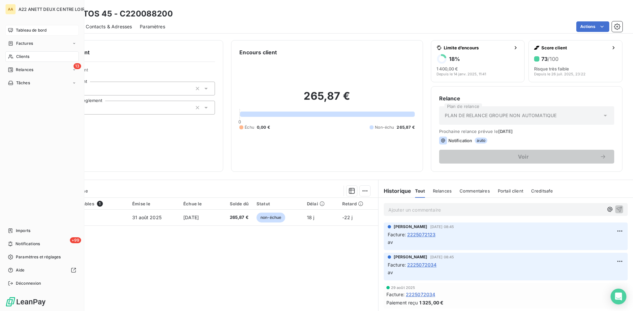
click at [23, 55] on span "Clients" at bounding box center [22, 57] width 13 height 6
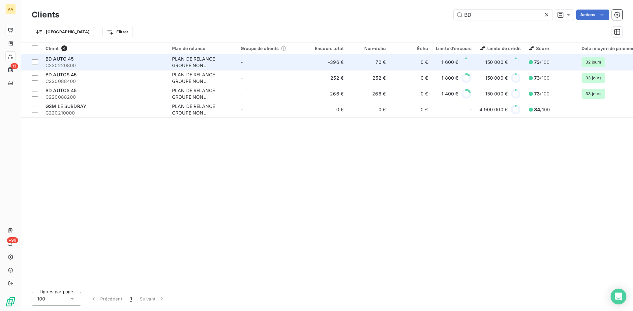
click at [188, 58] on div "PLAN DE RELANCE GROUPE NON AUTOMATIQUE" at bounding box center [202, 62] width 61 height 13
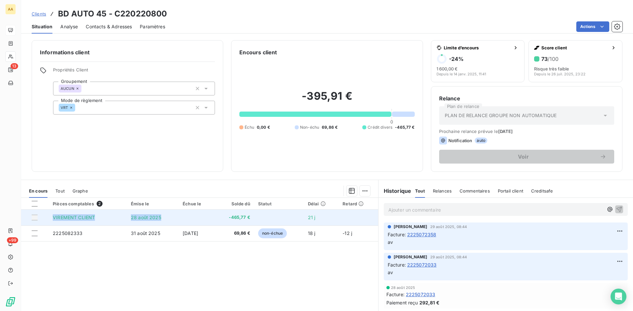
drag, startPoint x: 145, startPoint y: 218, endPoint x: 49, endPoint y: 219, distance: 96.2
click at [49, 219] on tr "VIREMENT CLIENT [DATE] -465,77 € 21 j" at bounding box center [199, 218] width 357 height 16
copy tr "VIREMENT CLIENT [DATE]"
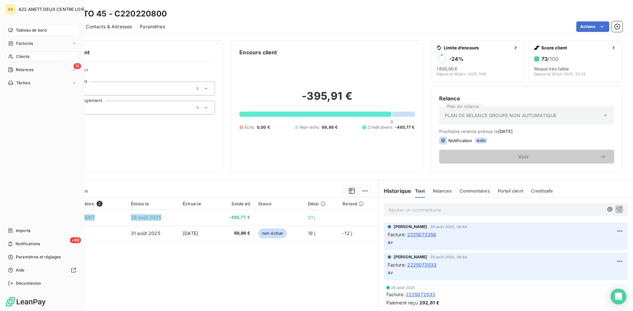
click at [21, 56] on span "Clients" at bounding box center [22, 57] width 13 height 6
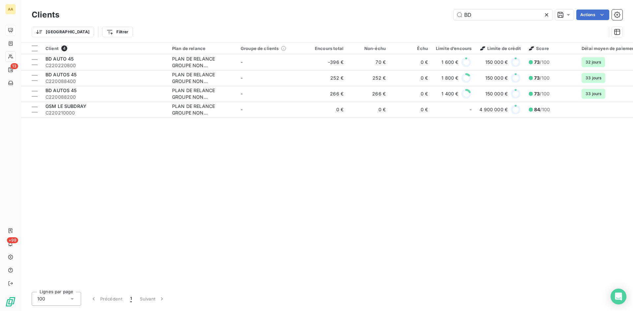
drag, startPoint x: 475, startPoint y: 12, endPoint x: 451, endPoint y: 15, distance: 24.0
click at [451, 15] on div "BD Actions" at bounding box center [344, 15] width 555 height 11
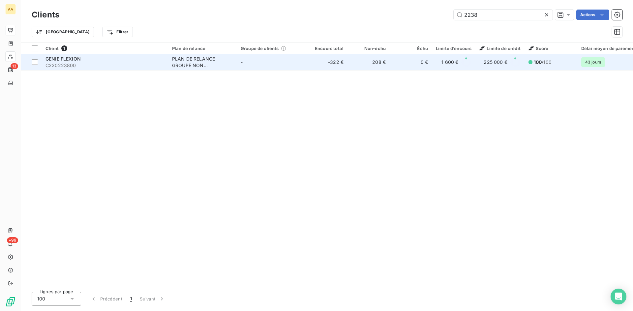
type input "2238"
click at [185, 63] on div "PLAN DE RELANCE GROUPE NON AUTOMATIQUE" at bounding box center [202, 62] width 61 height 13
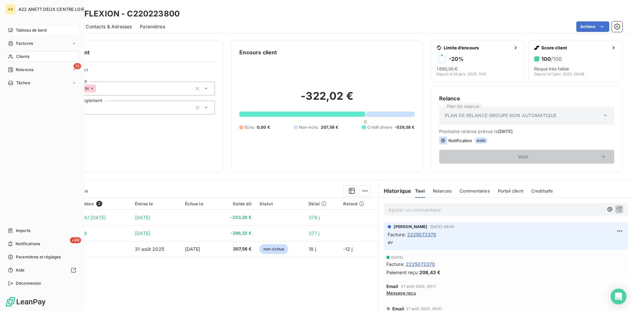
click at [18, 56] on span "Clients" at bounding box center [22, 57] width 13 height 6
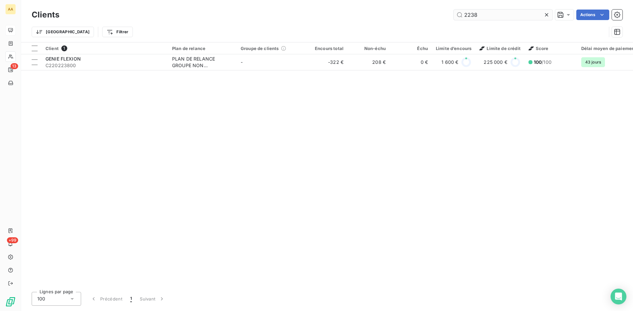
drag, startPoint x: 475, startPoint y: 18, endPoint x: 453, endPoint y: 18, distance: 21.8
click at [454, 18] on input "2238" at bounding box center [503, 15] width 99 height 11
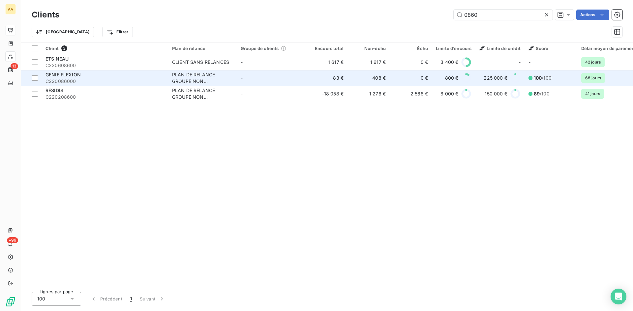
type input "0860"
click at [192, 81] on div "PLAN DE RELANCE GROUPE NON AUTOMATIQUE" at bounding box center [202, 78] width 61 height 13
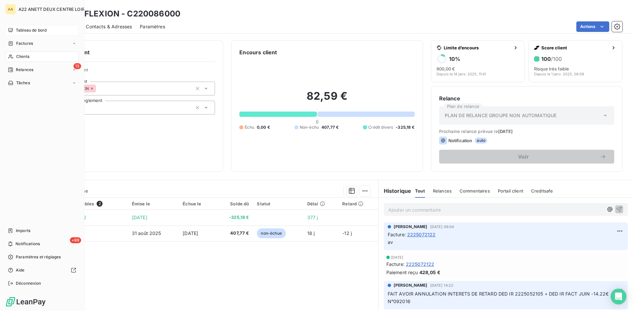
click at [20, 55] on span "Clients" at bounding box center [22, 57] width 13 height 6
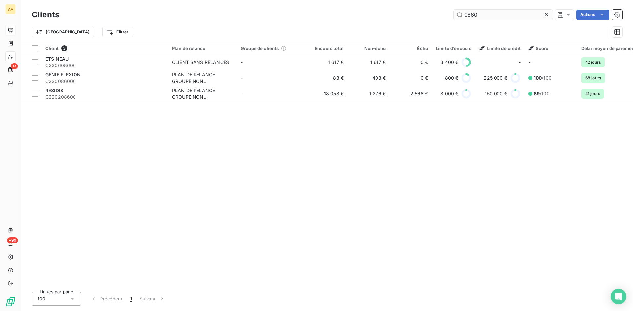
drag, startPoint x: 481, startPoint y: 13, endPoint x: 464, endPoint y: 14, distance: 16.5
click at [464, 14] on input "0860" at bounding box center [503, 15] width 99 height 11
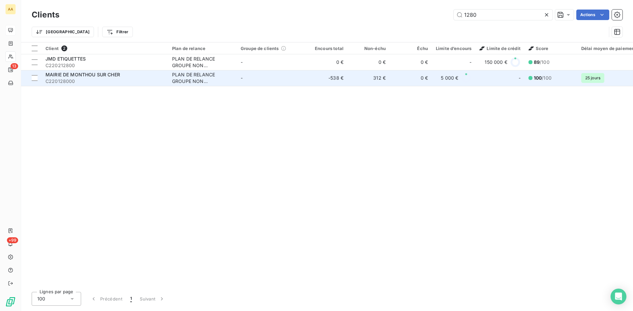
type input "1280"
click at [188, 74] on div "PLAN DE RELANCE GROUPE NON AUTOMATIQUE" at bounding box center [202, 78] width 61 height 13
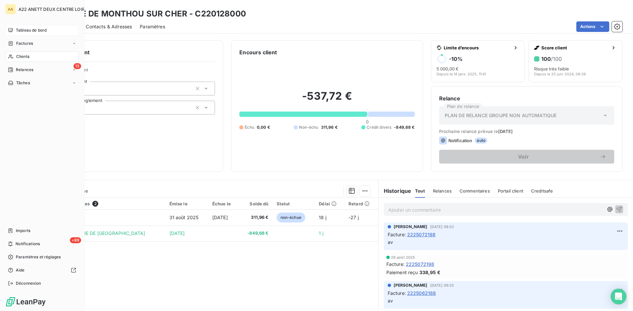
click at [24, 55] on span "Clients" at bounding box center [22, 57] width 13 height 6
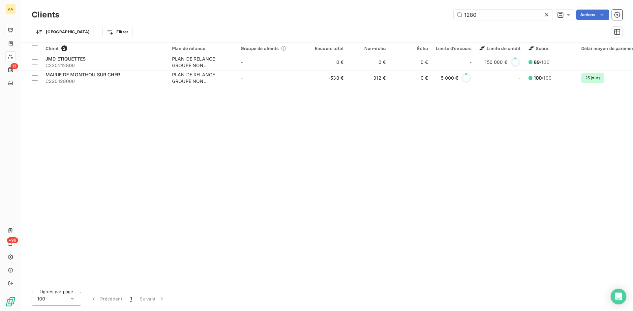
drag, startPoint x: 478, startPoint y: 12, endPoint x: 450, endPoint y: 19, distance: 29.3
click at [450, 19] on div "1280 Actions" at bounding box center [344, 15] width 555 height 11
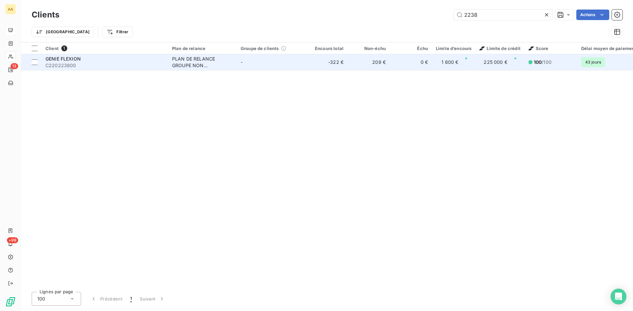
type input "2238"
click at [194, 66] on div "PLAN DE RELANCE GROUPE NON AUTOMATIQUE" at bounding box center [202, 62] width 61 height 13
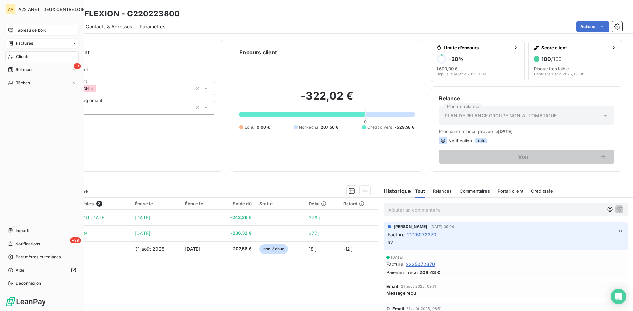
drag, startPoint x: 20, startPoint y: 55, endPoint x: 74, endPoint y: 44, distance: 55.1
click at [20, 55] on span "Clients" at bounding box center [22, 57] width 13 height 6
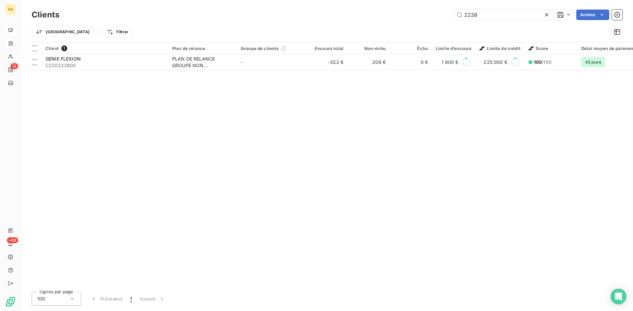
drag, startPoint x: 479, startPoint y: 17, endPoint x: 437, endPoint y: 16, distance: 41.2
click at [437, 16] on div "2238 Actions" at bounding box center [344, 15] width 555 height 11
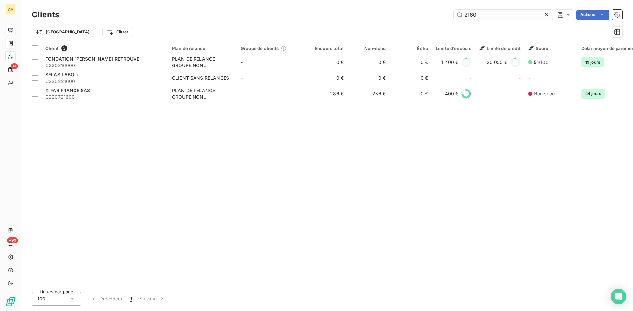
drag, startPoint x: 481, startPoint y: 15, endPoint x: 461, endPoint y: 15, distance: 19.4
click at [461, 15] on input "2160" at bounding box center [503, 15] width 99 height 11
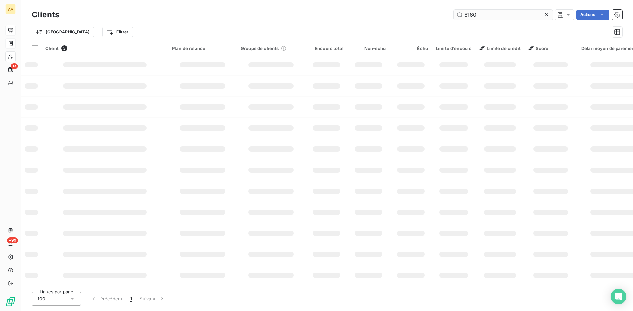
click at [461, 14] on input "8160" at bounding box center [503, 15] width 99 height 11
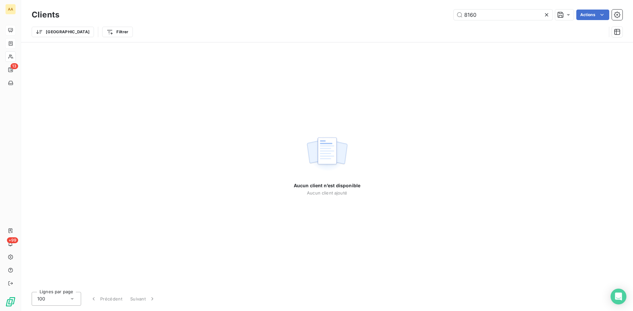
drag, startPoint x: 483, startPoint y: 15, endPoint x: 446, endPoint y: 15, distance: 37.2
click at [446, 15] on div "8160 Actions" at bounding box center [344, 15] width 555 height 11
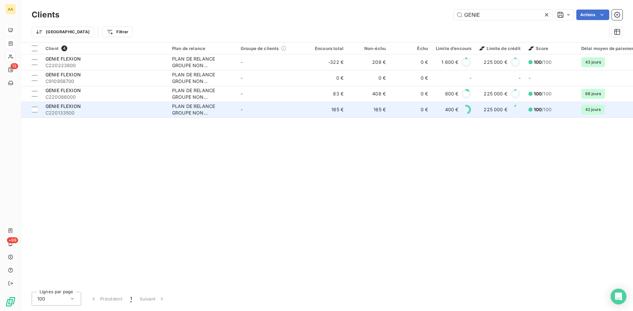
type input "GENIE"
click at [196, 115] on div "PLAN DE RELANCE GROUPE NON AUTOMATIQUE" at bounding box center [202, 109] width 61 height 13
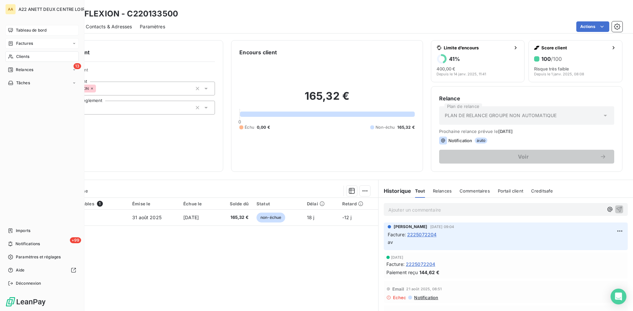
click at [24, 57] on span "Clients" at bounding box center [22, 57] width 13 height 6
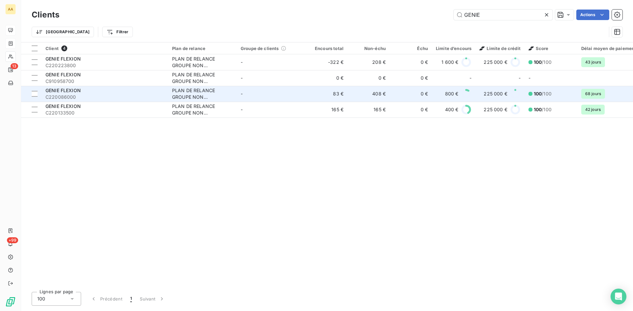
click at [191, 93] on div "PLAN DE RELANCE GROUPE NON AUTOMATIQUE" at bounding box center [202, 93] width 61 height 13
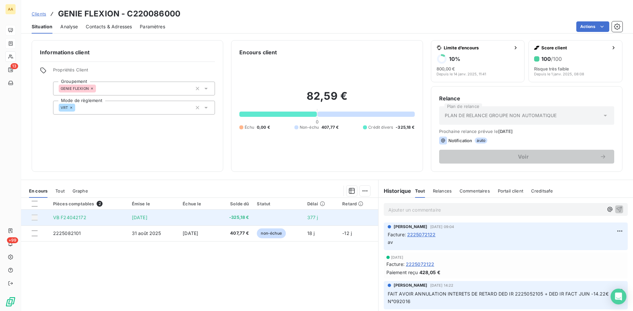
drag, startPoint x: 155, startPoint y: 218, endPoint x: 70, endPoint y: 217, distance: 85.7
click at [52, 217] on tr "VB F24042172 [DATE] -325,18 € 377 j" at bounding box center [199, 218] width 357 height 16
copy tr "VB F24042172 [DATE]"
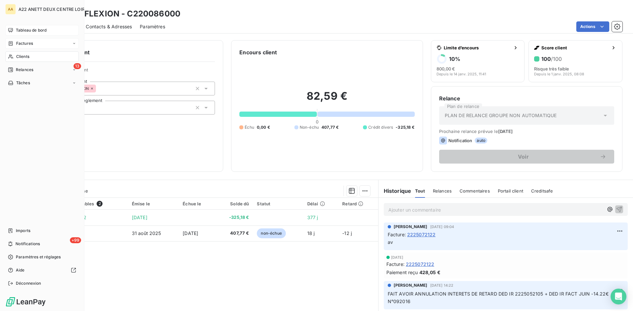
click at [23, 56] on span "Clients" at bounding box center [22, 57] width 13 height 6
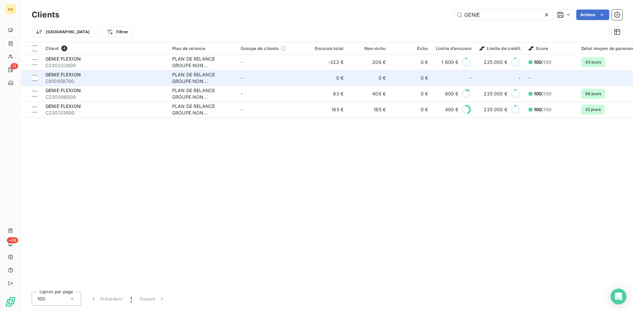
click at [181, 79] on div "PLAN DE RELANCE GROUPE NON AUTOMATIQUE" at bounding box center [202, 78] width 61 height 13
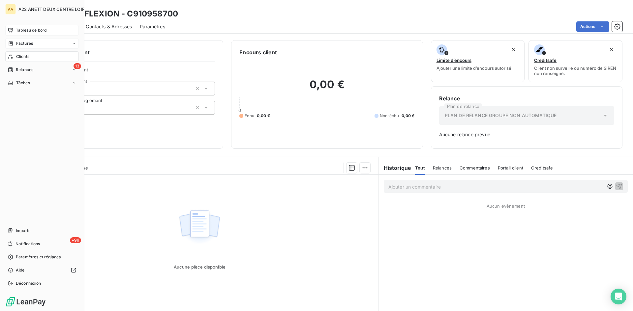
click at [20, 56] on span "Clients" at bounding box center [22, 57] width 13 height 6
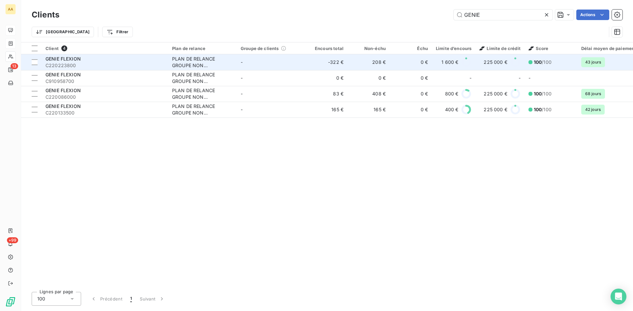
click at [220, 65] on div "PLAN DE RELANCE GROUPE NON AUTOMATIQUE" at bounding box center [202, 62] width 61 height 13
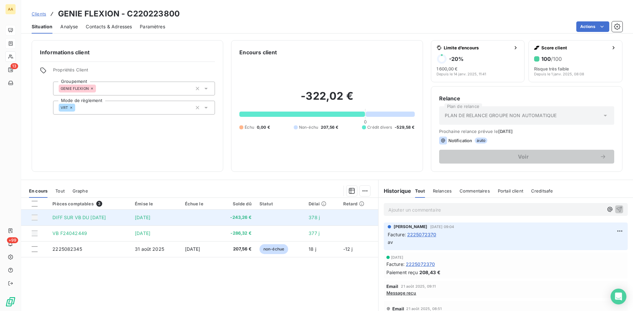
drag, startPoint x: 163, startPoint y: 216, endPoint x: 51, endPoint y: 217, distance: 111.7
click at [51, 217] on tr "DIFF SUR VB DU 06.05.24 [DATE] -243,26 € 378 j" at bounding box center [199, 218] width 357 height 16
copy tr "DIFF SUR VB DU 06.05.24 [DATE]"
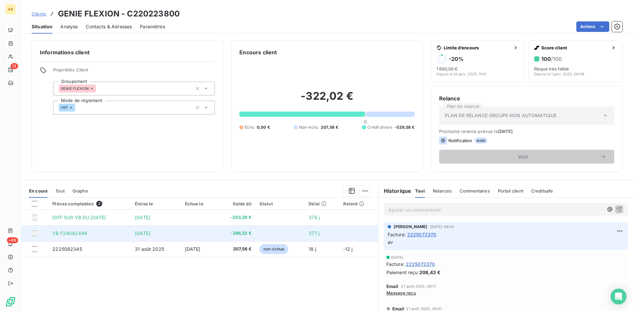
drag, startPoint x: 158, startPoint y: 233, endPoint x: 54, endPoint y: 235, distance: 103.8
click at [47, 235] on tr "VB F24042449 [DATE] -286,32 € 377 j" at bounding box center [199, 234] width 357 height 16
copy tr "VB F24042449 [DATE]"
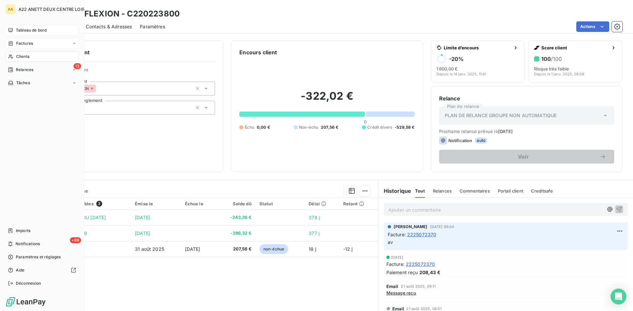
drag, startPoint x: 17, startPoint y: 57, endPoint x: 20, endPoint y: 55, distance: 3.8
click at [17, 56] on span "Clients" at bounding box center [22, 57] width 13 height 6
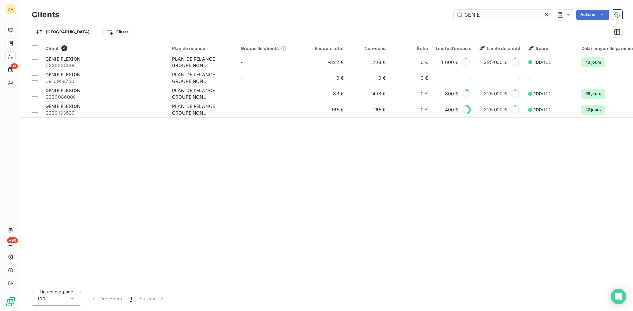
drag, startPoint x: 483, startPoint y: 14, endPoint x: 458, endPoint y: 16, distance: 24.4
click at [458, 16] on input "GENIE" at bounding box center [503, 15] width 99 height 11
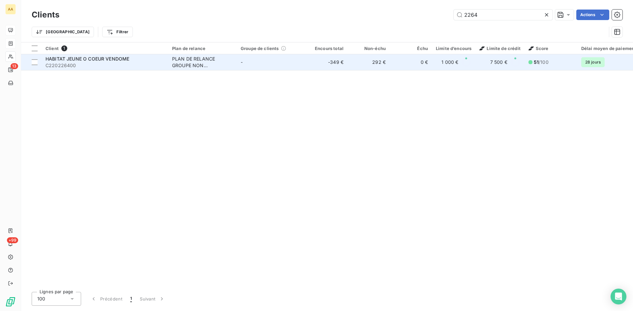
type input "2264"
click at [187, 65] on div "PLAN DE RELANCE GROUPE NON AUTOMATIQUE" at bounding box center [202, 62] width 61 height 13
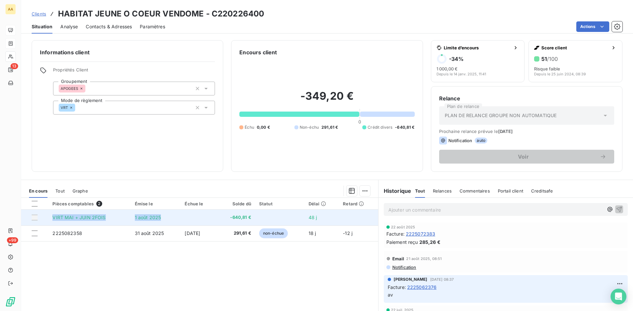
drag, startPoint x: 156, startPoint y: 218, endPoint x: 54, endPoint y: 212, distance: 102.7
click at [53, 210] on table "Pièces comptables 2 Émise le Échue le Solde dû Statut Délai Retard VIRT MAI + J…" at bounding box center [199, 220] width 357 height 44
copy tr "VIRT MAI + JUIN 2FOIS [DATE]"
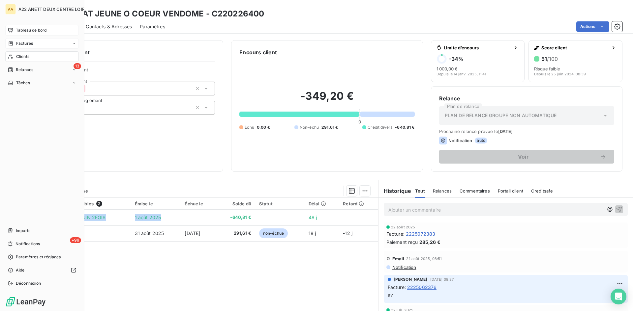
click at [21, 57] on span "Clients" at bounding box center [22, 57] width 13 height 6
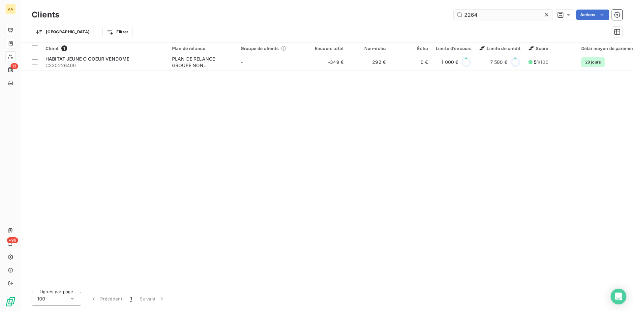
drag, startPoint x: 482, startPoint y: 15, endPoint x: 470, endPoint y: 13, distance: 12.3
click at [470, 14] on input "2264" at bounding box center [503, 15] width 99 height 11
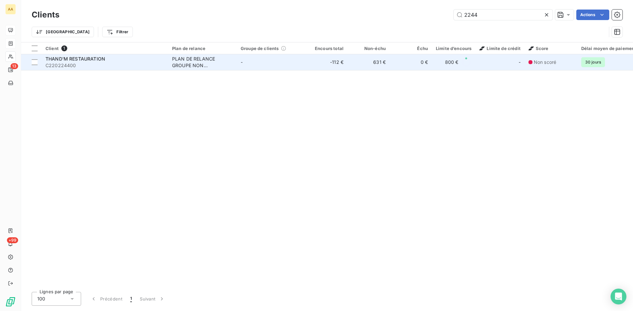
type input "2244"
click at [184, 60] on div "PLAN DE RELANCE GROUPE NON AUTOMATIQUE" at bounding box center [202, 62] width 61 height 13
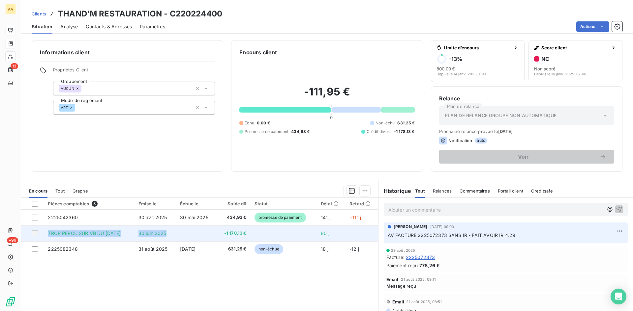
drag, startPoint x: 173, startPoint y: 234, endPoint x: 43, endPoint y: 234, distance: 130.2
click at [43, 234] on tr "TROP PERCU SUR VB DU [DATE] [DATE] -1 178,13 € 80 j" at bounding box center [199, 234] width 357 height 16
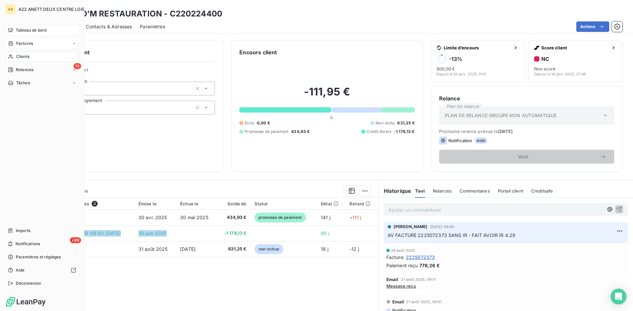
click at [20, 54] on span "Clients" at bounding box center [22, 57] width 13 height 6
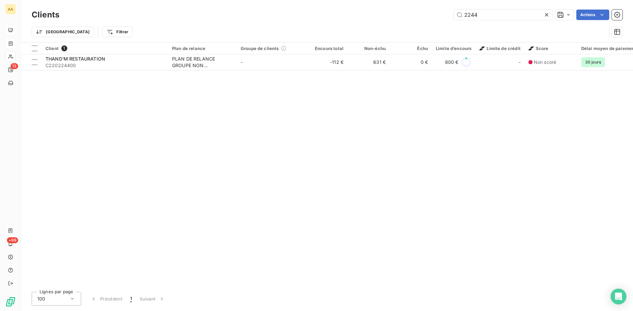
drag, startPoint x: 484, startPoint y: 15, endPoint x: 439, endPoint y: 17, distance: 45.2
click at [439, 17] on div "2244 Actions" at bounding box center [344, 15] width 555 height 11
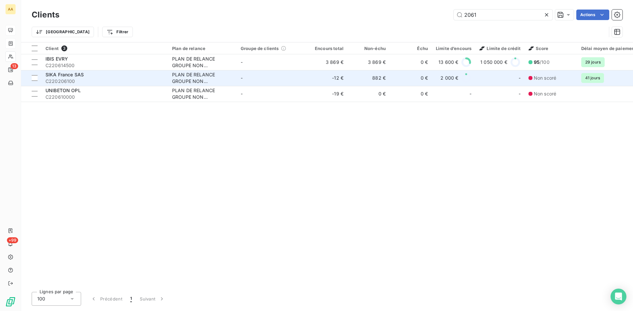
type input "2061"
click at [177, 79] on div "PLAN DE RELANCE GROUPE NON AUTOMATIQUE" at bounding box center [202, 78] width 61 height 13
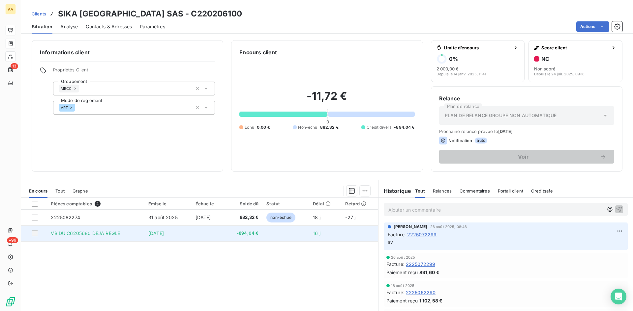
drag, startPoint x: 174, startPoint y: 234, endPoint x: 50, endPoint y: 233, distance: 123.6
click at [50, 233] on tr "VB DU C6205680 DEJA REGLE [DATE] -894,04 € 16 j" at bounding box center [199, 234] width 357 height 16
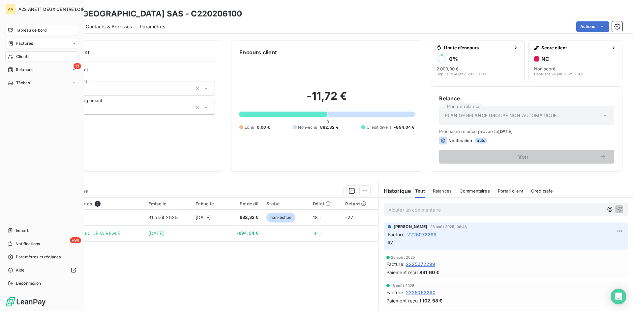
click at [20, 58] on span "Clients" at bounding box center [22, 57] width 13 height 6
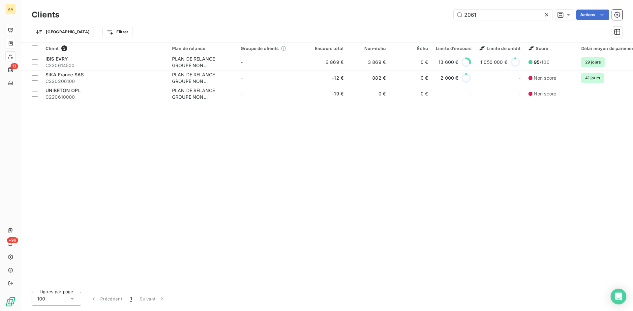
drag, startPoint x: 445, startPoint y: 14, endPoint x: 437, endPoint y: 14, distance: 7.3
click at [437, 14] on div "2061 Actions" at bounding box center [344, 15] width 555 height 11
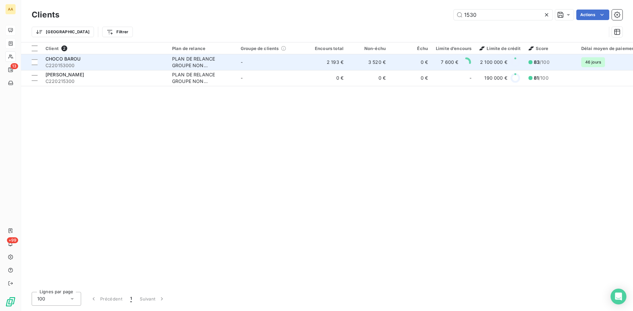
type input "1530"
click at [185, 66] on div "PLAN DE RELANCE GROUPE NON AUTOMATIQUE" at bounding box center [202, 62] width 61 height 13
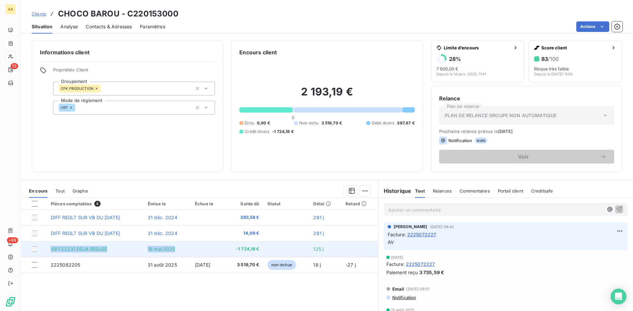
drag, startPoint x: 173, startPoint y: 250, endPoint x: 51, endPoint y: 248, distance: 121.6
click at [51, 248] on tr "VB F22231 DEJA REGLEE [DATE] -1 724,18 € 125 j" at bounding box center [199, 250] width 357 height 16
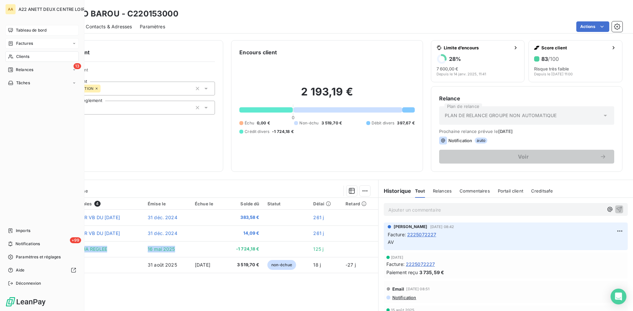
click at [20, 56] on span "Clients" at bounding box center [22, 57] width 13 height 6
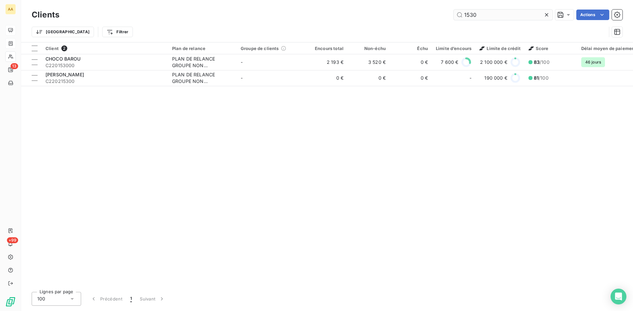
drag, startPoint x: 478, startPoint y: 15, endPoint x: 454, endPoint y: 15, distance: 24.1
click at [454, 15] on input "1530" at bounding box center [503, 15] width 99 height 11
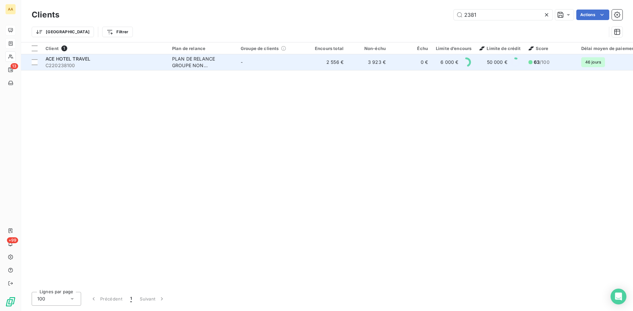
type input "2381"
click at [198, 64] on div "PLAN DE RELANCE GROUPE NON AUTOMATIQUE" at bounding box center [202, 62] width 61 height 13
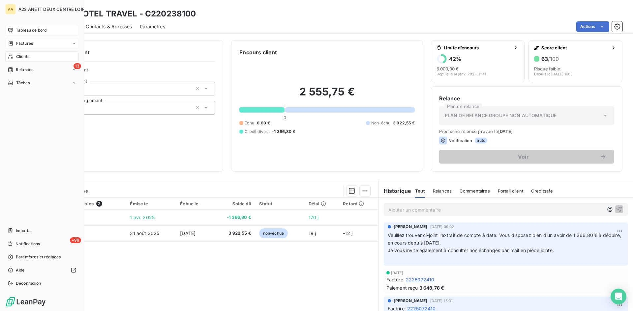
click at [19, 55] on span "Clients" at bounding box center [22, 57] width 13 height 6
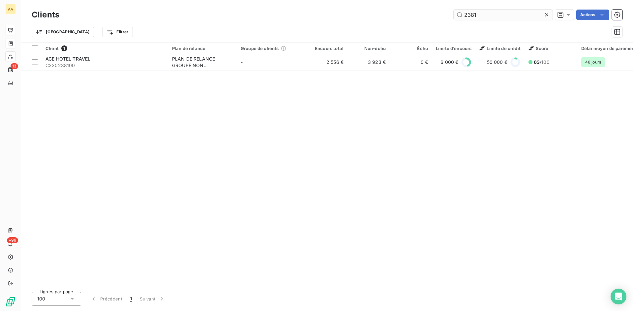
drag, startPoint x: 478, startPoint y: 17, endPoint x: 457, endPoint y: 17, distance: 20.8
click at [457, 17] on input "2381" at bounding box center [503, 15] width 99 height 11
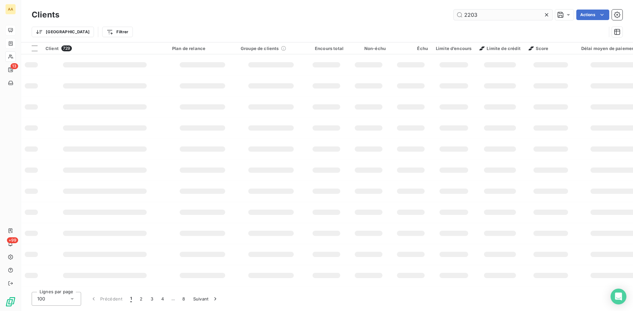
click at [477, 16] on input "2203" at bounding box center [503, 15] width 99 height 11
click at [474, 15] on input "2203" at bounding box center [503, 15] width 99 height 11
click at [473, 15] on input "2203" at bounding box center [503, 15] width 99 height 11
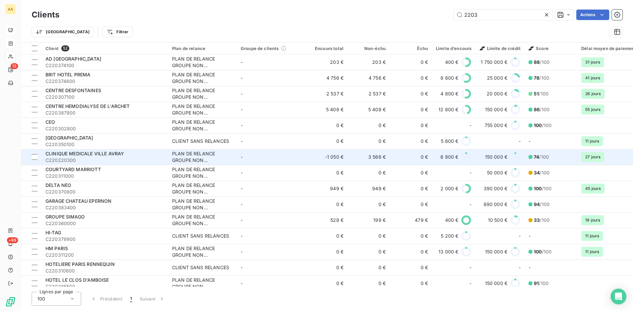
type input "2203"
click at [191, 156] on div "PLAN DE RELANCE GROUPE NON AUTOMATIQUE" at bounding box center [202, 157] width 61 height 13
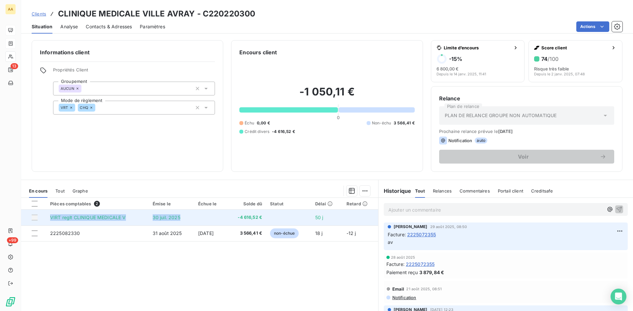
drag, startPoint x: 179, startPoint y: 216, endPoint x: 49, endPoint y: 217, distance: 130.2
click at [49, 217] on tr "VIRT reglt CLINIQUE MEDICALE V [DATE] -4 616,52 € 50 j" at bounding box center [199, 218] width 357 height 16
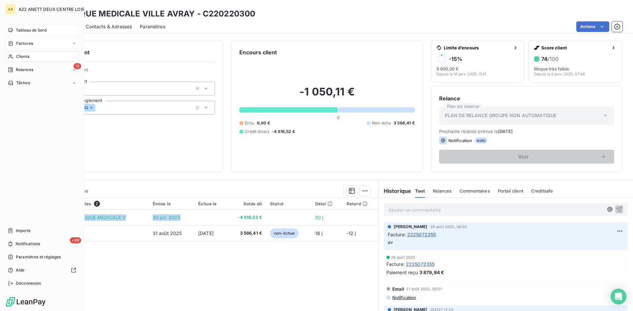
click at [23, 55] on span "Clients" at bounding box center [22, 57] width 13 height 6
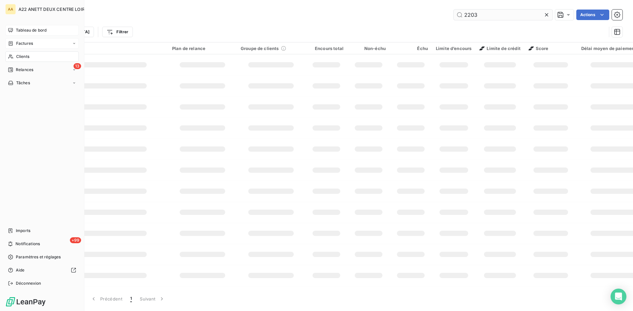
click at [476, 14] on input "2203" at bounding box center [503, 15] width 99 height 11
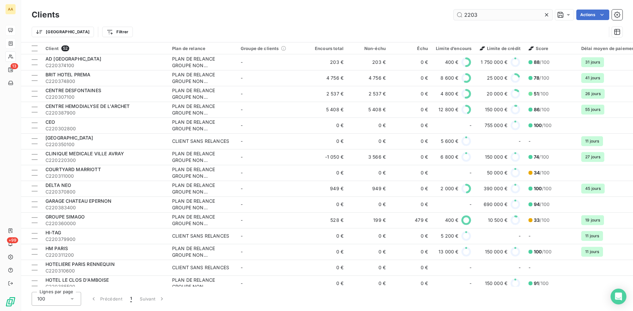
click at [475, 14] on input "2203" at bounding box center [503, 15] width 99 height 11
drag, startPoint x: 478, startPoint y: 14, endPoint x: 454, endPoint y: 16, distance: 23.8
click at [454, 16] on input "2203" at bounding box center [503, 15] width 99 height 11
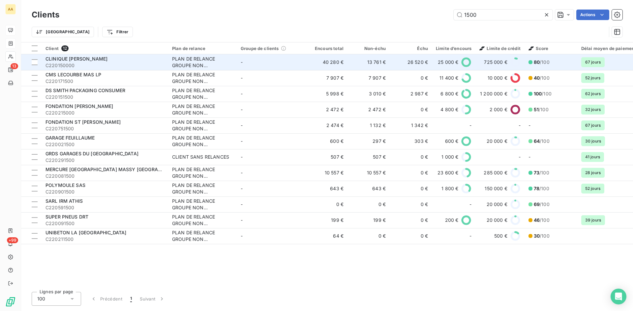
type input "1500"
click at [210, 58] on div "PLAN DE RELANCE GROUPE NON AUTOMATIQUE" at bounding box center [202, 62] width 61 height 13
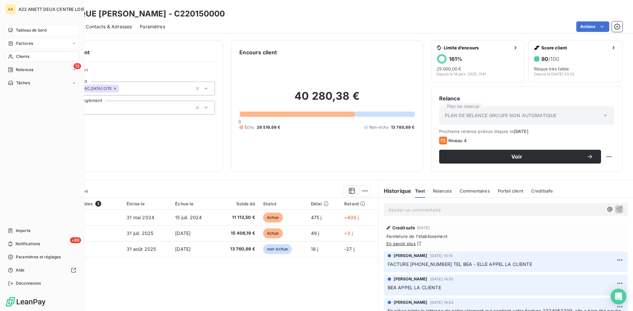
click at [13, 54] on icon at bounding box center [11, 56] width 6 height 5
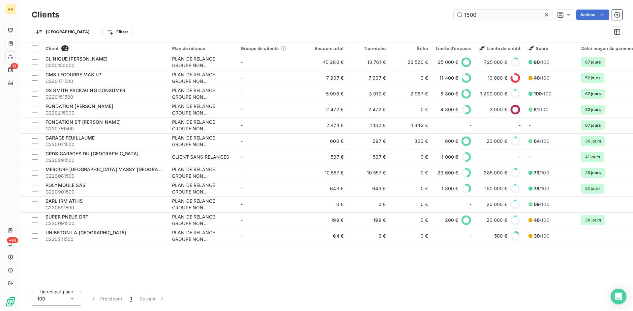
drag, startPoint x: 484, startPoint y: 16, endPoint x: 456, endPoint y: 16, distance: 28.3
click at [456, 16] on input "1500" at bounding box center [503, 15] width 99 height 11
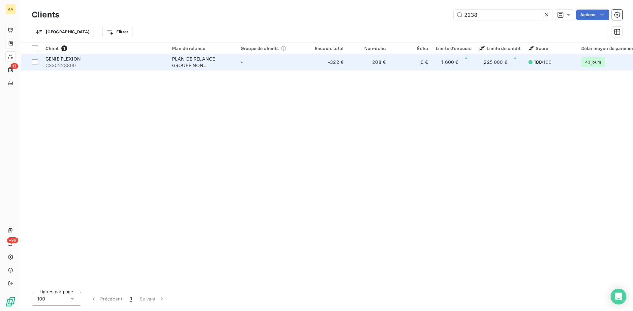
type input "2238"
click at [198, 64] on div "PLAN DE RELANCE GROUPE NON AUTOMATIQUE" at bounding box center [202, 62] width 61 height 13
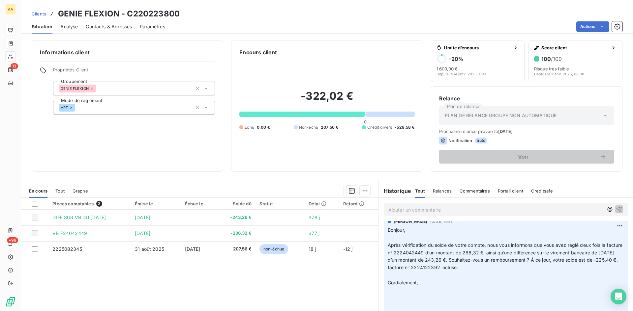
scroll to position [758, 0]
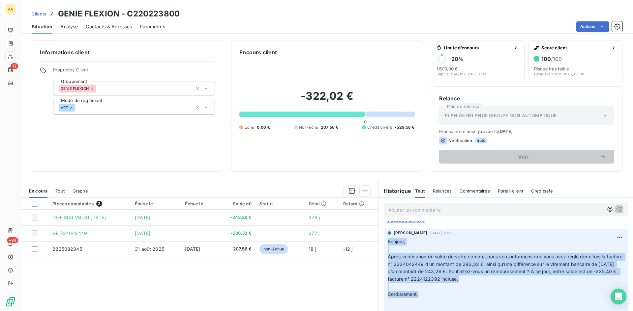
drag, startPoint x: 426, startPoint y: 297, endPoint x: 378, endPoint y: 242, distance: 73.4
click at [378, 242] on div "[PERSON_NAME] [DATE] 10:13 Bonjour, ﻿ Après vérification du solde de votre comp…" at bounding box center [505, 281] width 254 height 106
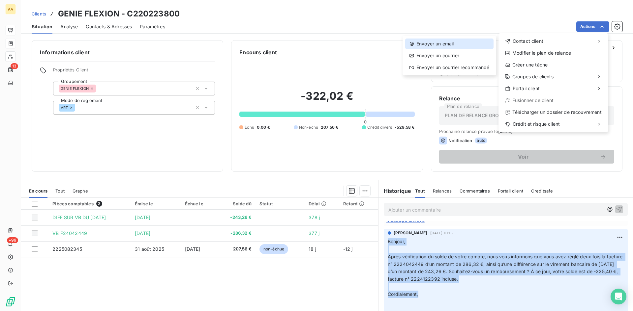
click at [429, 43] on div "Envoyer un email" at bounding box center [449, 44] width 88 height 11
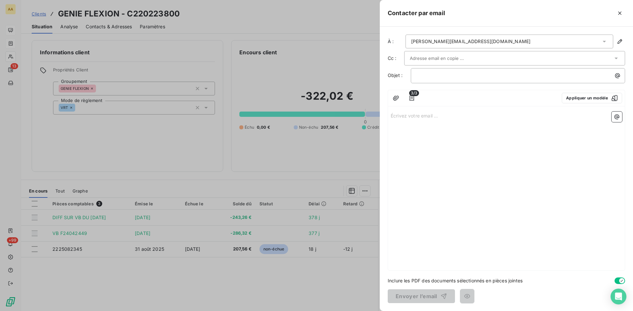
click at [403, 116] on p "Écrivez votre email ... ﻿" at bounding box center [506, 116] width 231 height 8
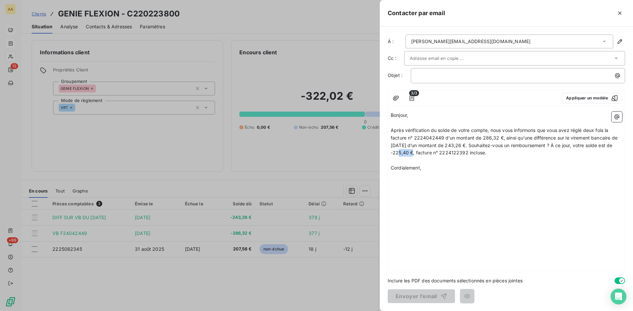
drag, startPoint x: 409, startPoint y: 152, endPoint x: 394, endPoint y: 151, distance: 15.2
click at [394, 151] on span "Après vérification du solde de votre compte, nous vous informons que vous avez …" at bounding box center [505, 142] width 228 height 28
drag, startPoint x: 467, startPoint y: 152, endPoint x: 450, endPoint y: 151, distance: 17.5
click at [449, 151] on span "Après vérification du solde de votre compte, nous vous informons que vous avez …" at bounding box center [505, 142] width 228 height 28
click at [528, 185] on div "Bonjour, ﻿ Après vérification du solde de votre compte, nous vous informons que…" at bounding box center [506, 190] width 237 height 162
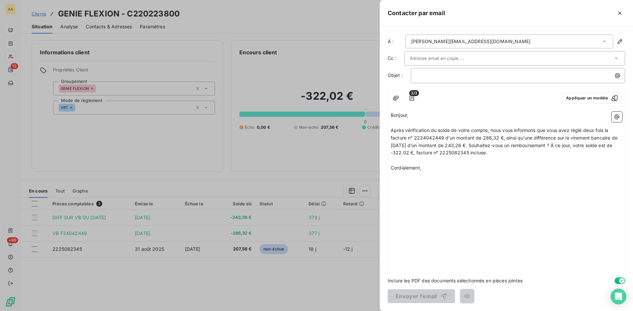
click at [401, 177] on div "Bonjour, ﻿ Après vérification du solde de votre compte, nous vous informons que…" at bounding box center [506, 190] width 237 height 162
click at [498, 153] on p "Après vérification du solde de votre compte, nous vous informons que vous avez …" at bounding box center [506, 142] width 231 height 30
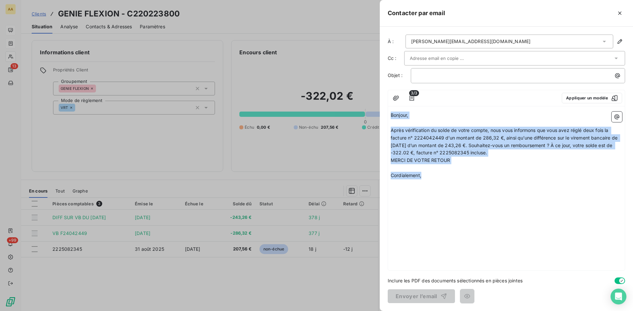
drag, startPoint x: 426, startPoint y: 176, endPoint x: 379, endPoint y: 115, distance: 76.7
click at [379, 311] on div "Contacter par email À : [PERSON_NAME][EMAIL_ADDRESS][DOMAIN_NAME] Cc : Objet : …" at bounding box center [316, 311] width 633 height 0
click at [442, 171] on p "﻿" at bounding box center [506, 168] width 231 height 8
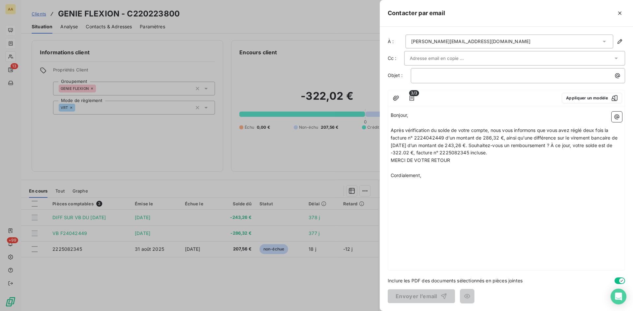
drag, startPoint x: 425, startPoint y: 173, endPoint x: 386, endPoint y: 116, distance: 69.1
click at [386, 116] on div "À : [PERSON_NAME][EMAIL_ADDRESS][DOMAIN_NAME] Cc : Objet : ﻿ 3/3 Appliquer un m…" at bounding box center [506, 169] width 253 height 285
click at [392, 115] on span "Bonjour," at bounding box center [399, 115] width 17 height 6
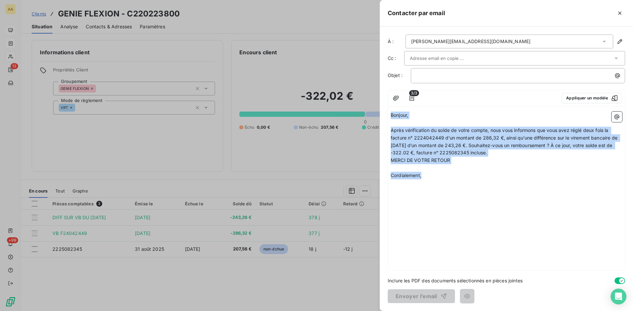
drag, startPoint x: 391, startPoint y: 115, endPoint x: 423, endPoint y: 171, distance: 63.9
click at [426, 185] on div "Bonjour, ﻿ Après vérification du solde de votre compte, nous vous informons que…" at bounding box center [506, 190] width 237 height 162
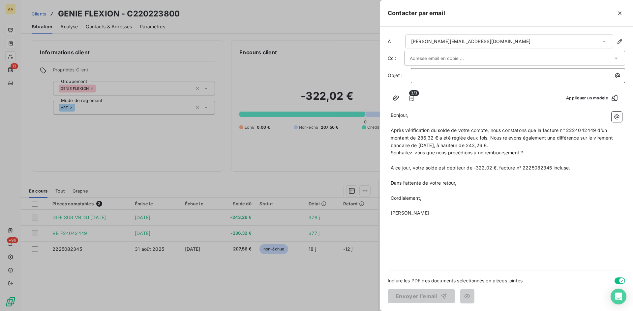
click at [420, 77] on p "﻿" at bounding box center [519, 76] width 206 height 8
click at [418, 75] on p "﻿" at bounding box center [519, 76] width 206 height 8
click at [473, 76] on p "2238 GENIE FLEXION -" at bounding box center [519, 76] width 206 height 8
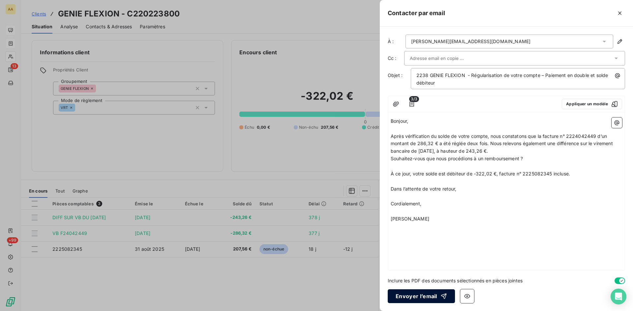
click at [412, 295] on button "Envoyer l’email" at bounding box center [421, 297] width 67 height 14
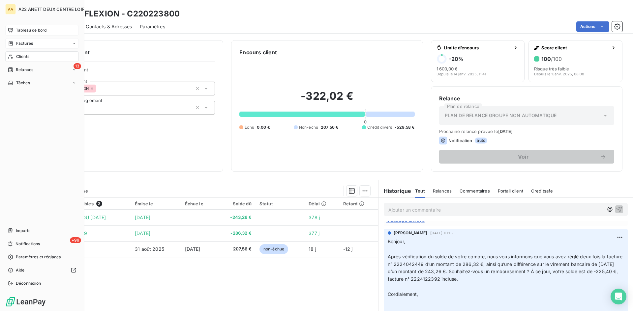
click at [20, 56] on span "Clients" at bounding box center [22, 57] width 13 height 6
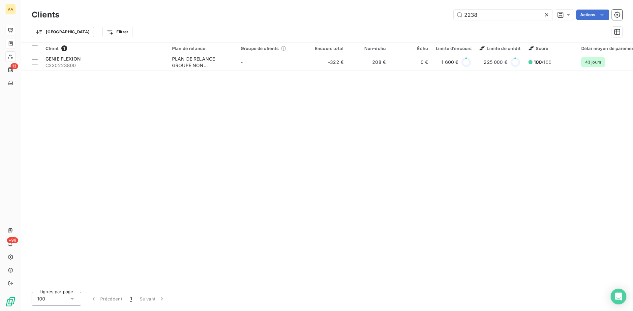
drag, startPoint x: 469, startPoint y: 16, endPoint x: 444, endPoint y: 16, distance: 25.0
click at [444, 16] on div "2238 Actions" at bounding box center [344, 15] width 555 height 11
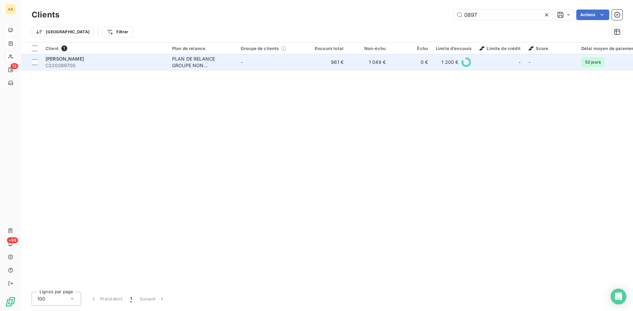
type input "0897"
click at [193, 59] on div "PLAN DE RELANCE GROUPE NON AUTOMATIQUE" at bounding box center [202, 62] width 61 height 13
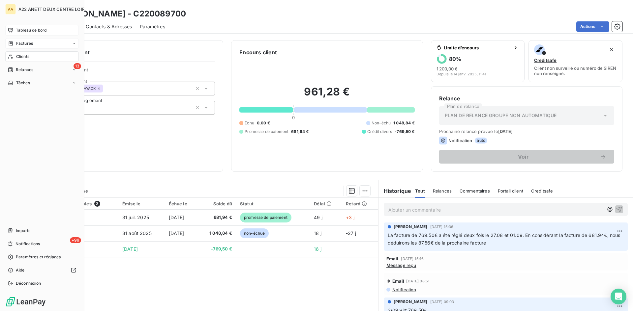
click at [19, 55] on span "Clients" at bounding box center [22, 57] width 13 height 6
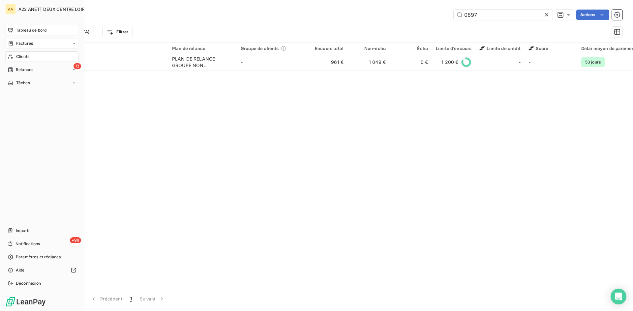
click at [18, 56] on span "Clients" at bounding box center [22, 57] width 13 height 6
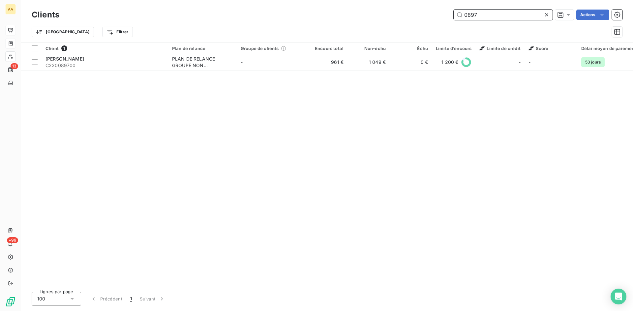
drag, startPoint x: 477, startPoint y: 16, endPoint x: 451, endPoint y: 16, distance: 25.7
click at [451, 16] on div "0897 Actions" at bounding box center [344, 15] width 555 height 11
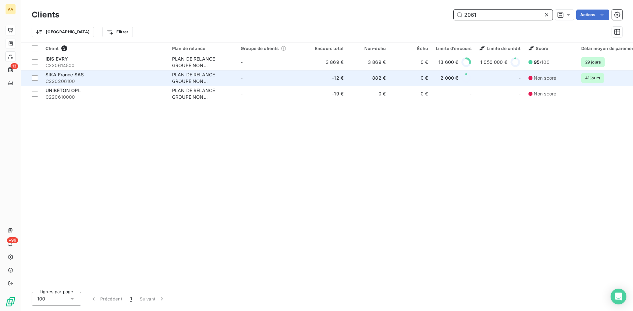
type input "2061"
click at [180, 83] on div "PLAN DE RELANCE GROUPE NON AUTOMATIQUE" at bounding box center [202, 78] width 61 height 13
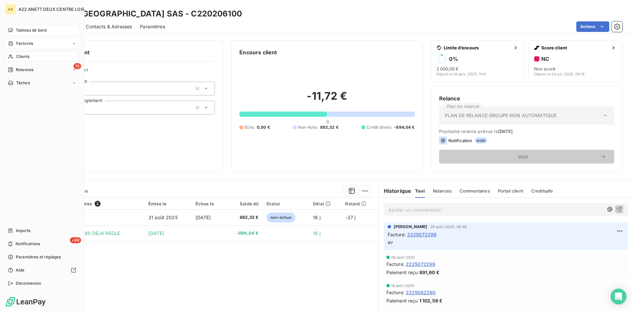
click at [23, 56] on span "Clients" at bounding box center [22, 57] width 13 height 6
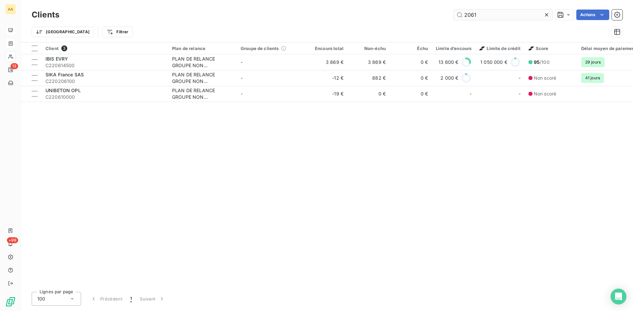
drag, startPoint x: 477, startPoint y: 15, endPoint x: 462, endPoint y: 14, distance: 14.2
click at [462, 14] on input "2061" at bounding box center [503, 15] width 99 height 11
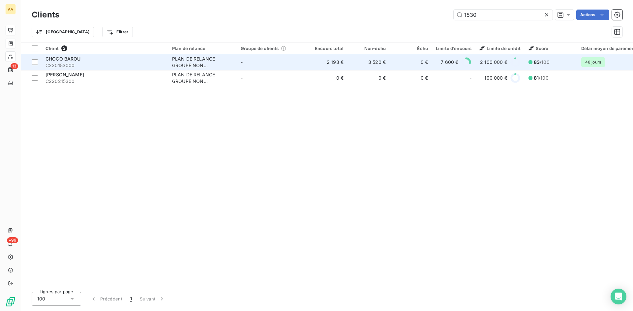
type input "1530"
click at [174, 64] on div "PLAN DE RELANCE GROUPE NON AUTOMATIQUE" at bounding box center [202, 62] width 61 height 13
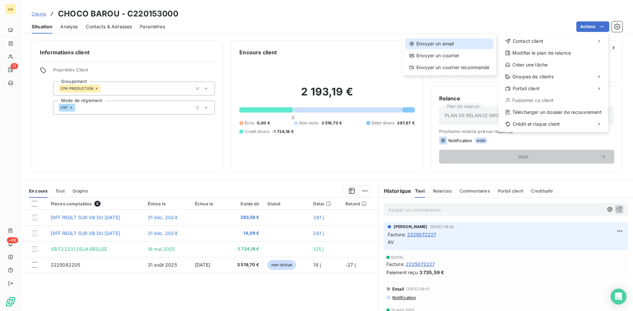
click at [431, 44] on div "Envoyer un email" at bounding box center [449, 44] width 88 height 11
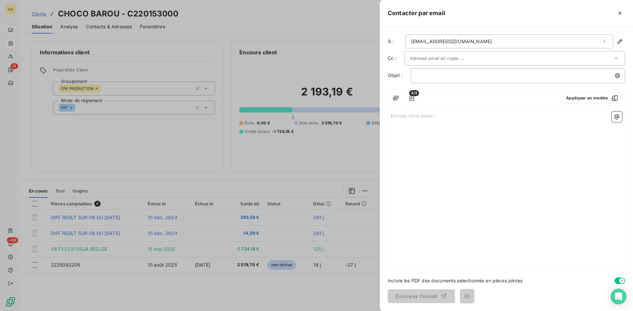
click at [397, 114] on p "Écrivez votre email ... ﻿" at bounding box center [506, 116] width 231 height 8
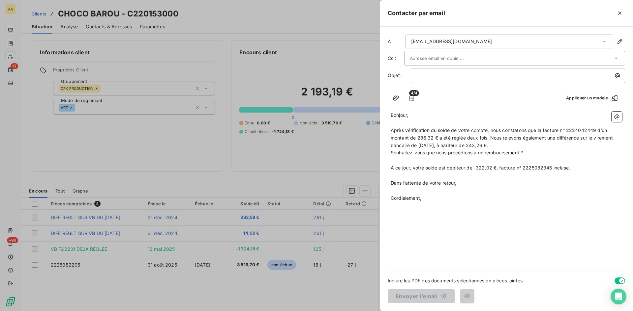
click at [329, 162] on div at bounding box center [316, 155] width 633 height 311
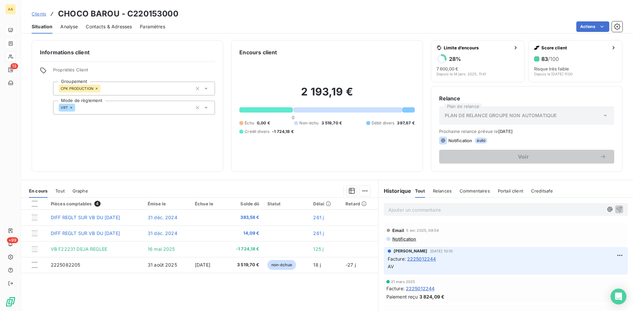
scroll to position [1187, 0]
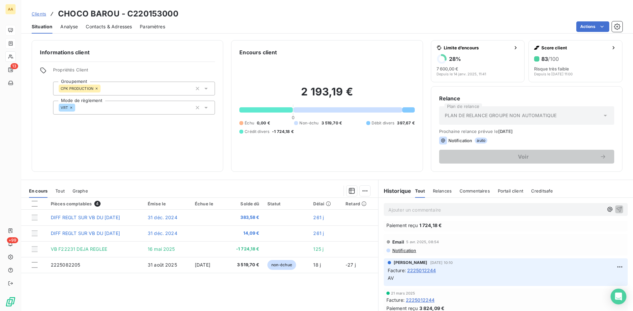
drag, startPoint x: 432, startPoint y: 233, endPoint x: 405, endPoint y: 233, distance: 27.0
click at [405, 221] on div "Facture : 2225022231" at bounding box center [505, 217] width 239 height 7
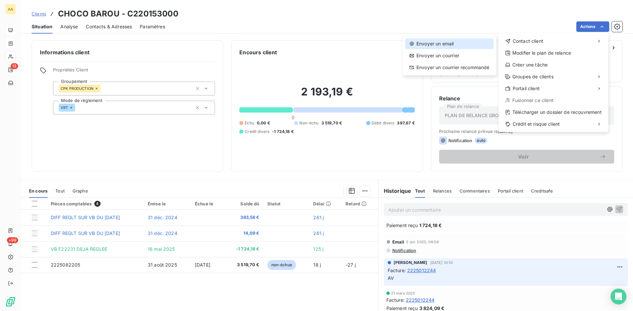
click at [421, 44] on div "Envoyer un email" at bounding box center [449, 44] width 88 height 11
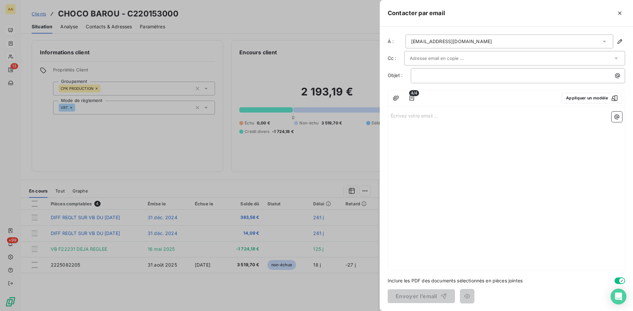
click at [398, 116] on p "Écrivez votre email ... ﻿" at bounding box center [506, 116] width 231 height 8
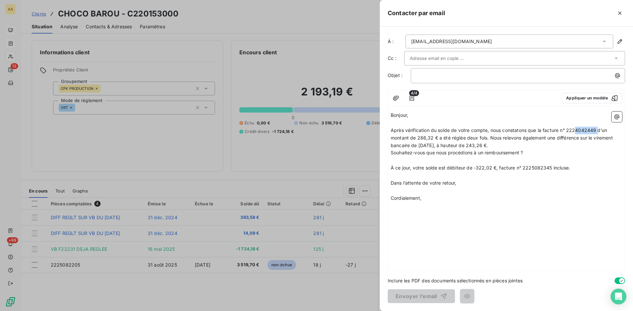
drag, startPoint x: 596, startPoint y: 131, endPoint x: 577, endPoint y: 129, distance: 18.3
click at [577, 129] on span "Après vérification du solde de votre compte, nous constatons que la facture n° …" at bounding box center [502, 138] width 223 height 21
drag, startPoint x: 432, startPoint y: 136, endPoint x: 418, endPoint y: 137, distance: 13.9
click at [418, 137] on span "Après vérification du solde de votre compte, nous constatons que la facture n° …" at bounding box center [502, 138] width 223 height 21
drag, startPoint x: 494, startPoint y: 147, endPoint x: 490, endPoint y: 136, distance: 11.2
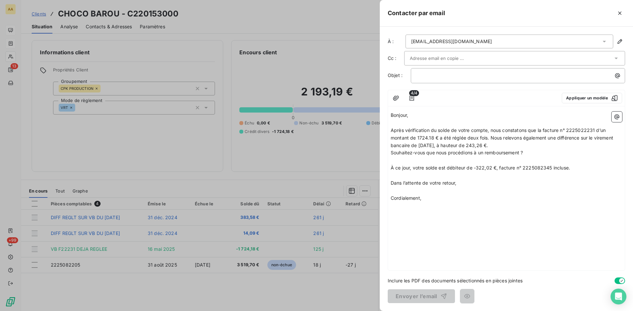
click at [490, 136] on p "Après vérification du solde de votre compte, nous constatons que la facture n° …" at bounding box center [506, 138] width 231 height 23
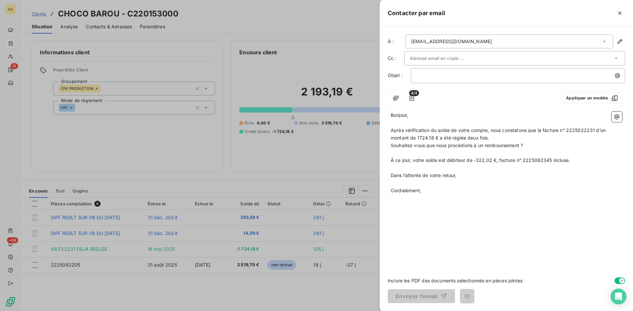
click at [522, 145] on span "Souhaitez-vous que nous procédions à un remboursement ?" at bounding box center [457, 146] width 132 height 6
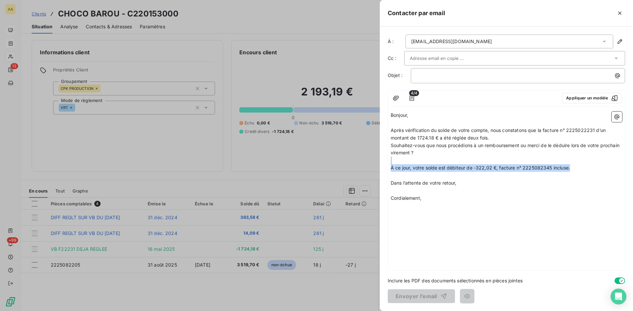
drag, startPoint x: 550, startPoint y: 169, endPoint x: 385, endPoint y: 164, distance: 165.2
click at [385, 164] on div "À : [EMAIL_ADDRESS][DOMAIN_NAME] Cc : Objet : ﻿ 4/4 Appliquer un modèle Bonjour…" at bounding box center [506, 169] width 253 height 285
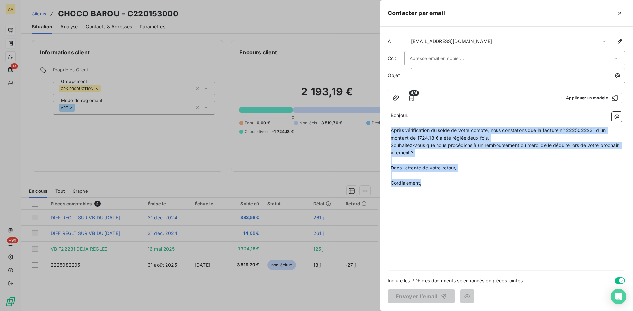
drag, startPoint x: 434, startPoint y: 185, endPoint x: 384, endPoint y: 129, distance: 75.6
click at [384, 129] on div "À : [EMAIL_ADDRESS][DOMAIN_NAME] Cc : Objet : ﻿ 4/4 Appliquer un modèle Bonjour…" at bounding box center [506, 169] width 253 height 285
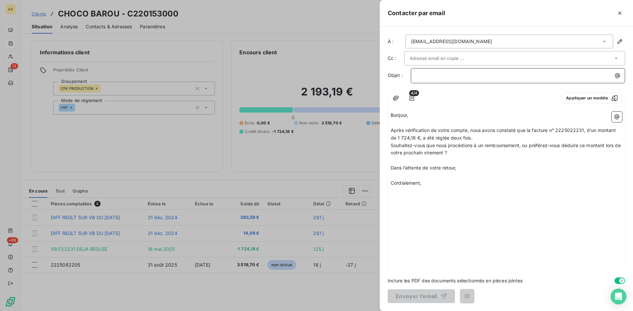
click at [418, 75] on p "﻿" at bounding box center [519, 76] width 206 height 8
click at [419, 195] on div "Bonjour, ﻿ Après vérification de votre compte, nous avons constaté que la factu…" at bounding box center [506, 190] width 237 height 162
click at [424, 185] on p "Cordialement," at bounding box center [506, 184] width 231 height 8
click at [414, 296] on button "Envoyer l’email" at bounding box center [421, 297] width 67 height 14
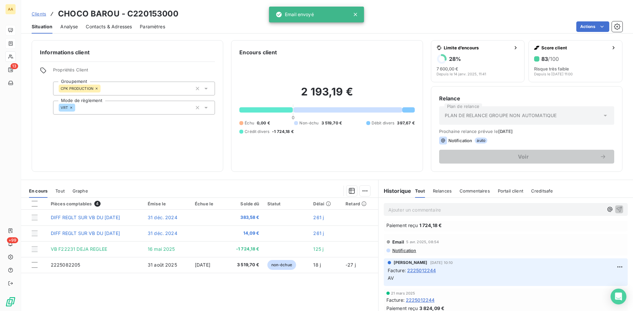
drag, startPoint x: 481, startPoint y: 238, endPoint x: 477, endPoint y: 236, distance: 4.1
click at [481, 229] on div "Paiement reçu 1 724,18 €" at bounding box center [505, 225] width 239 height 7
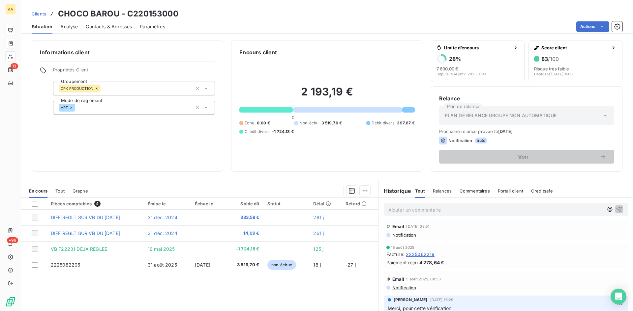
scroll to position [0, 0]
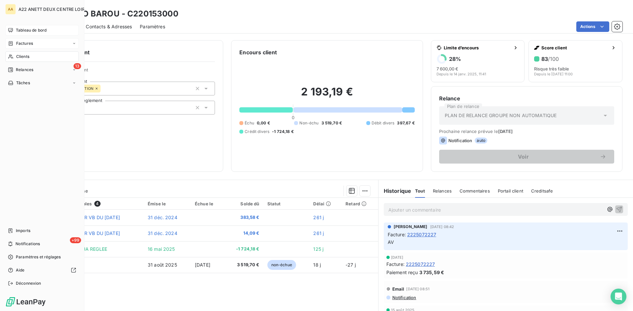
click at [15, 57] on div "Clients" at bounding box center [42, 56] width 74 height 11
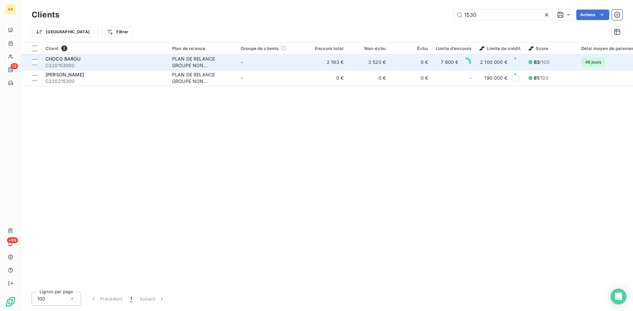
click at [188, 59] on div "PLAN DE RELANCE GROUPE NON AUTOMATIQUE" at bounding box center [202, 62] width 61 height 13
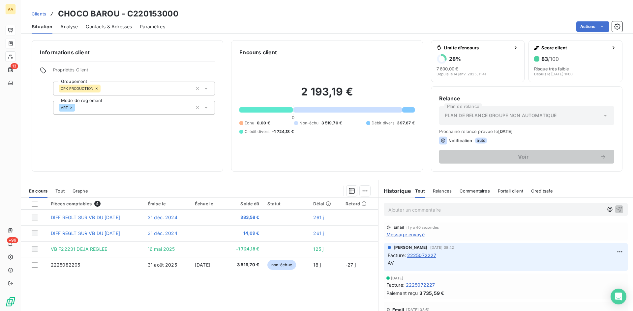
click at [410, 235] on span "Message envoyé" at bounding box center [405, 234] width 38 height 7
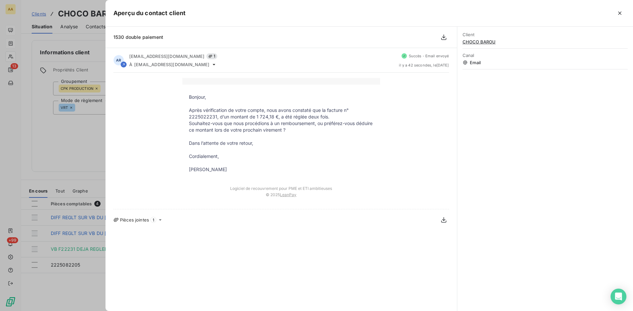
drag, startPoint x: 236, startPoint y: 170, endPoint x: 182, endPoint y: 98, distance: 89.8
click at [182, 98] on tbody "Bonjour, Après vérification de votre compte, nous avons constaté que la facture…" at bounding box center [281, 133] width 198 height 79
click at [99, 138] on div at bounding box center [316, 155] width 633 height 311
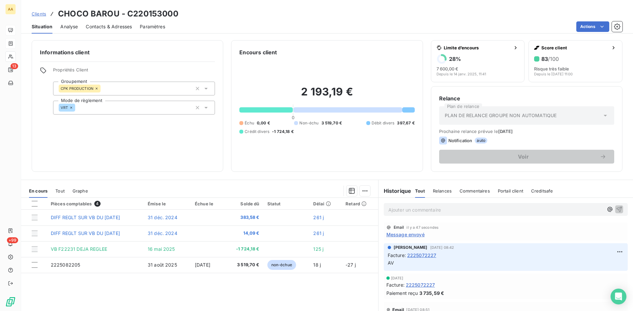
click at [388, 206] on p "Ajouter un commentaire ﻿" at bounding box center [495, 210] width 215 height 8
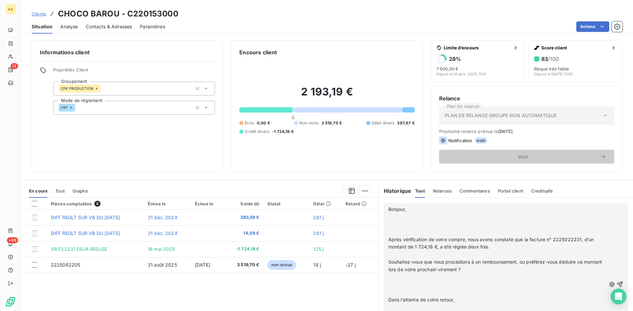
click at [420, 209] on p "Bonjour," at bounding box center [497, 210] width 218 height 8
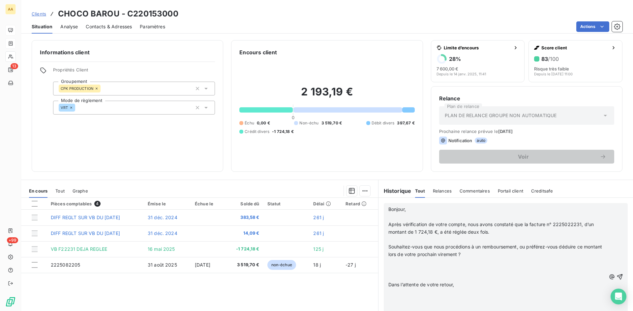
click at [490, 233] on p "Après vérification de votre compte, nous avons constaté que la facture n° 22250…" at bounding box center [497, 228] width 218 height 15
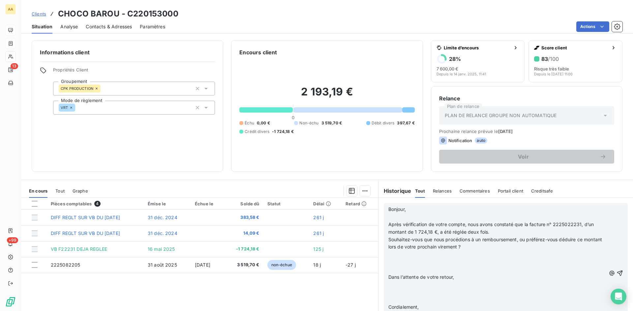
click at [486, 251] on p "﻿" at bounding box center [497, 255] width 218 height 8
click at [461, 256] on p "Dans l’attente de votre retour," at bounding box center [497, 255] width 218 height 8
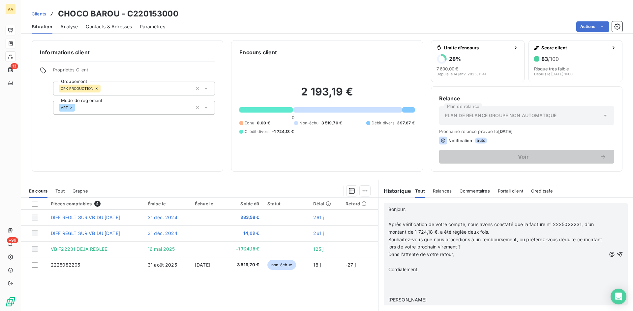
click at [421, 273] on p "Cordialement," at bounding box center [497, 270] width 218 height 8
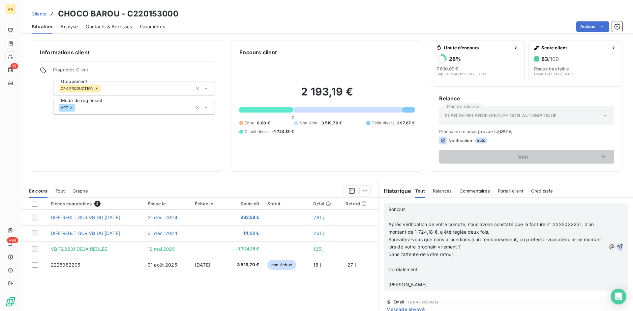
click at [616, 247] on icon "button" at bounding box center [619, 247] width 7 height 7
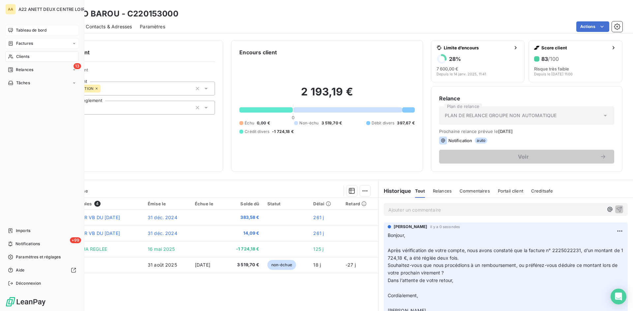
click at [20, 57] on span "Clients" at bounding box center [22, 57] width 13 height 6
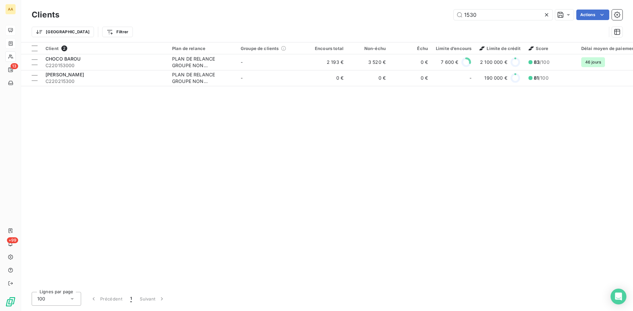
drag, startPoint x: 485, startPoint y: 14, endPoint x: 435, endPoint y: 19, distance: 50.3
click at [435, 19] on div "1530 Actions" at bounding box center [344, 15] width 555 height 11
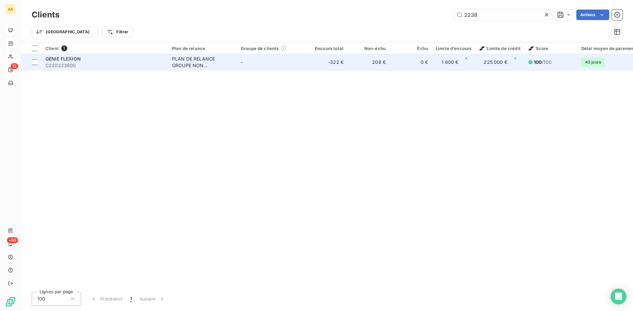
type input "2238"
click at [185, 64] on div "PLAN DE RELANCE GROUPE NON AUTOMATIQUE" at bounding box center [202, 62] width 61 height 13
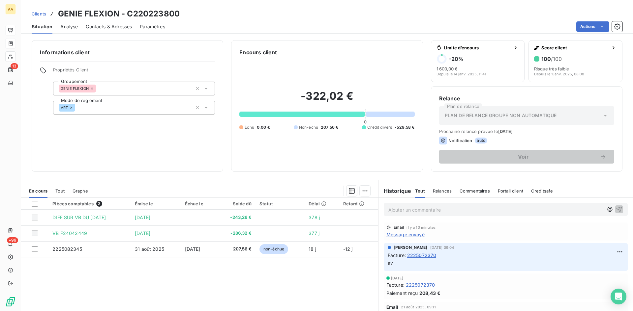
click at [411, 235] on span "Message envoyé" at bounding box center [405, 234] width 38 height 7
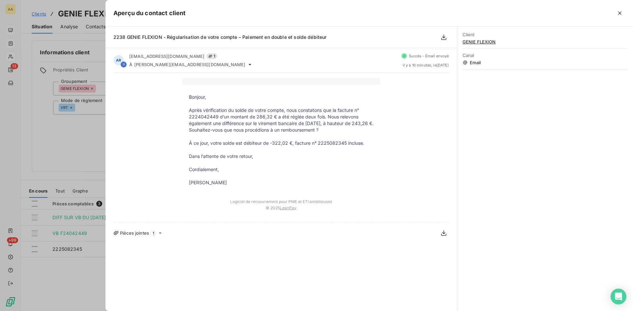
drag, startPoint x: 238, startPoint y: 191, endPoint x: 184, endPoint y: 97, distance: 108.3
click at [184, 97] on tbody "Bonjour, Après vérification du solde de votre compte, nous constatons que la fa…" at bounding box center [281, 140] width 198 height 92
click at [83, 155] on div at bounding box center [316, 155] width 633 height 311
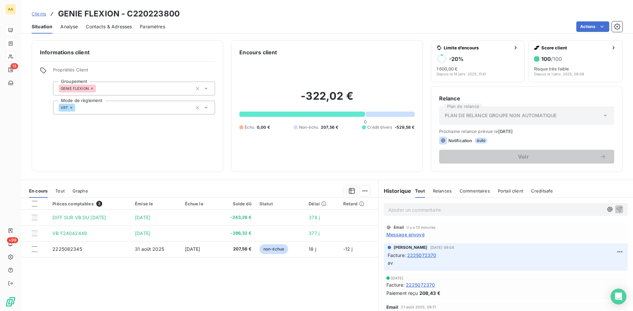
click at [391, 208] on p "Ajouter un commentaire ﻿" at bounding box center [495, 210] width 215 height 8
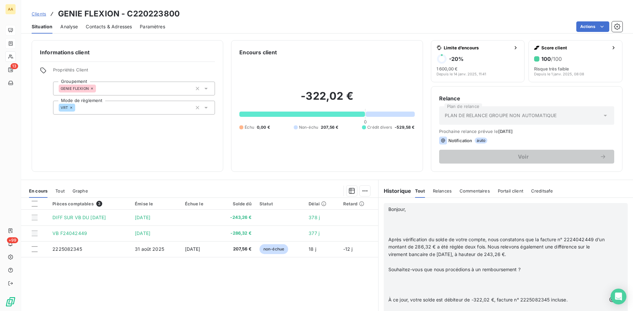
click at [417, 212] on p "Bonjour," at bounding box center [497, 210] width 218 height 8
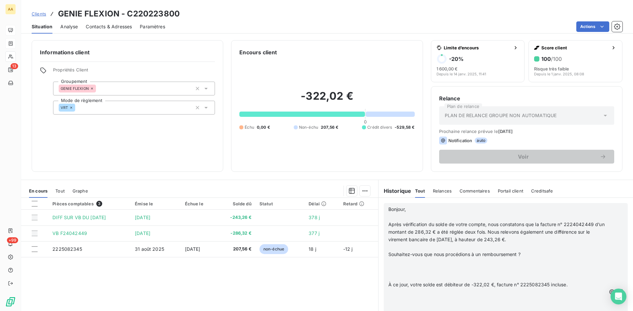
click at [518, 241] on p "Après vérification du solde de votre compte, nous constatons que la facture n° …" at bounding box center [497, 232] width 218 height 23
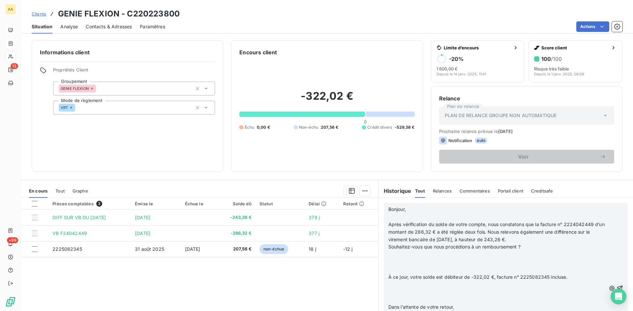
click at [530, 246] on p "Souhaitez-vous que nous procédions à un remboursement ?" at bounding box center [497, 248] width 218 height 8
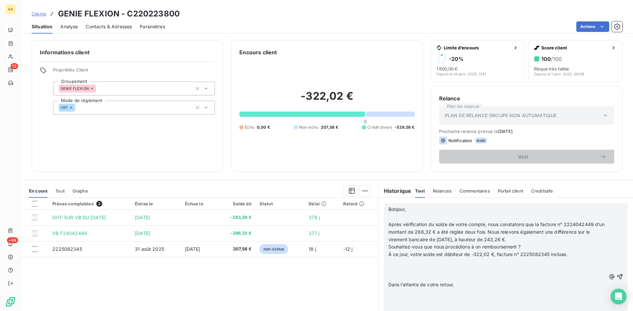
click at [570, 253] on p "À ce jour, votre solde est débiteur de -322,02 €, facture n° 2225082345 incluse." at bounding box center [497, 255] width 218 height 8
click at [468, 263] on p "Dans l’attente de votre retour," at bounding box center [497, 263] width 218 height 8
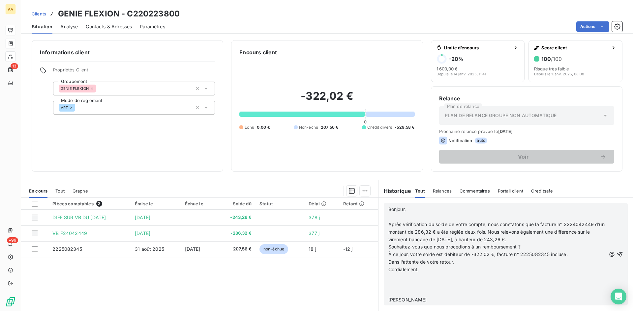
click at [431, 272] on p "Cordialement," at bounding box center [497, 270] width 218 height 8
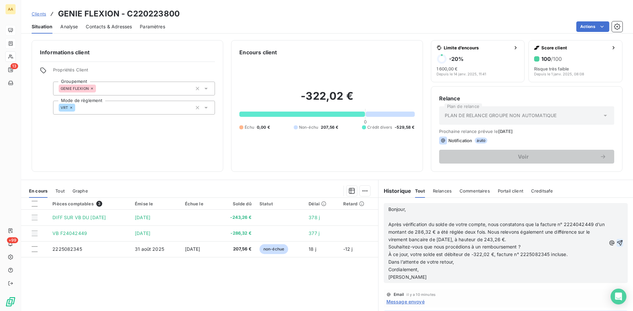
click at [616, 244] on icon "button" at bounding box center [619, 243] width 7 height 7
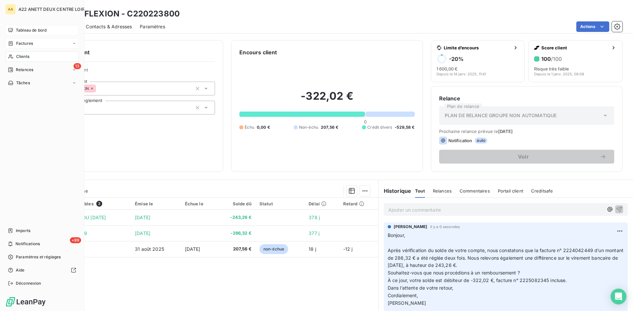
click at [23, 55] on span "Clients" at bounding box center [22, 57] width 13 height 6
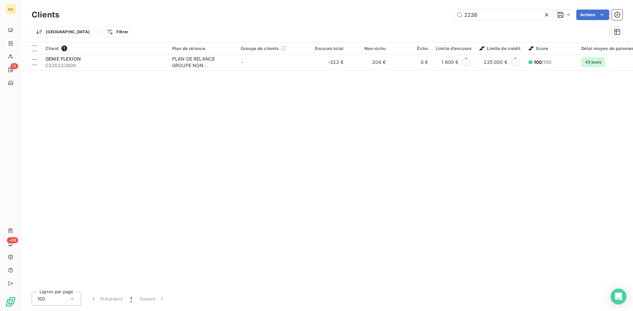
drag, startPoint x: 493, startPoint y: 14, endPoint x: 420, endPoint y: 14, distance: 73.2
click at [420, 14] on div "2238 Actions" at bounding box center [344, 15] width 555 height 11
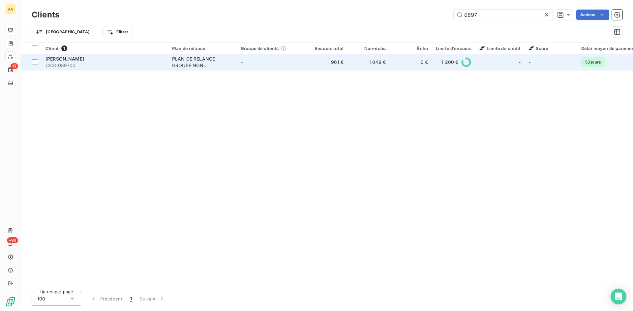
type input "0897"
click at [182, 61] on div "PLAN DE RELANCE GROUPE NON AUTOMATIQUE" at bounding box center [202, 62] width 61 height 13
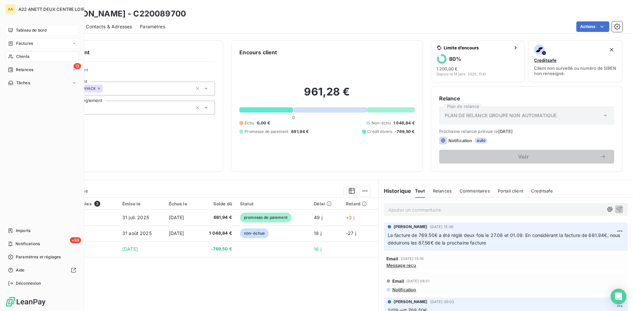
click at [23, 59] on span "Clients" at bounding box center [22, 57] width 13 height 6
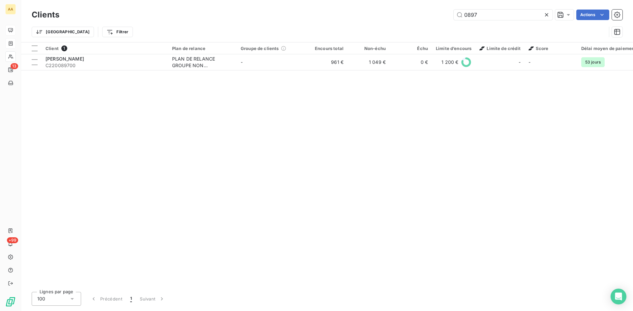
drag, startPoint x: 482, startPoint y: 15, endPoint x: 442, endPoint y: 15, distance: 39.9
click at [442, 15] on div "0897 Actions" at bounding box center [344, 15] width 555 height 11
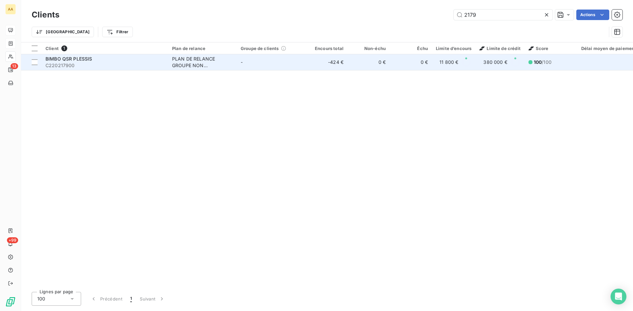
type input "2179"
click at [196, 63] on div "PLAN DE RELANCE GROUPE NON AUTOMATIQUE" at bounding box center [202, 62] width 61 height 13
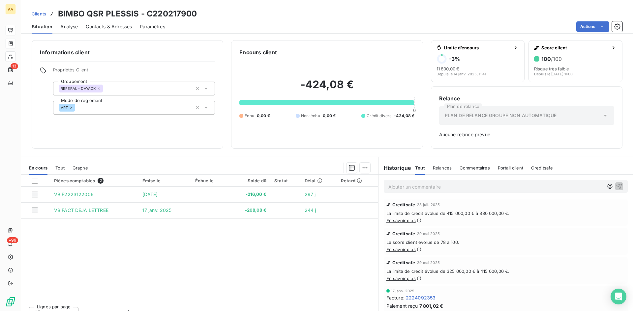
click at [407, 187] on p "Ajouter un commentaire ﻿" at bounding box center [495, 187] width 215 height 8
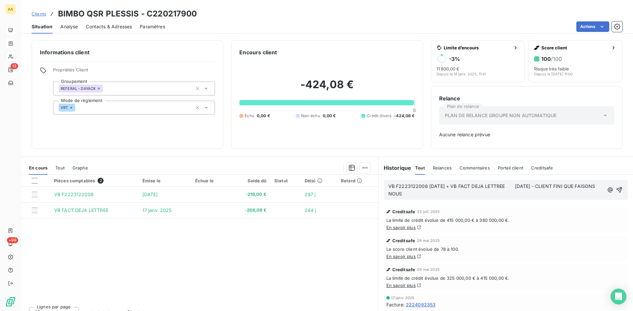
click at [426, 195] on p "VB F2223122006 [DATE] + VB FACT DEJA LETTREE [DATE] - CLIENT FINI QUE FAISONS N…" at bounding box center [496, 190] width 216 height 15
click at [388, 186] on span "VB F2223122006 [DATE] + VB FACT DEJA LETTREE [DATE] - CLIENT FINI QUE FAISONS N…" at bounding box center [492, 190] width 208 height 13
click at [617, 189] on icon "button" at bounding box center [620, 191] width 6 height 6
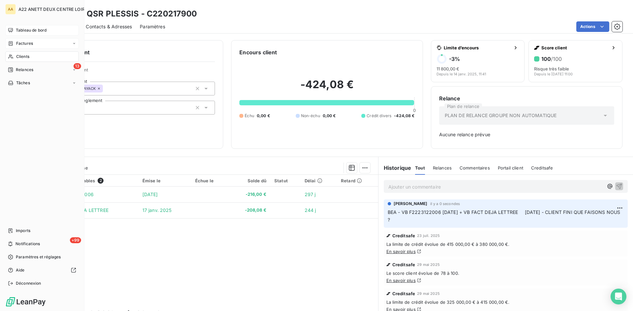
drag, startPoint x: 18, startPoint y: 57, endPoint x: 27, endPoint y: 53, distance: 9.5
click at [18, 57] on span "Clients" at bounding box center [22, 57] width 13 height 6
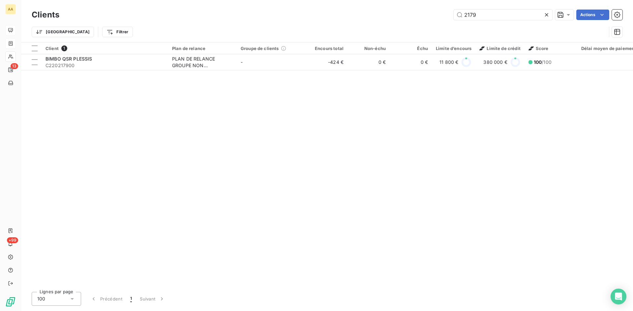
drag, startPoint x: 479, startPoint y: 16, endPoint x: 449, endPoint y: 17, distance: 30.0
click at [449, 17] on div "2179 Actions" at bounding box center [344, 15] width 555 height 11
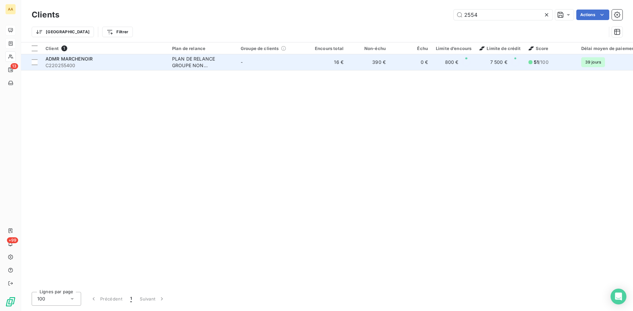
type input "2554"
click at [179, 58] on div "PLAN DE RELANCE GROUPE NON AUTOMATIQUE" at bounding box center [202, 62] width 61 height 13
